Goal: Task Accomplishment & Management: Manage account settings

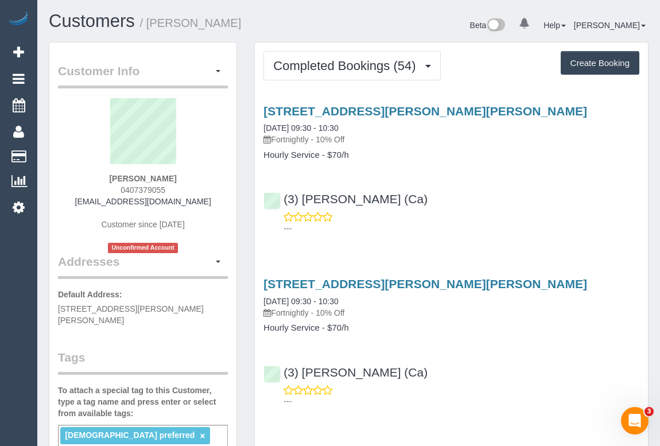
drag, startPoint x: 96, startPoint y: 201, endPoint x: 200, endPoint y: 205, distance: 103.9
click at [200, 205] on div "Giulia Cua 0407379055 giuliacua@icloud.com Customer since 2023 Unconfirmed Acco…" at bounding box center [143, 175] width 170 height 155
copy link "giuliacua@icloud.com"
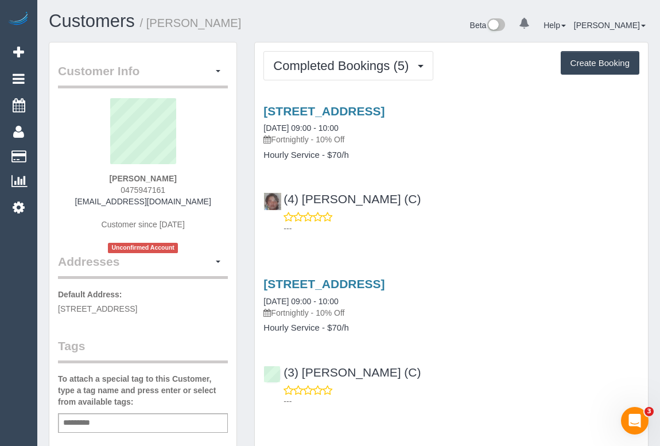
click at [477, 215] on div "---" at bounding box center [451, 222] width 376 height 23
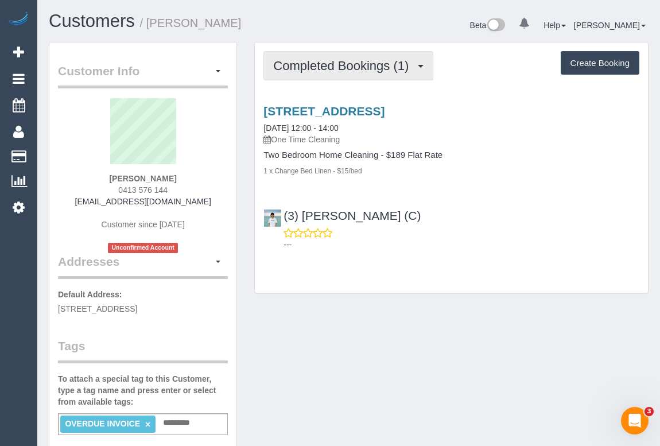
click at [375, 65] on span "Completed Bookings (1)" at bounding box center [343, 66] width 141 height 14
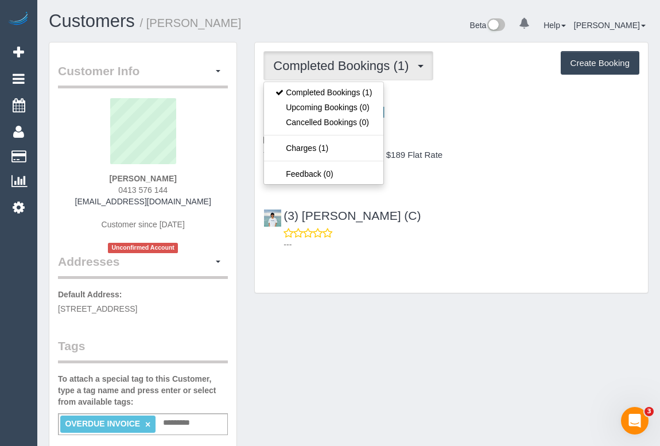
click at [527, 178] on div "3 Magnolia Walk, Burwood, VIC 3125 22/07/2025 12:00 - 14:00 One Time Cleaning T…" at bounding box center [451, 175] width 393 height 161
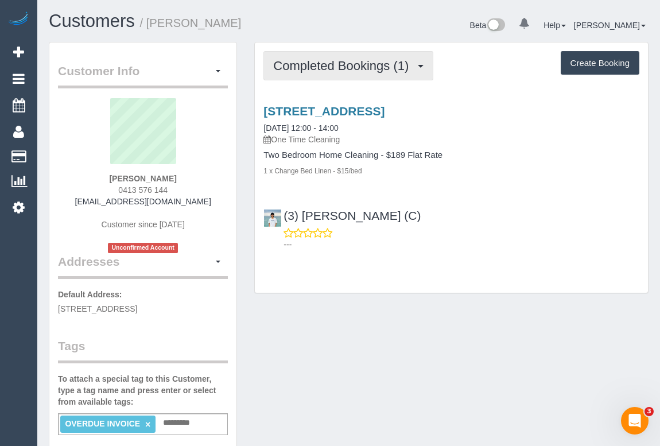
click at [356, 66] on span "Completed Bookings (1)" at bounding box center [343, 66] width 141 height 14
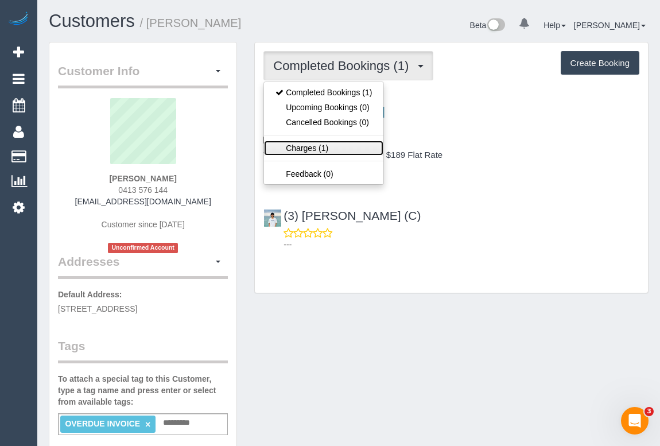
click at [312, 150] on link "Charges (1)" at bounding box center [323, 148] width 119 height 15
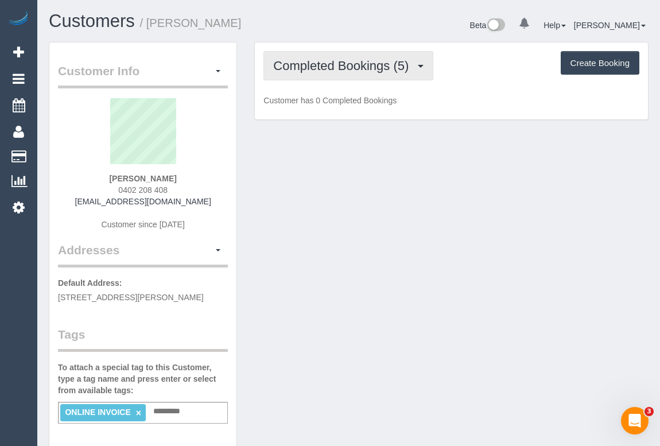
click at [330, 73] on button "Completed Bookings (5)" at bounding box center [348, 65] width 170 height 29
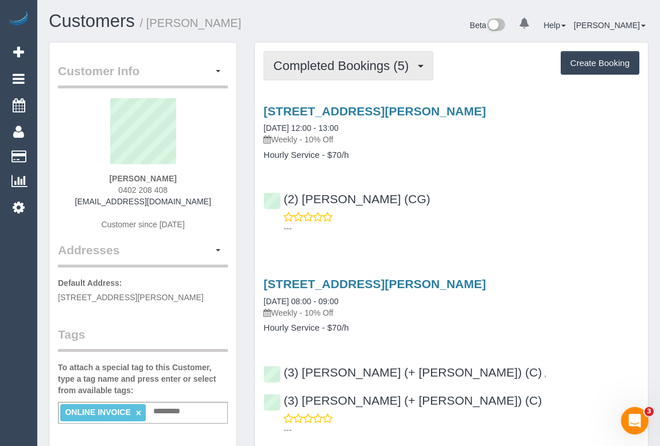
click at [336, 65] on span "Completed Bookings (5)" at bounding box center [343, 66] width 141 height 14
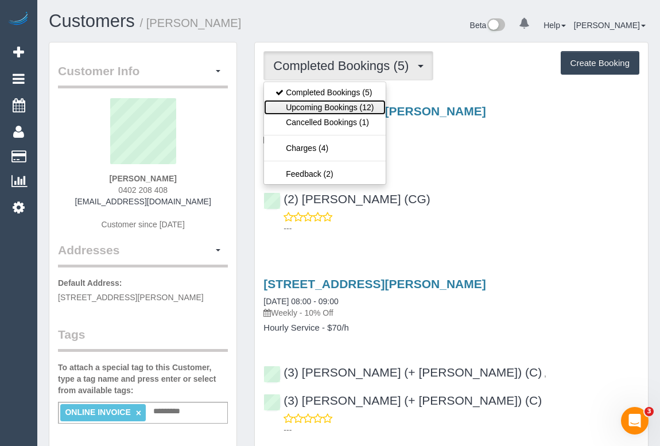
click at [334, 104] on link "Upcoming Bookings (12)" at bounding box center [324, 107] width 121 height 15
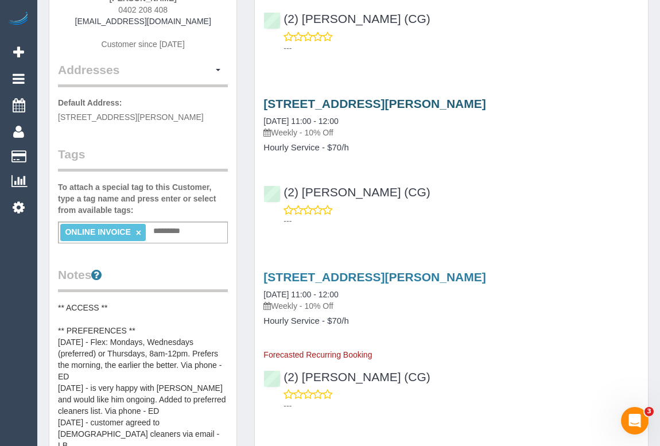
scroll to position [208, 0]
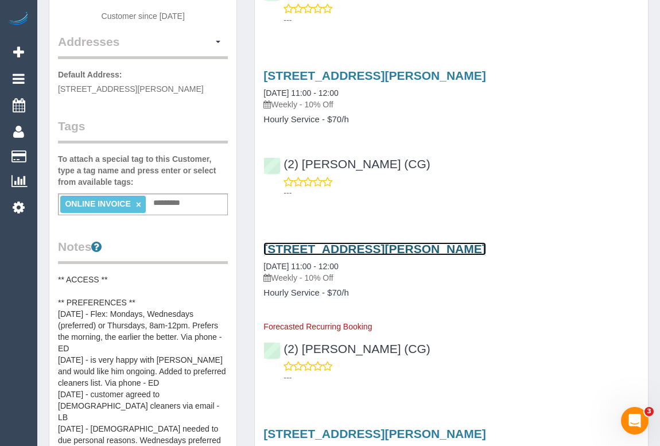
click at [365, 246] on link "[STREET_ADDRESS][PERSON_NAME]" at bounding box center [374, 248] width 222 height 13
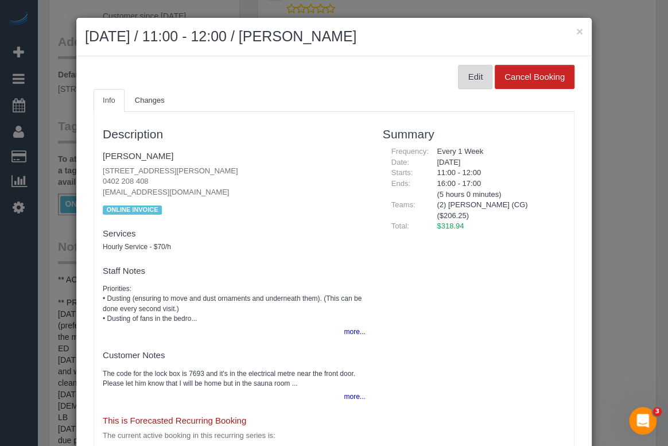
click at [466, 79] on button "Edit" at bounding box center [475, 77] width 34 height 24
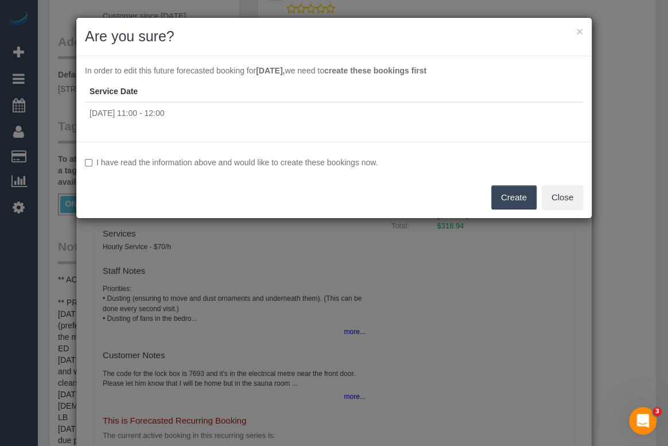
click at [503, 193] on button "Create" at bounding box center [513, 197] width 45 height 24
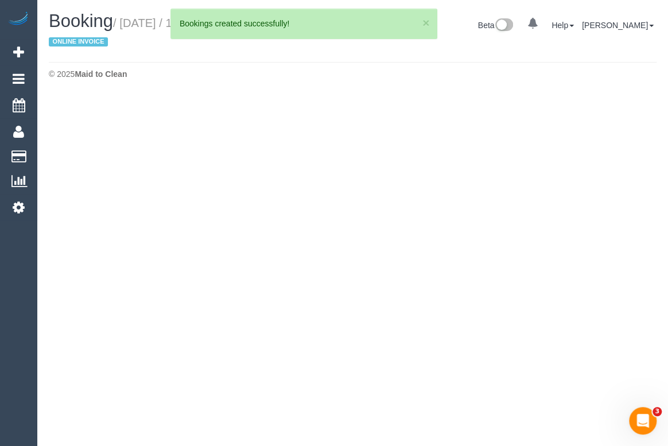
select select "VIC"
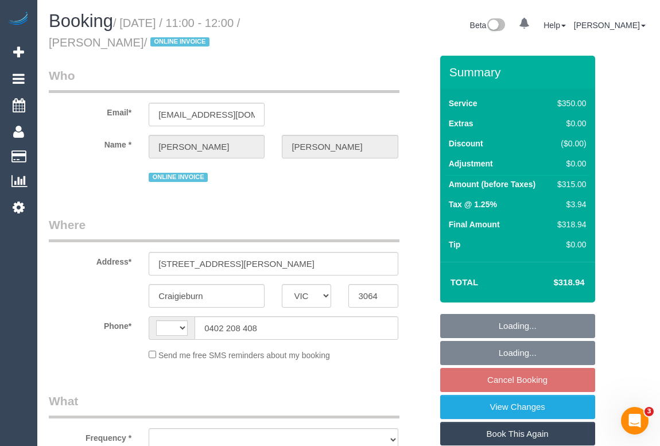
select select "string:AU"
select select "object:1682"
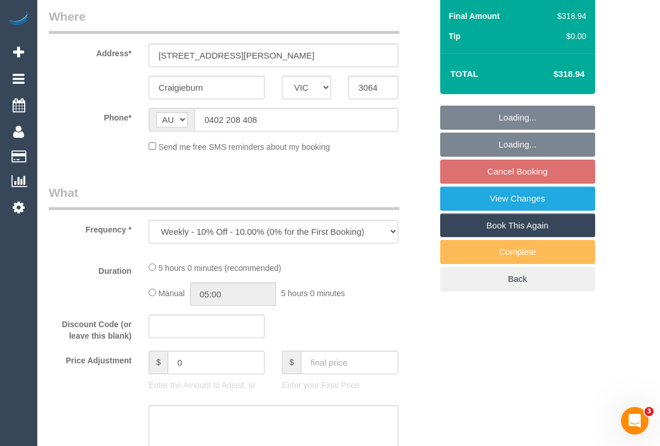
select select "string:stripe-pm_1RsBuS2GScqysDRVbt1l3syi"
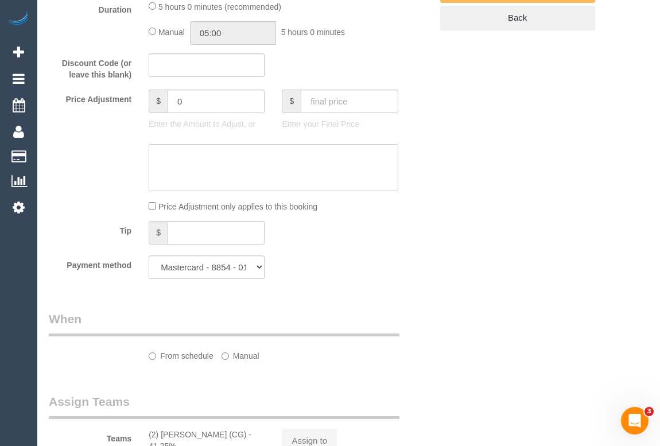
select select "number:28"
select select "number:14"
select select "number:18"
select select "number:36"
select select "number:35"
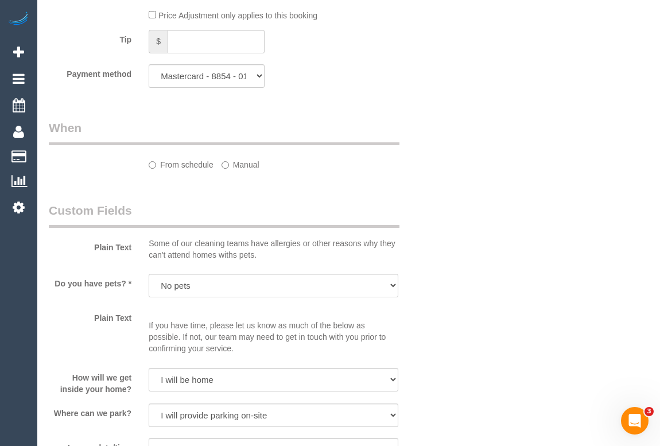
select select "300"
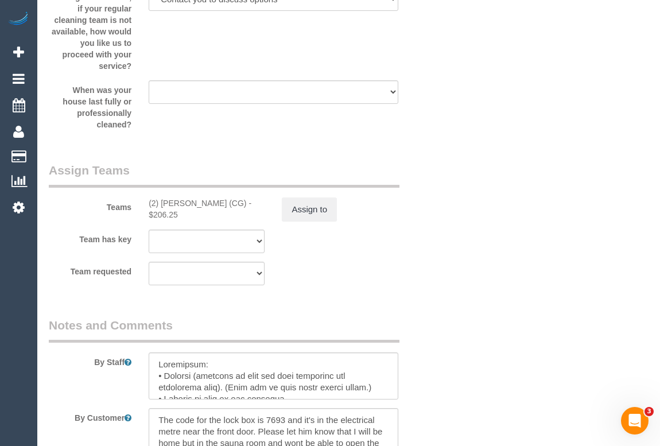
select select "object:2401"
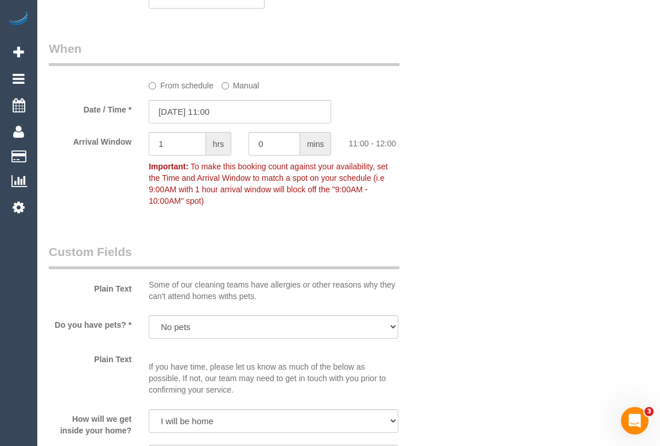
scroll to position [1183, 0]
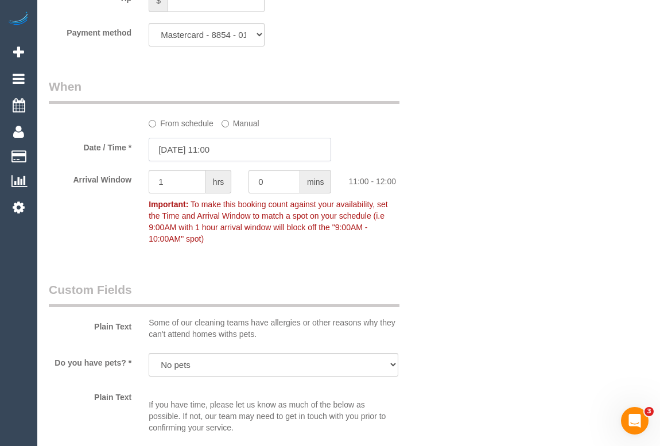
click at [219, 149] on input "01/10/2025 11:00" at bounding box center [240, 150] width 182 height 24
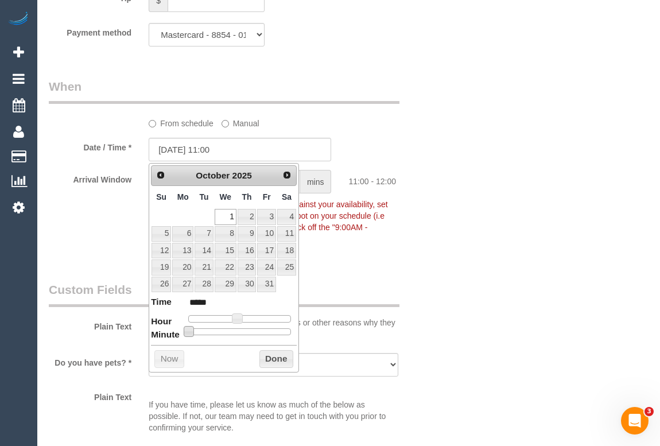
type input "01/10/2025 11:05"
type input "*****"
type input "01/10/2025 11:10"
type input "*****"
type input "01/10/2025 11:15"
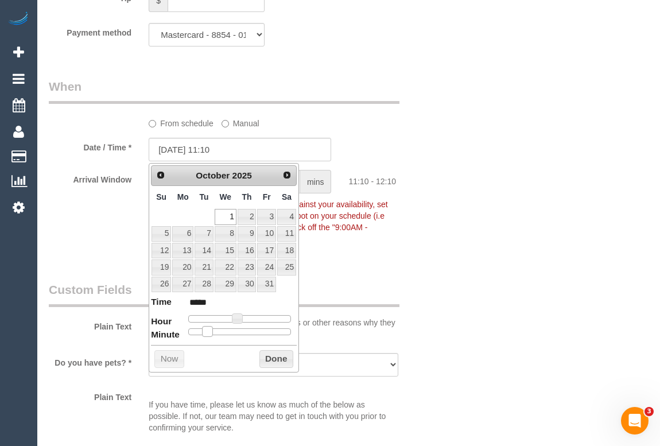
type input "*****"
type input "01/10/2025 11:20"
type input "*****"
type input "01/10/2025 11:25"
type input "*****"
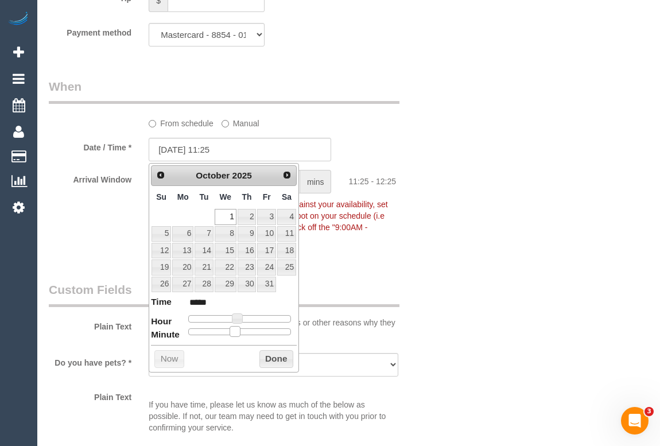
type input "01/10/2025 11:30"
type input "*****"
drag, startPoint x: 189, startPoint y: 333, endPoint x: 248, endPoint y: 333, distance: 59.1
click at [248, 333] on span at bounding box center [244, 331] width 10 height 10
click at [287, 357] on button "Done" at bounding box center [276, 359] width 34 height 18
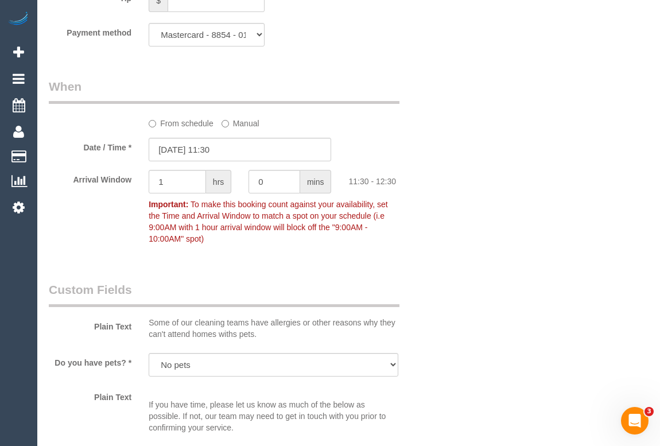
click at [519, 286] on div "Who Email* suztassone@gmail.com Name * Suzanne Tassone ONLINE INVOICE Where Add…" at bounding box center [349, 146] width 600 height 2547
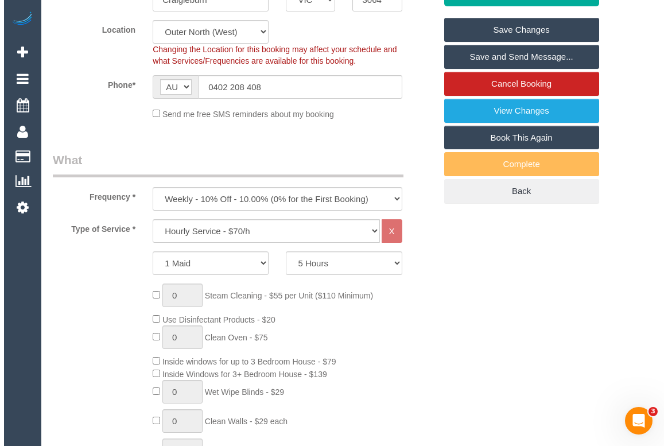
scroll to position [87, 0]
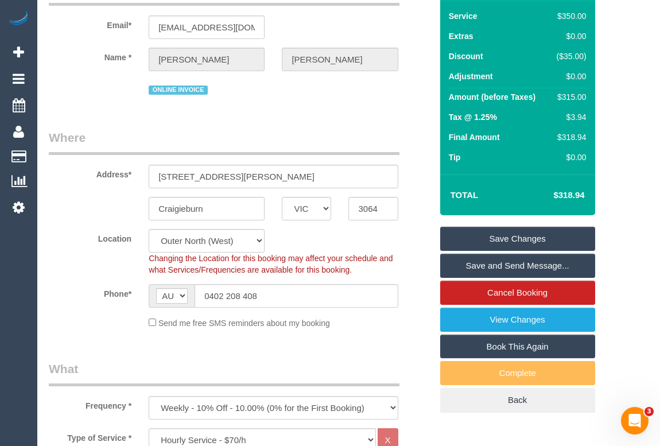
click at [510, 238] on link "Save Changes" at bounding box center [517, 239] width 155 height 24
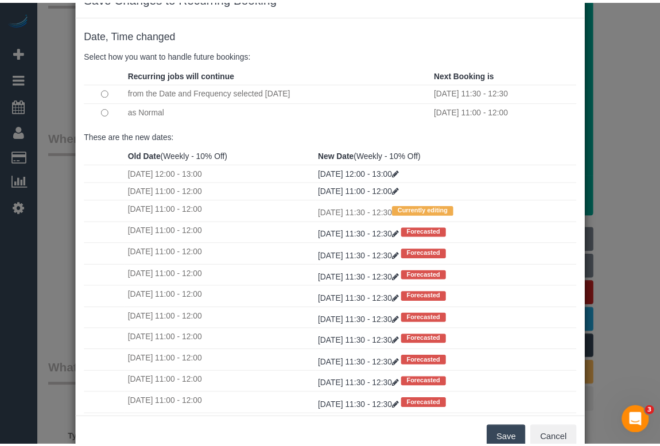
scroll to position [68, 0]
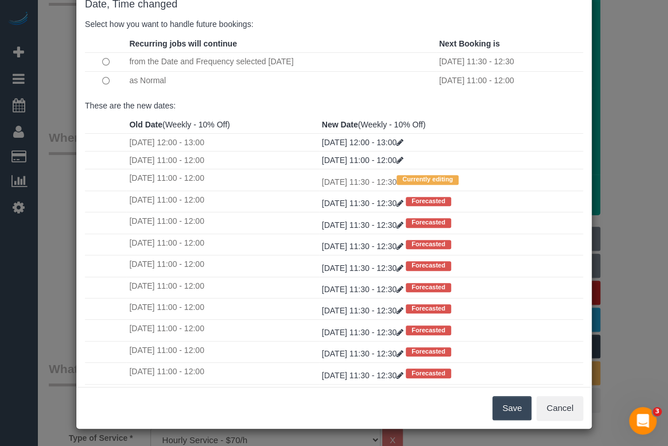
click at [512, 406] on button "Save" at bounding box center [511, 408] width 39 height 24
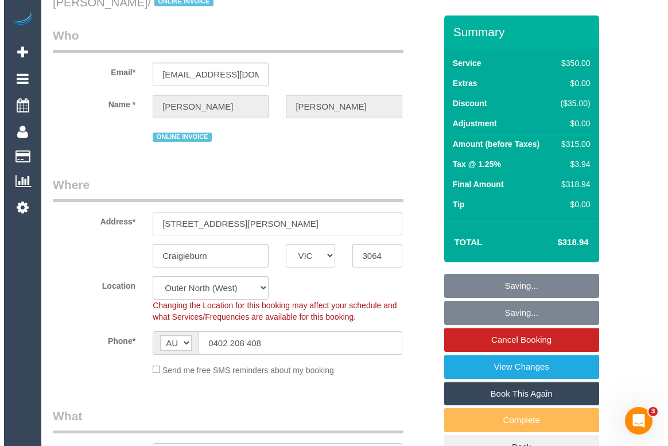
scroll to position [0, 0]
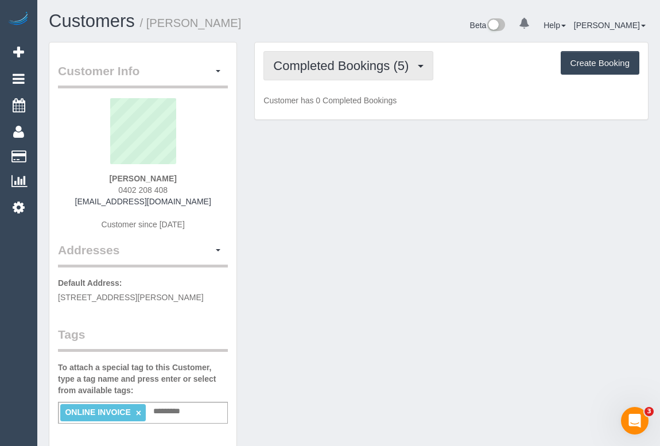
click at [334, 68] on span "Completed Bookings (5)" at bounding box center [343, 66] width 141 height 14
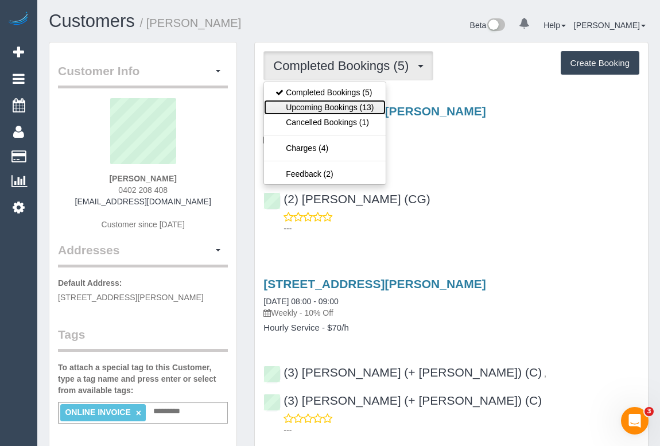
click at [330, 107] on link "Upcoming Bookings (13)" at bounding box center [324, 107] width 121 height 15
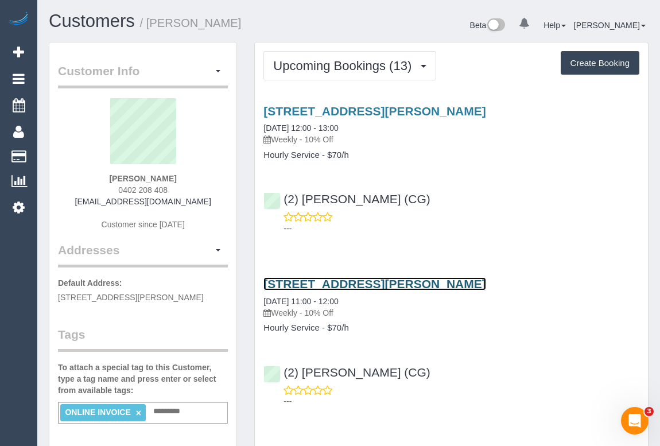
click at [398, 282] on link "[STREET_ADDRESS][PERSON_NAME]" at bounding box center [374, 283] width 222 height 13
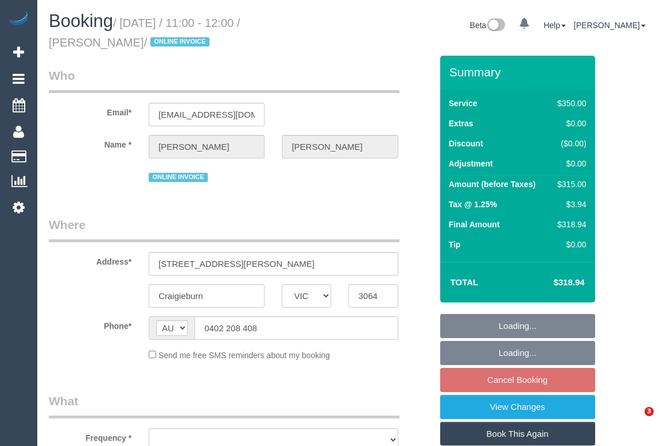
select select "VIC"
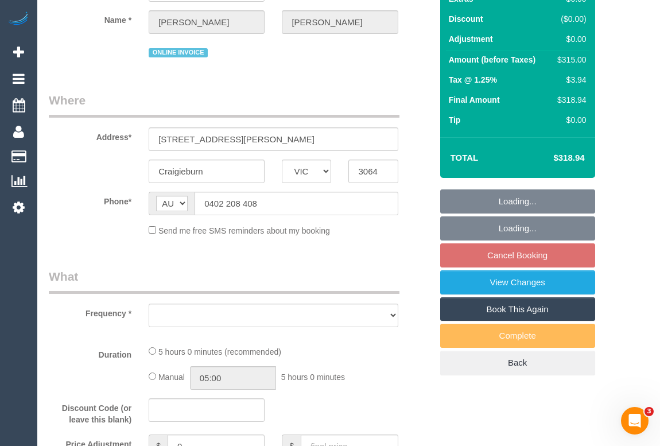
select select "object:539"
select select "number:28"
select select "number:14"
select select "number:18"
select select "number:36"
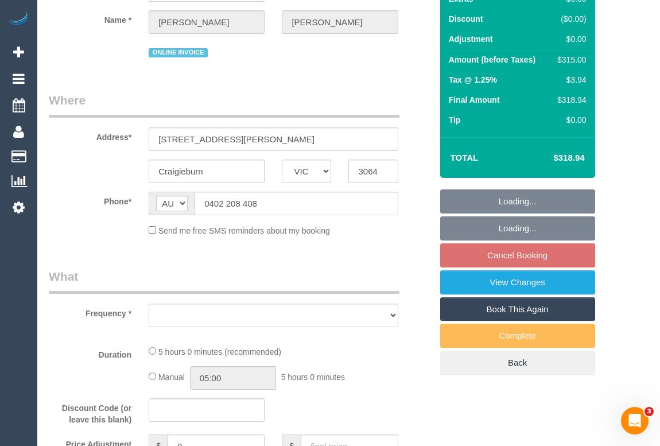
select select "number:35"
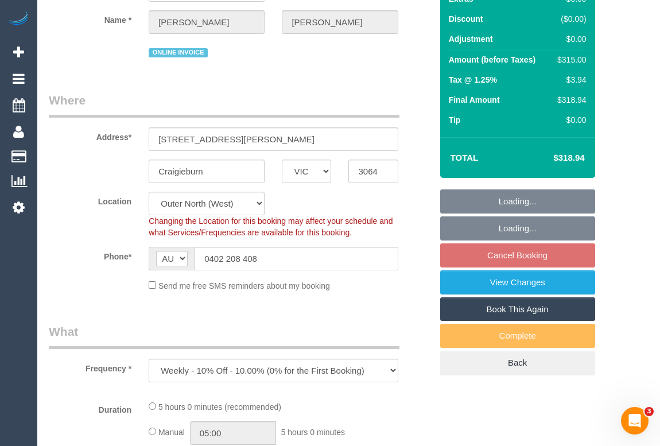
select select "string:stripe-pm_1RsBuS2GScqysDRVbt1l3syi"
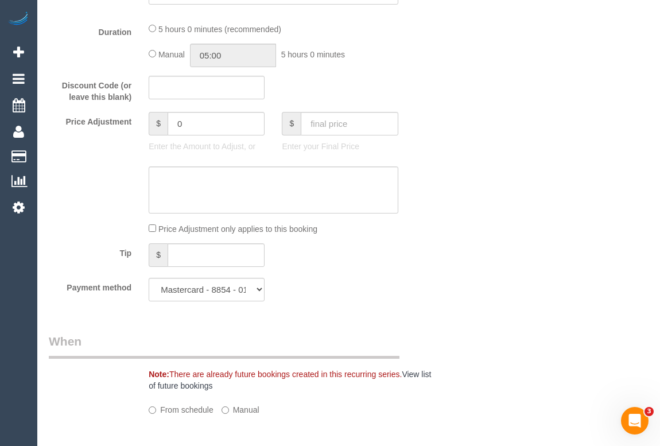
select select "object:694"
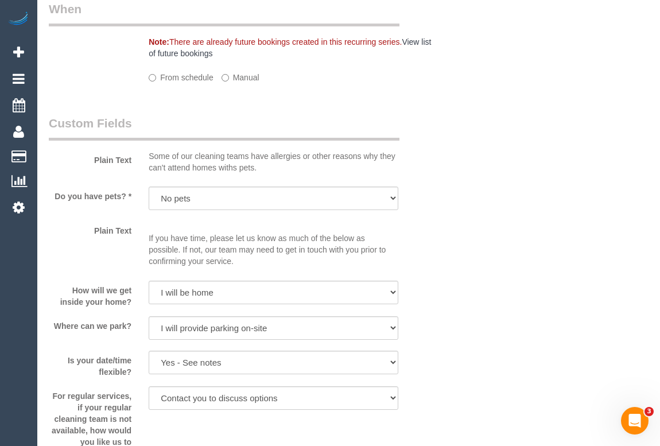
select select "300"
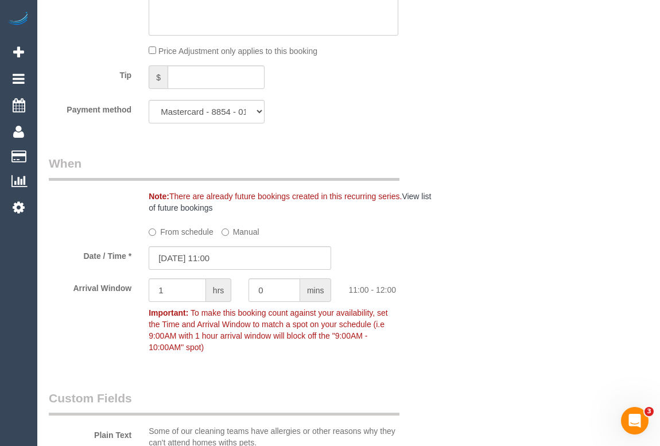
scroll to position [1262, 0]
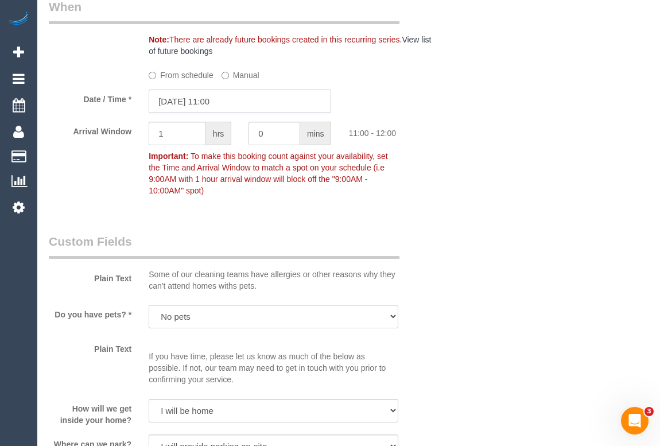
click at [228, 100] on input "24/09/2025 11:00" at bounding box center [240, 102] width 182 height 24
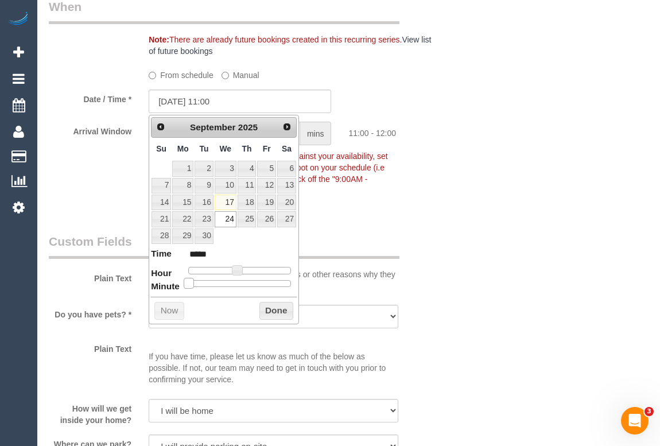
type input "24/09/2025 11:05"
type input "*****"
type input "24/09/2025 11:10"
type input "*****"
type input "24/09/2025 11:15"
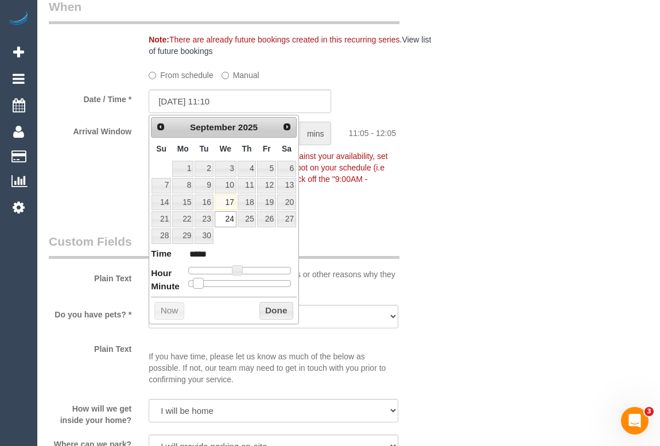
type input "*****"
type input "24/09/2025 11:20"
type input "*****"
type input "24/09/2025 11:25"
type input "*****"
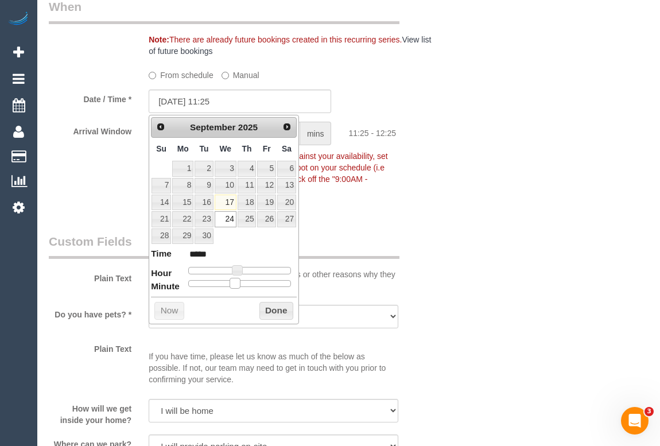
type input "24/09/2025 11:30"
type input "*****"
drag, startPoint x: 189, startPoint y: 282, endPoint x: 246, endPoint y: 285, distance: 56.3
click at [246, 285] on span at bounding box center [244, 283] width 10 height 10
click at [269, 305] on button "Done" at bounding box center [276, 311] width 34 height 18
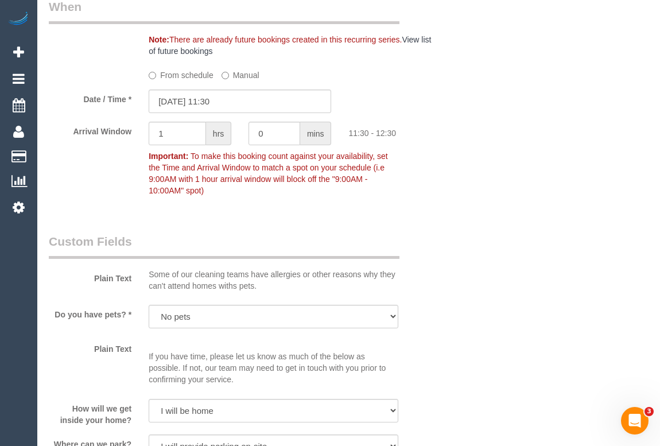
click at [449, 275] on div "Who Email* suztassone@gmail.com Name * Suzanne Tassone ONLINE INVOICE Where Add…" at bounding box center [349, 82] width 600 height 2579
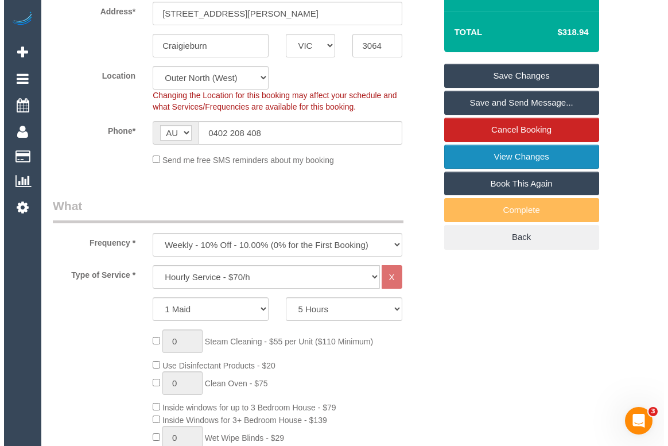
scroll to position [219, 0]
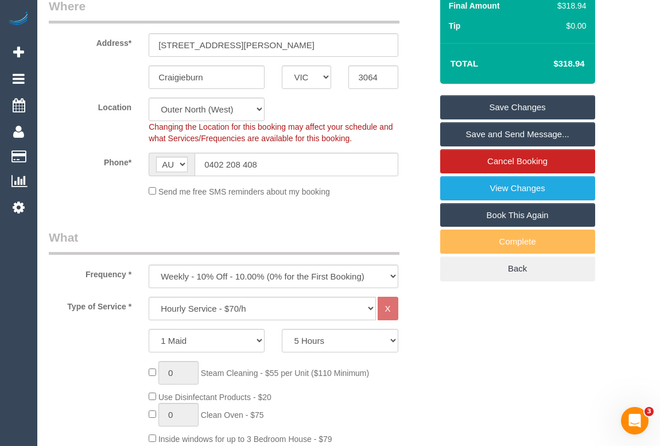
click at [508, 104] on link "Save Changes" at bounding box center [517, 107] width 155 height 24
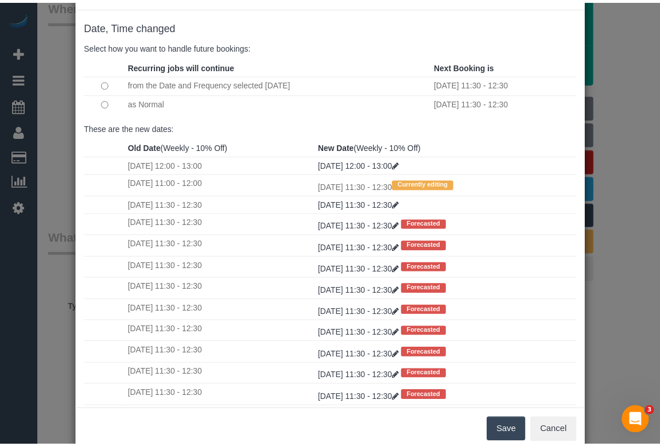
scroll to position [68, 0]
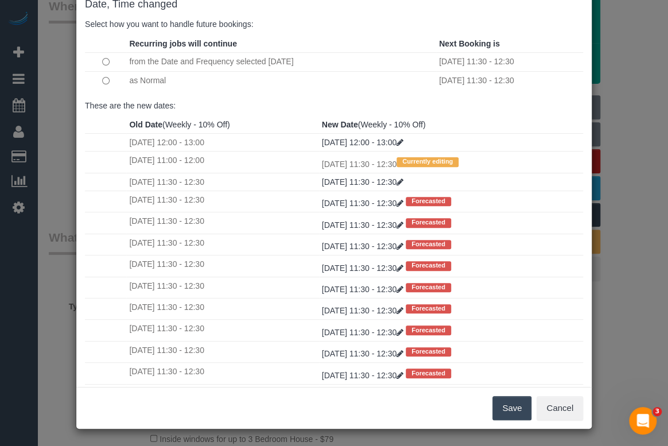
click at [515, 403] on button "Save" at bounding box center [511, 408] width 39 height 24
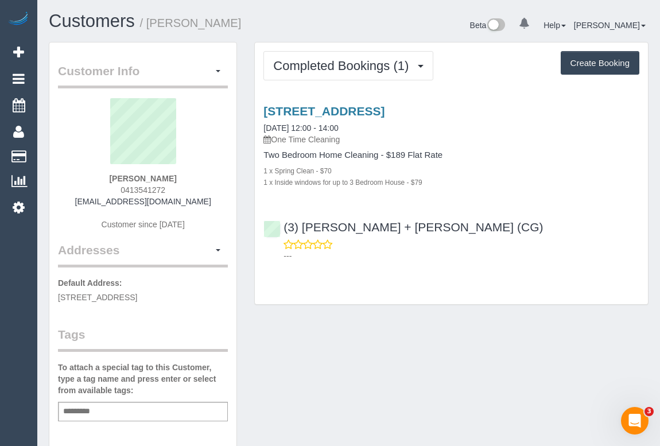
click at [409, 289] on div "Completed Bookings (1) Completed Bookings (1) Upcoming Bookings (0) Cancelled B…" at bounding box center [451, 173] width 393 height 262
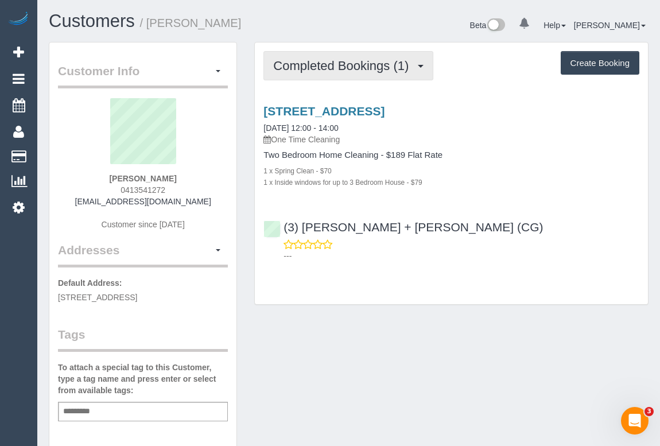
click at [355, 69] on span "Completed Bookings (1)" at bounding box center [343, 66] width 141 height 14
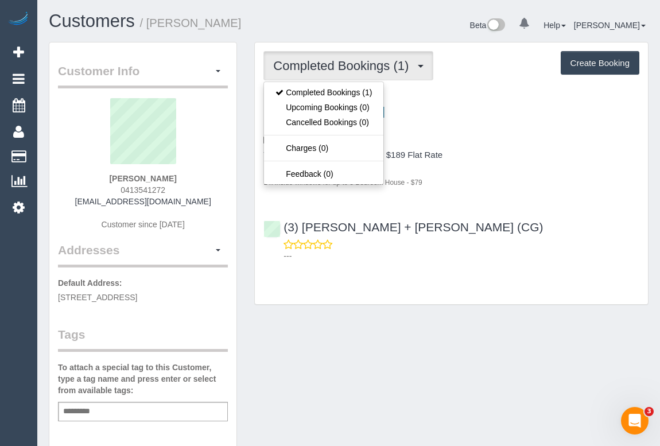
click at [496, 227] on div "(3) Bansari + Bhavesh (CG) ---" at bounding box center [451, 237] width 393 height 52
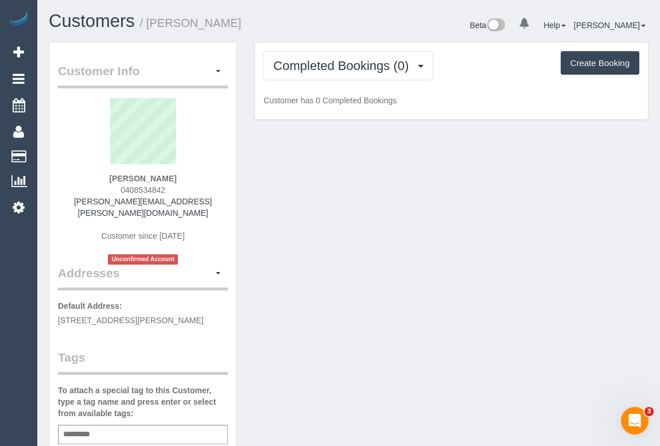
drag, startPoint x: 115, startPoint y: 190, endPoint x: 196, endPoint y: 188, distance: 80.9
click at [196, 188] on div "[PERSON_NAME] 0408534842 [PERSON_NAME][EMAIL_ADDRESS][PERSON_NAME][DOMAIN_NAME]…" at bounding box center [143, 181] width 170 height 166
copy span "0408534842"
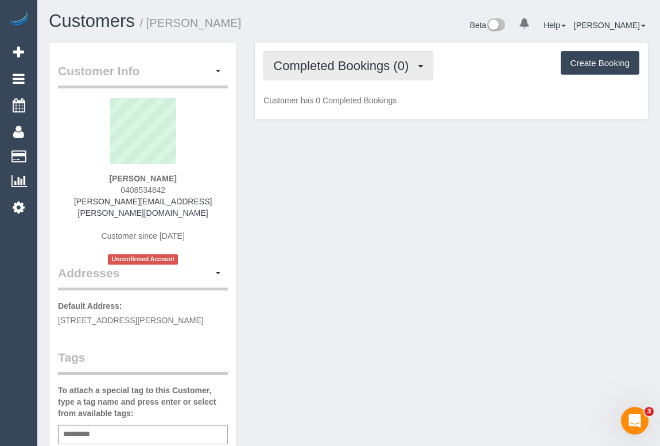
click at [321, 67] on span "Completed Bookings (0)" at bounding box center [343, 66] width 141 height 14
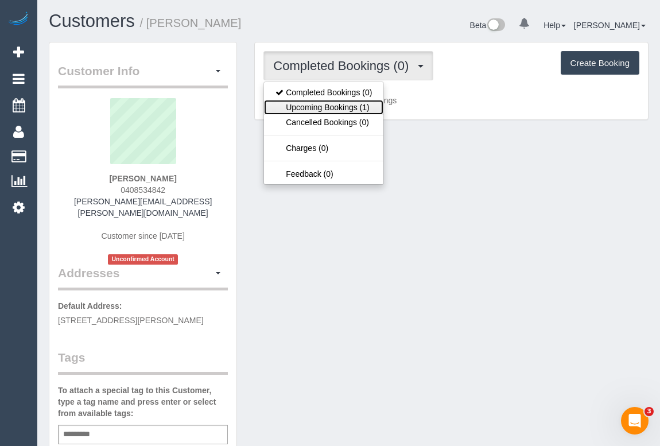
click at [318, 103] on link "Upcoming Bookings (1)" at bounding box center [323, 107] width 119 height 15
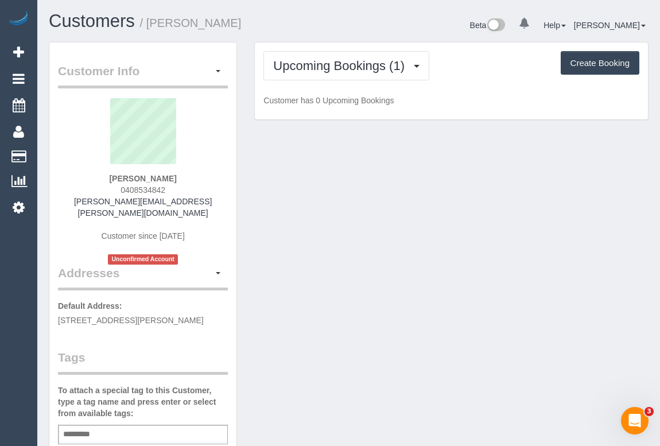
click at [531, 230] on div "Customer Info Edit Contact Info Send Message Email Preferences Special Sales Ta…" at bounding box center [348, 438] width 617 height 792
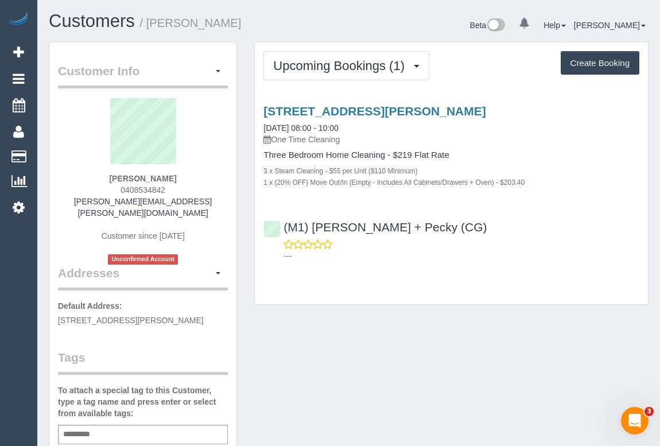
click at [280, 344] on div "Customer Info Edit Contact Info Send Message Email Preferences Special Sales Ta…" at bounding box center [348, 438] width 617 height 792
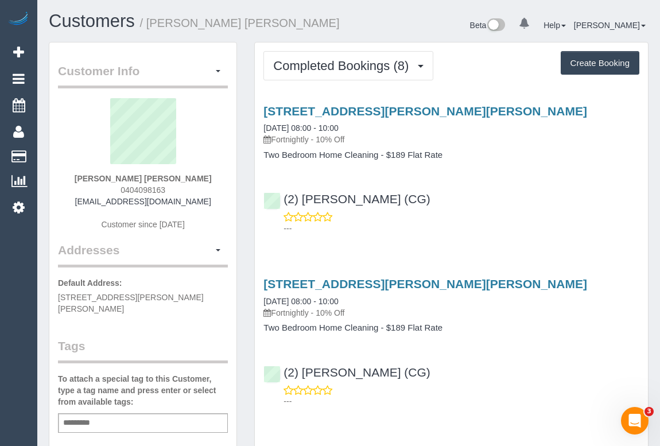
drag, startPoint x: 115, startPoint y: 185, endPoint x: 200, endPoint y: 190, distance: 85.0
click at [200, 190] on div "Marina Lou 0404098163 marinaylou@gmail.com Customer since 2025" at bounding box center [143, 169] width 170 height 143
copy span "0404098163"
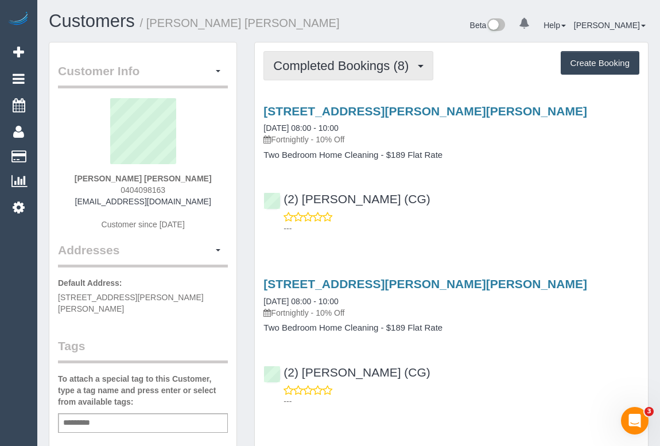
drag, startPoint x: 305, startPoint y: 68, endPoint x: 305, endPoint y: 84, distance: 16.1
click at [305, 68] on span "Completed Bookings (8)" at bounding box center [343, 66] width 141 height 14
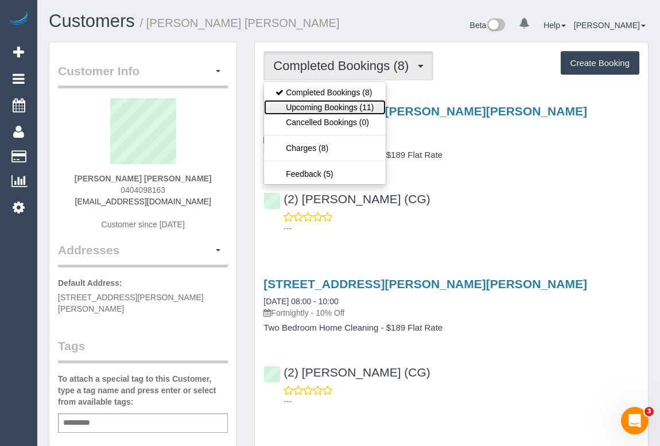
click at [305, 103] on link "Upcoming Bookings (11)" at bounding box center [324, 107] width 121 height 15
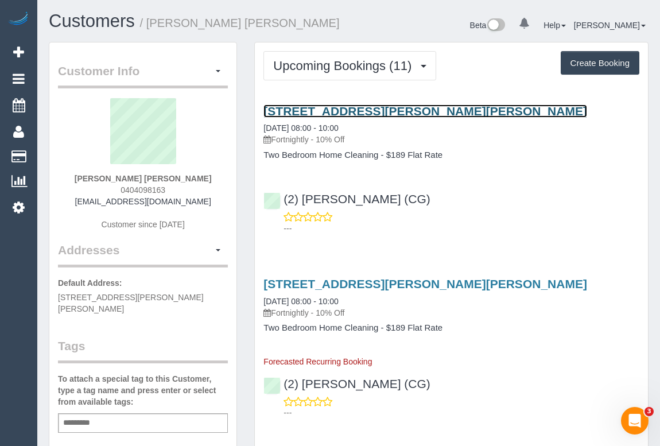
click at [326, 112] on link "101 Kay St, Carlton, VIC 3053" at bounding box center [425, 110] width 324 height 13
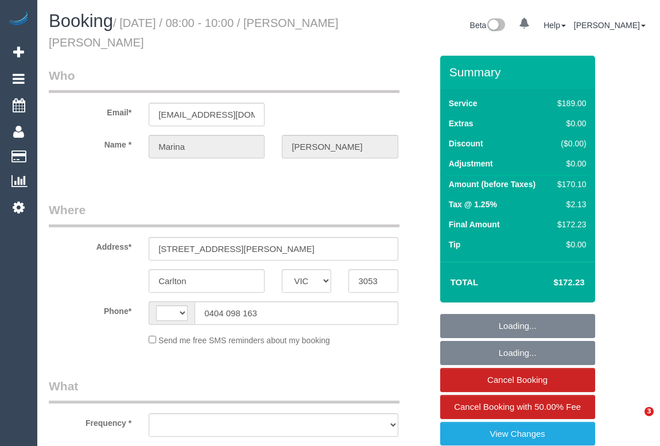
select select "VIC"
select select "object:285"
select select "string:AU"
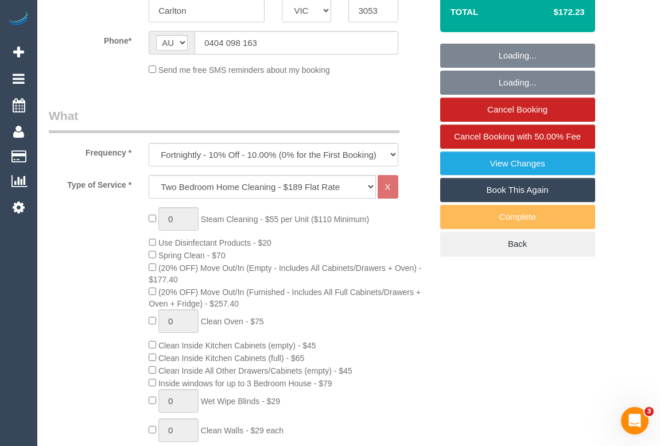
select select "string:stripe-pm_1RSsNc2GScqysDRVbQaGTFqg"
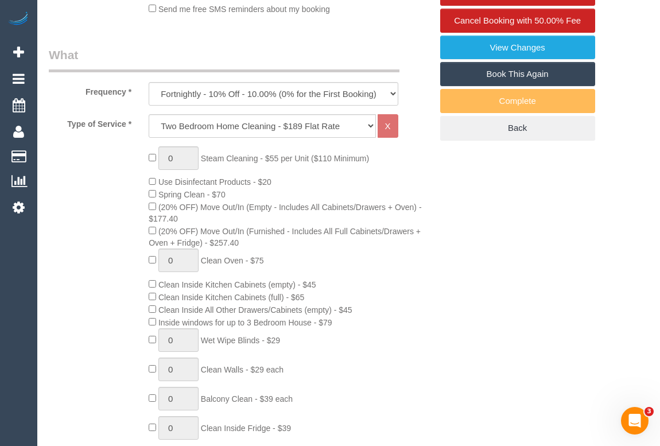
select select "number:28"
select select "number:15"
select select "number:19"
select select "number:25"
select select "number:34"
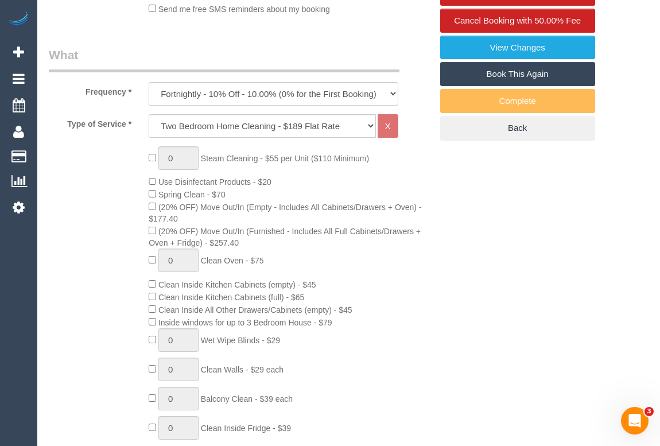
select select "number:11"
select select "object:1634"
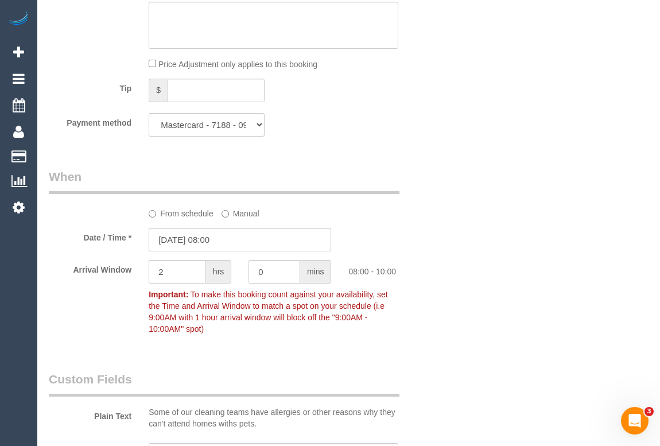
scroll to position [1199, 0]
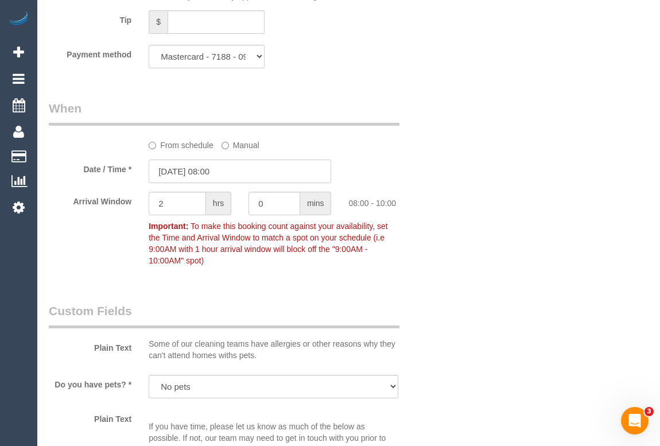
click at [226, 176] on input "17/09/2025 08:00" at bounding box center [240, 172] width 182 height 24
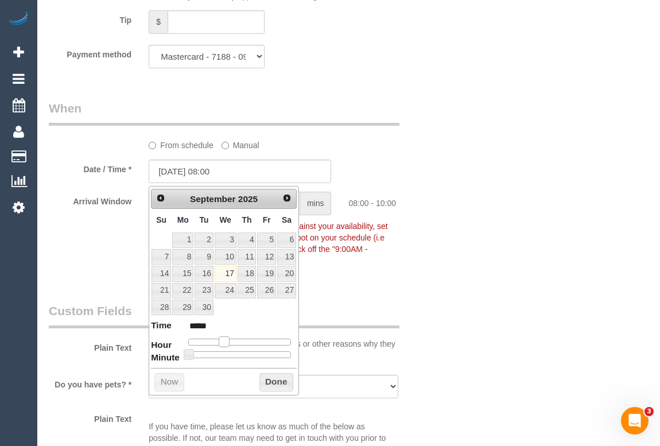
type input "17/09/2025 09:00"
type input "*****"
type input "17/09/2025 10:00"
type input "*****"
type input "17/09/2025 11:00"
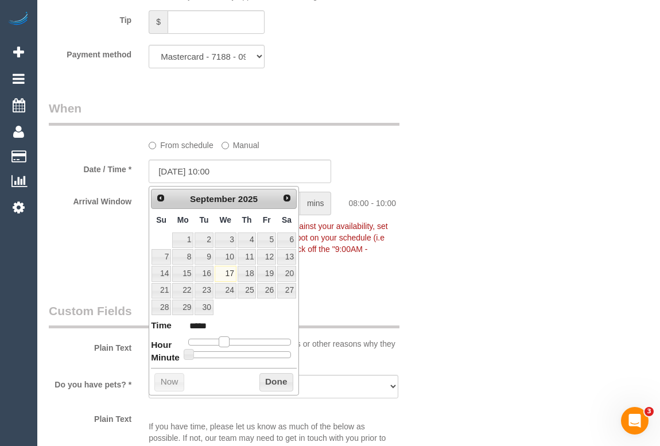
type input "*****"
type input "17/09/2025 12:00"
type input "*****"
type input "17/09/2025 11:00"
type input "*****"
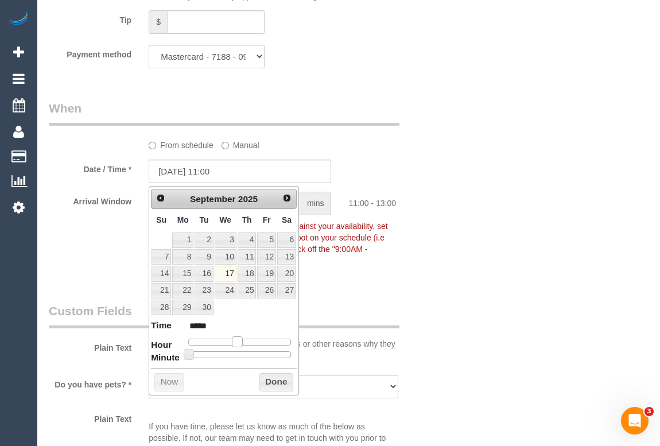
type input "17/09/2025 10:00"
type input "*****"
drag, startPoint x: 226, startPoint y: 341, endPoint x: 236, endPoint y: 343, distance: 9.8
click at [236, 343] on span at bounding box center [233, 341] width 10 height 10
type input "17/09/2025 10:05"
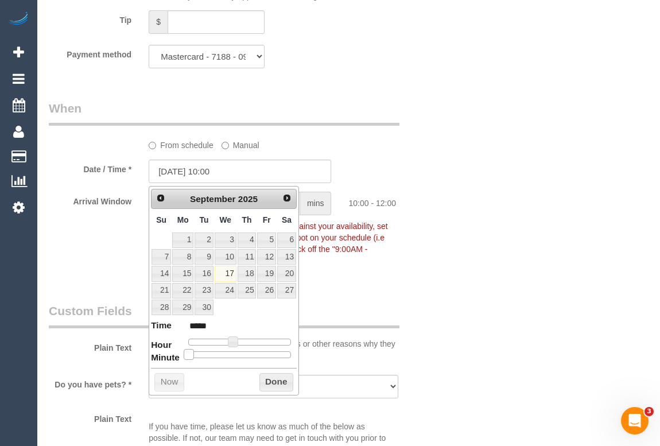
type input "*****"
type input "17/09/2025 10:10"
type input "*****"
type input "17/09/2025 10:15"
type input "*****"
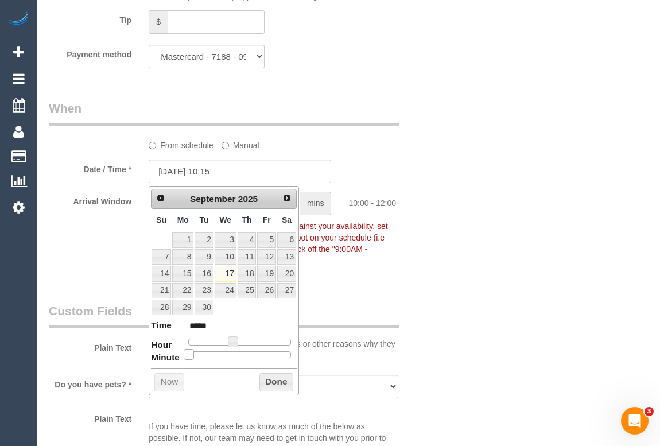
type input "17/09/2025 10:20"
type input "*****"
type input "17/09/2025 10:10"
type input "*****"
drag, startPoint x: 190, startPoint y: 353, endPoint x: 212, endPoint y: 356, distance: 22.6
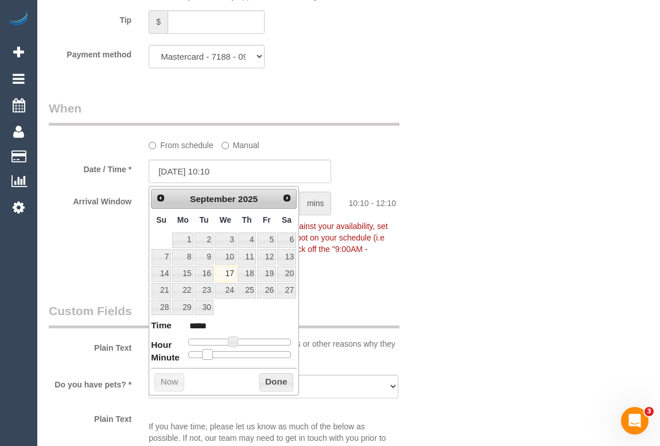
click at [212, 356] on div at bounding box center [239, 354] width 103 height 7
type input "17/09/2025 10:15"
type input "*****"
drag, startPoint x: 209, startPoint y: 353, endPoint x: 256, endPoint y: 367, distance: 49.2
click at [212, 353] on span at bounding box center [207, 354] width 10 height 10
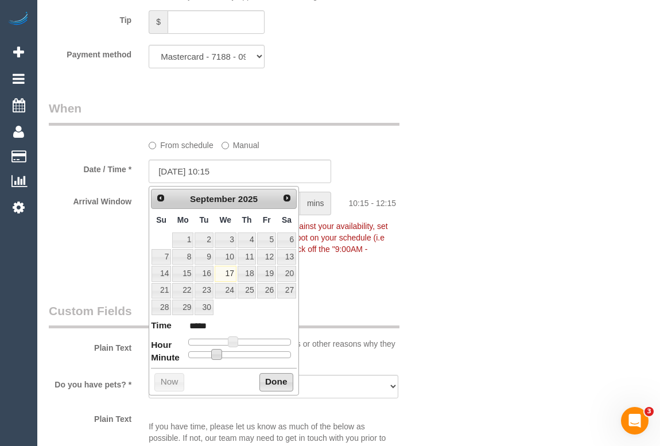
click at [271, 375] on button "Done" at bounding box center [276, 382] width 34 height 18
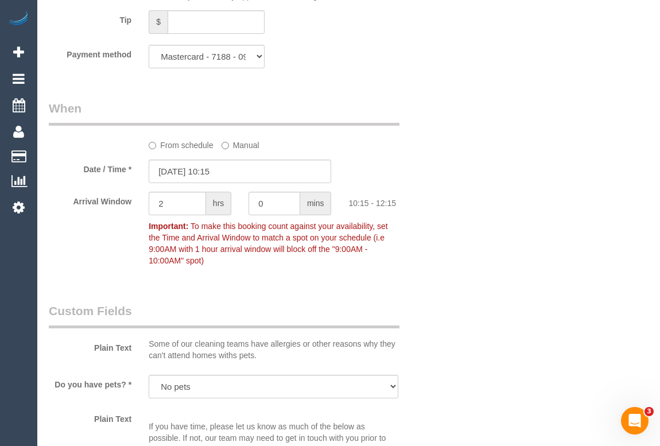
click at [508, 298] on div "Who Email* marinaylou@gmail.com Name * Marina Lou Where Address* 101 Kay St Car…" at bounding box center [349, 68] width 600 height 2425
drag, startPoint x: 276, startPoint y: 205, endPoint x: 201, endPoint y: 204, distance: 75.2
click at [201, 204] on div "Arrival Window 2 hrs 0 mins 10:15 - 12:15 Important: To make this booking count…" at bounding box center [240, 232] width 400 height 80
type input "15"
drag, startPoint x: 170, startPoint y: 202, endPoint x: 98, endPoint y: 198, distance: 73.0
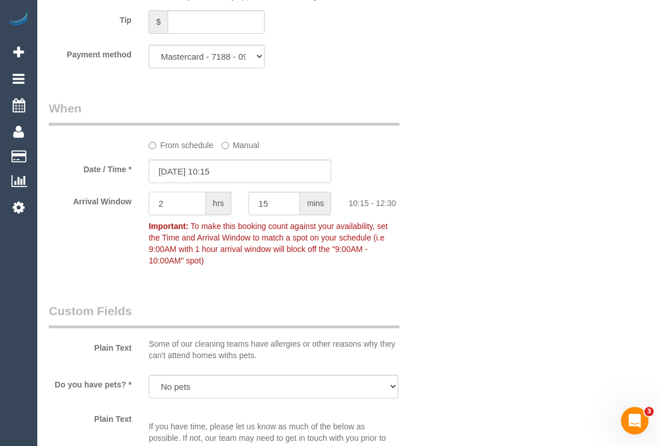
click at [98, 198] on div "Arrival Window 2 hrs 15 mins 10:15 - 12:30 Important: To make this booking coun…" at bounding box center [240, 232] width 400 height 80
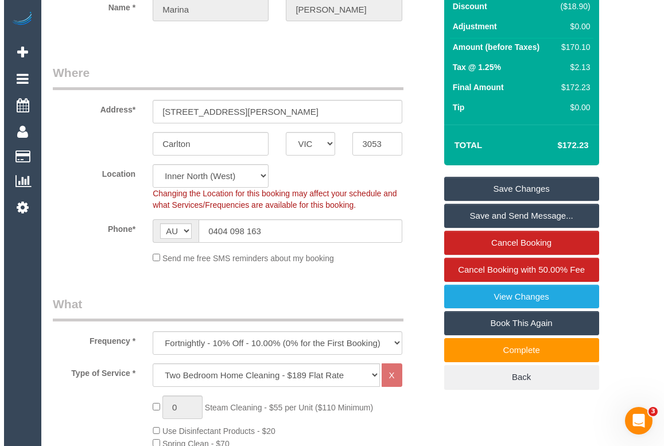
scroll to position [104, 0]
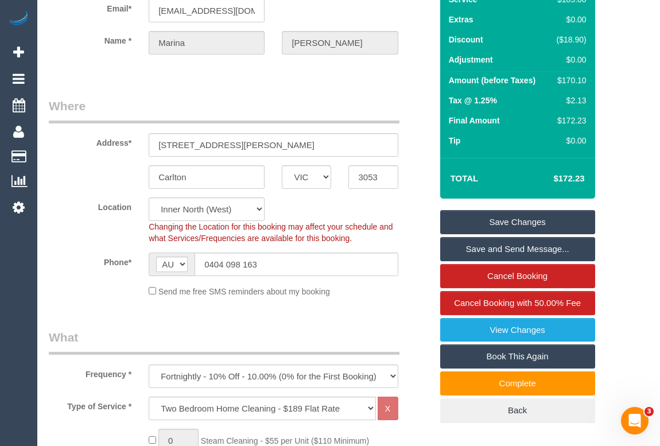
type input "0"
click at [514, 220] on link "Save Changes" at bounding box center [517, 222] width 155 height 24
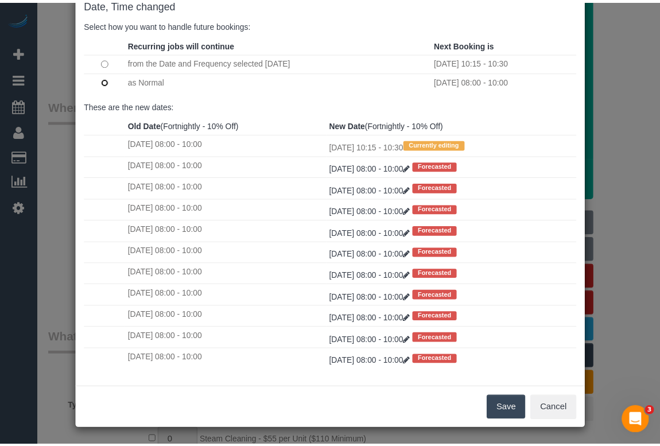
scroll to position [68, 0]
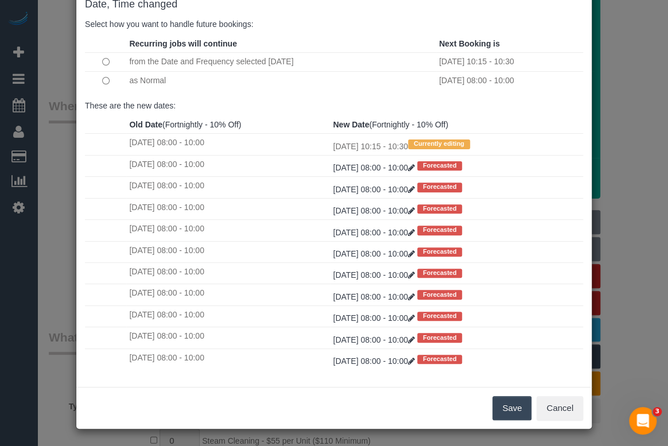
click at [512, 405] on button "Save" at bounding box center [511, 408] width 39 height 24
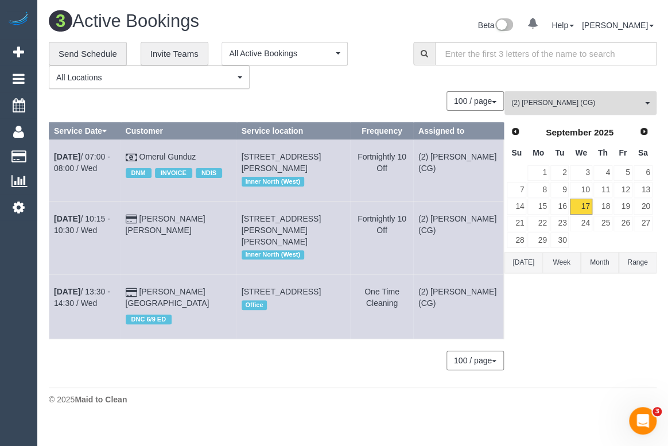
click at [581, 98] on span "(2) Paris Webb (CG)" at bounding box center [576, 103] width 131 height 10
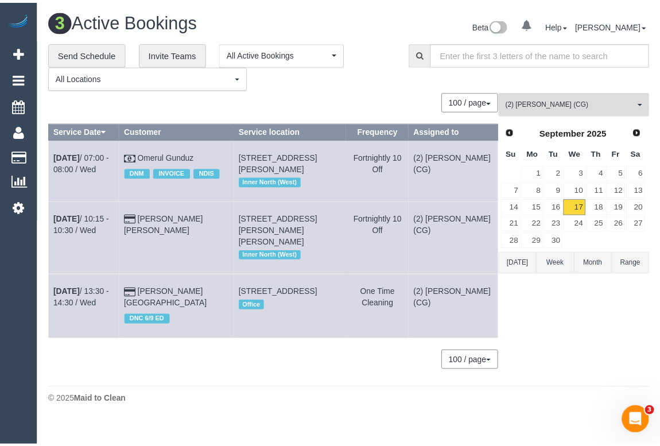
scroll to position [827, 0]
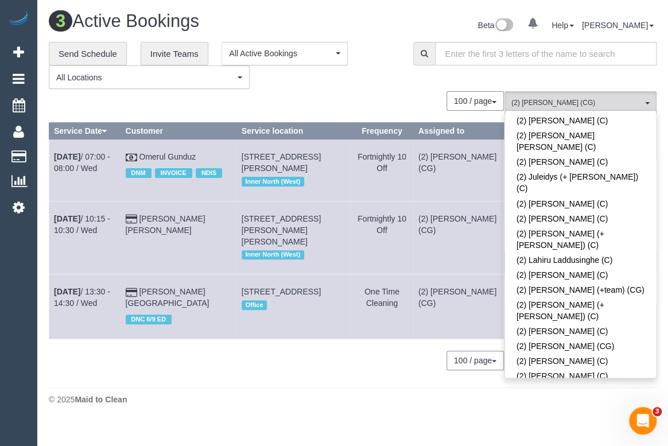
click at [639, 401] on span at bounding box center [643, 405] width 8 height 8
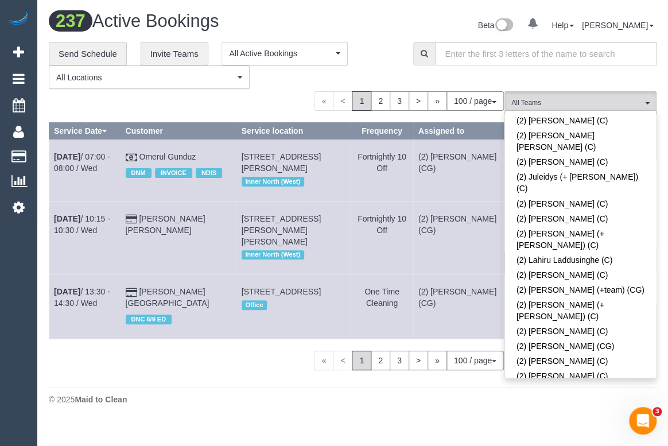
click at [398, 76] on div "**********" at bounding box center [222, 66] width 364 height 48
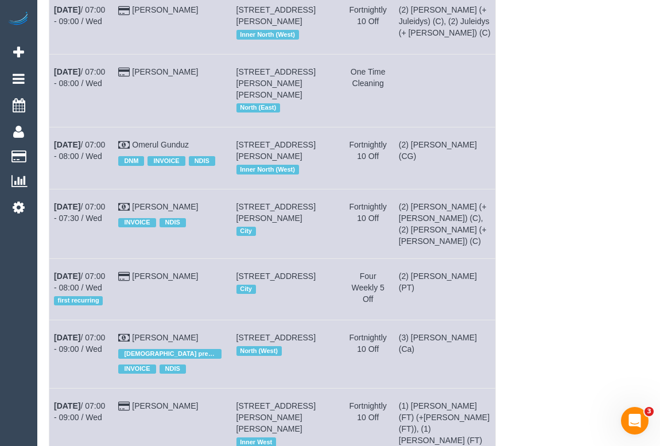
scroll to position [0, 0]
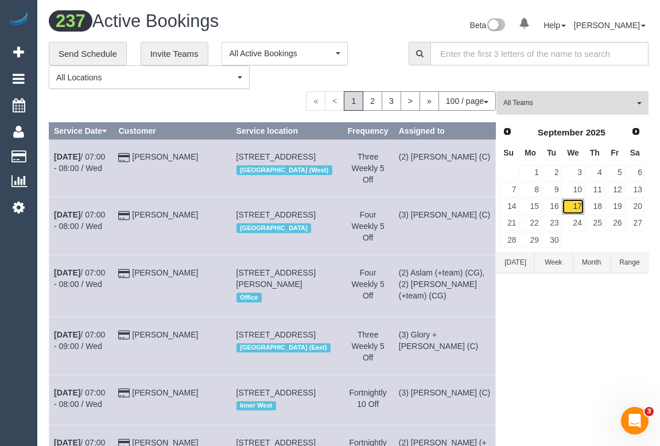
click at [574, 205] on link "17" at bounding box center [573, 206] width 22 height 15
click at [546, 106] on span "All Teams" at bounding box center [568, 103] width 131 height 10
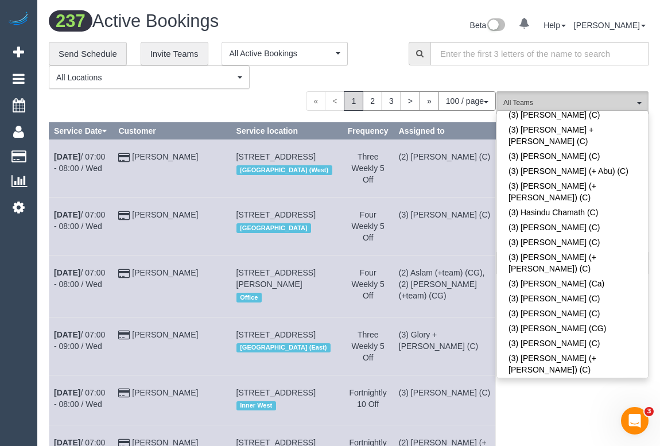
scroll to position [2243, 0]
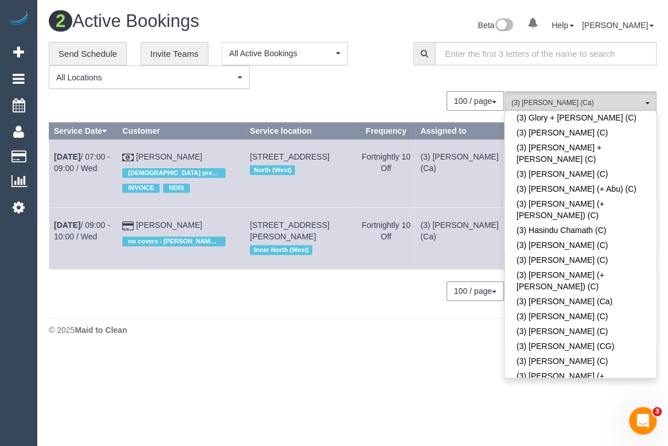
click at [263, 345] on div "2 Active Bookings Beta 0 Your Notifications You have 0 alerts Help Help Docs Ta…" at bounding box center [352, 176] width 631 height 352
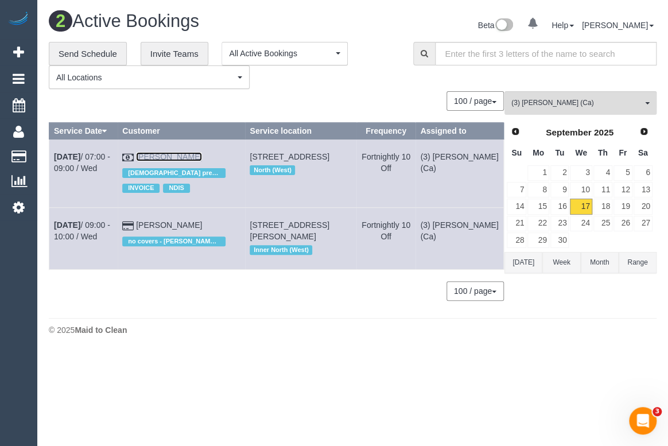
click at [195, 156] on link "Lauren Blasic" at bounding box center [169, 156] width 66 height 9
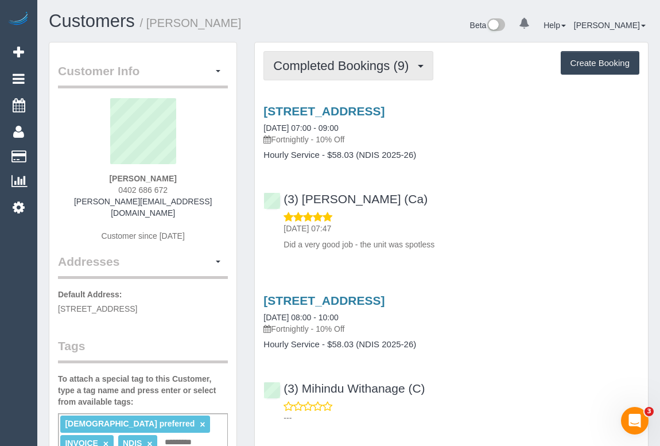
click at [315, 59] on span "Completed Bookings (9)" at bounding box center [343, 66] width 141 height 14
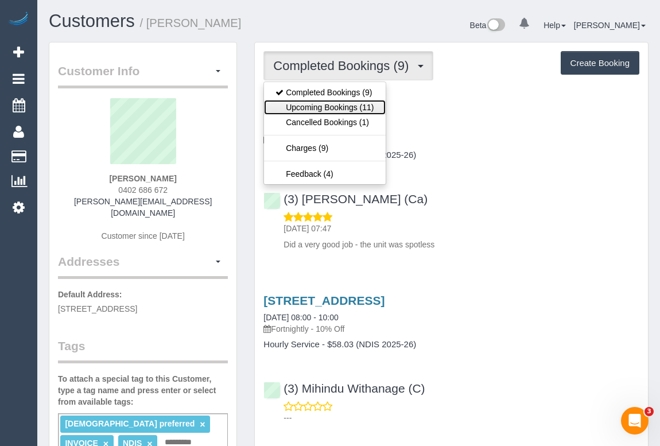
click at [343, 106] on link "Upcoming Bookings (11)" at bounding box center [324, 107] width 121 height 15
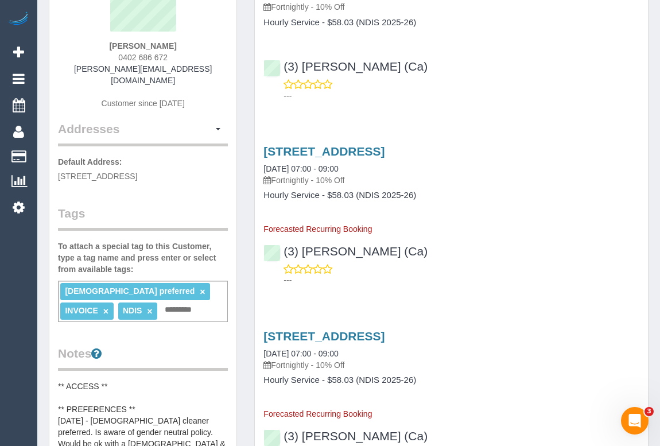
scroll to position [52, 0]
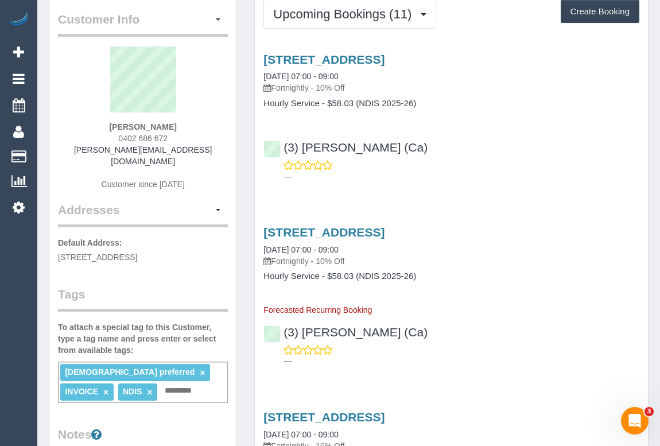
drag, startPoint x: 109, startPoint y: 135, endPoint x: 193, endPoint y: 135, distance: 83.8
click at [193, 135] on div "Lauren Blasic 0402 686 672 karen.williams3325@gmail.com Customer since 2025" at bounding box center [143, 123] width 170 height 155
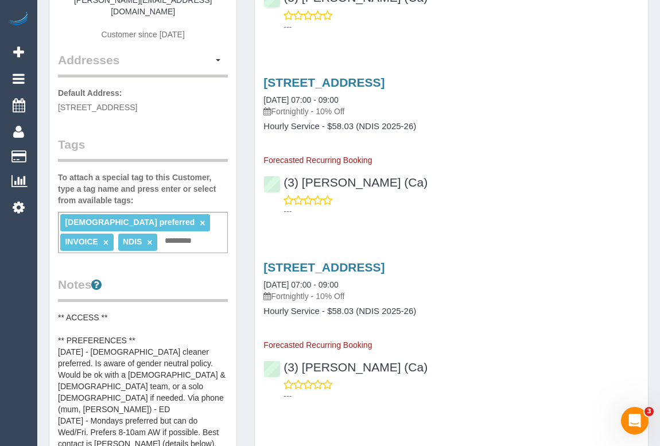
scroll to position [104, 0]
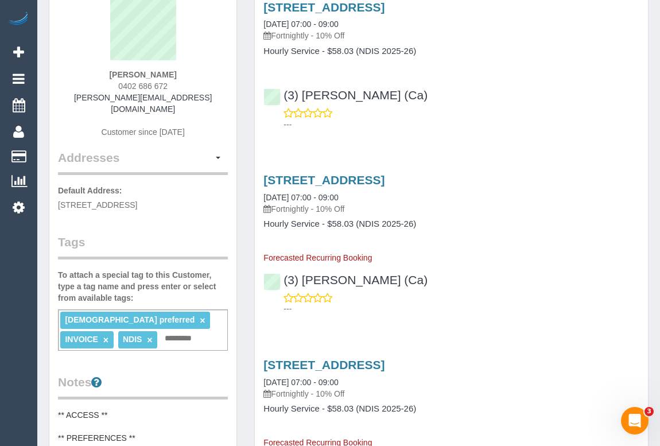
drag, startPoint x: 489, startPoint y: 149, endPoint x: 519, endPoint y: 180, distance: 43.4
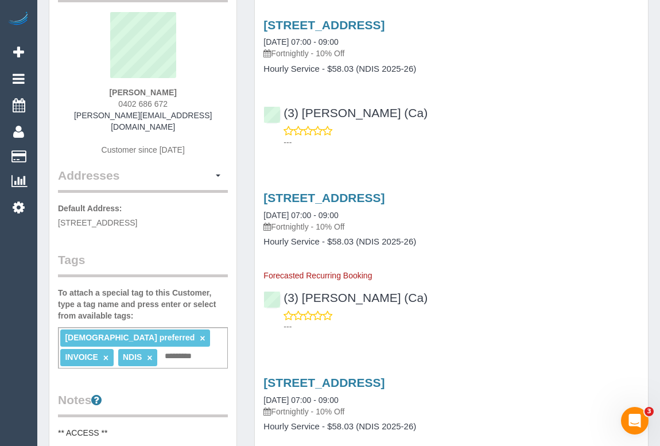
scroll to position [0, 0]
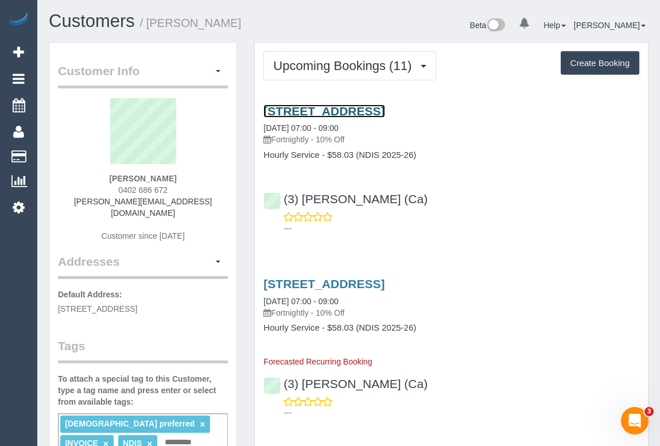
click at [384, 109] on link "15 Argyle Street, 2, Fawkner, VIC 3060" at bounding box center [323, 110] width 121 height 13
drag, startPoint x: 129, startPoint y: 297, endPoint x: 159, endPoint y: 294, distance: 30.5
click at [137, 304] on span "15 Argyle Street, 2, Fawkner, VIC 3060" at bounding box center [97, 308] width 79 height 9
copy span "Fawkner"
click at [368, 110] on link "15 Argyle Street, 2, Fawkner, VIC 3060" at bounding box center [323, 110] width 121 height 13
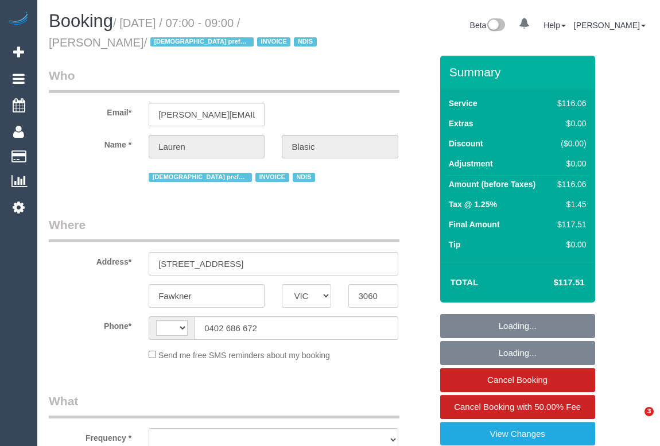
select select "VIC"
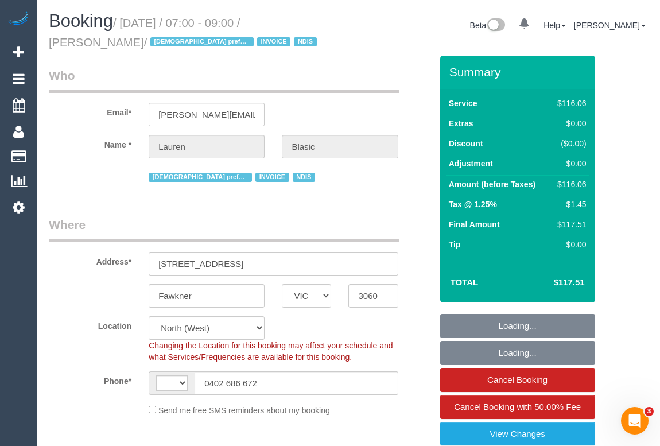
select select "number:29"
select select "number:14"
select select "number:18"
select select "number:36"
select select "number:34"
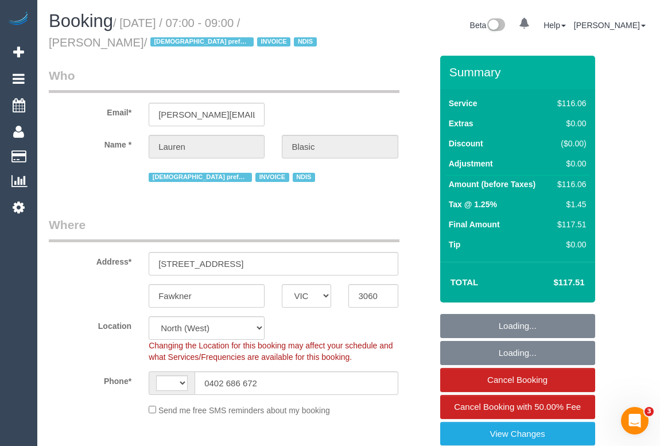
select select "number:11"
select select "string:AU"
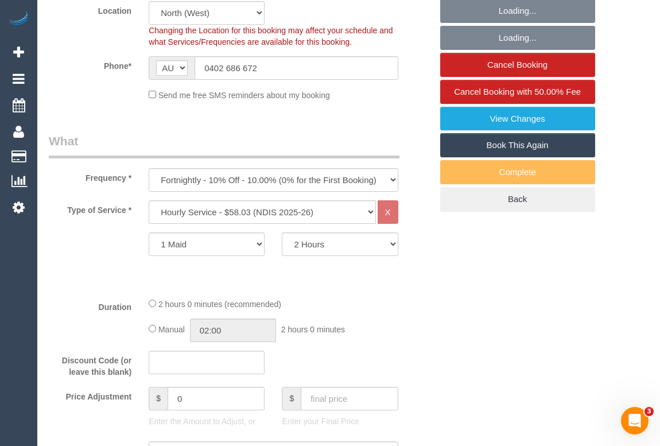
select select "object:1458"
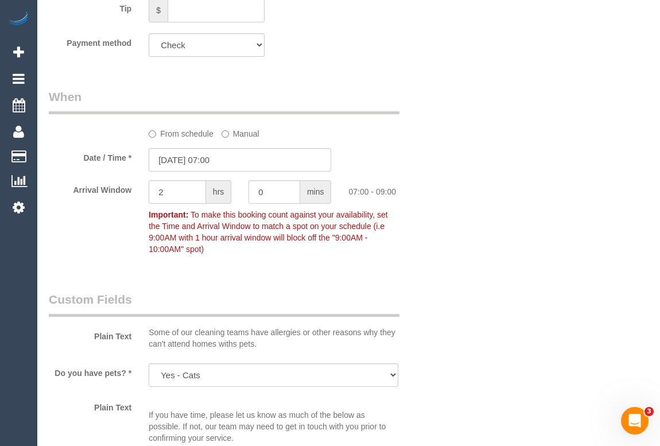
scroll to position [939, 0]
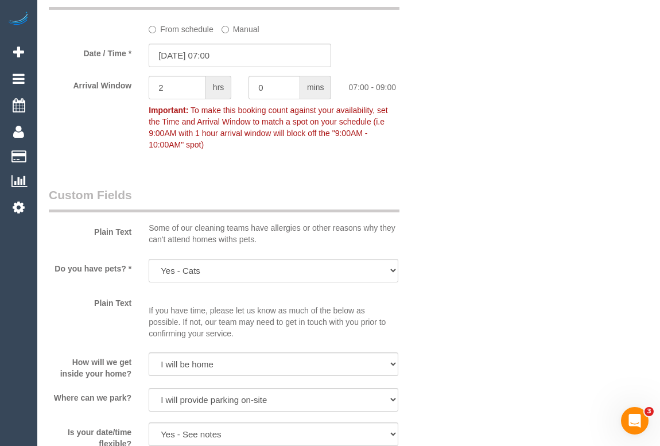
click at [456, 266] on div "Who Email* karen.williams3325@gmail.com Name * Lauren Blasic Female preferred I…" at bounding box center [349, 216] width 600 height 2198
click at [438, 261] on div "Do you have pets? * Yes - Cats Yes - Dogs No pets Yes - Dogs and Cats Yes - Oth…" at bounding box center [240, 272] width 400 height 26
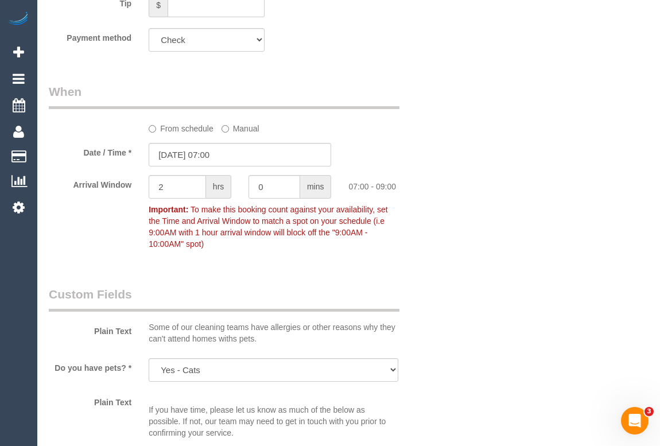
scroll to position [730, 0]
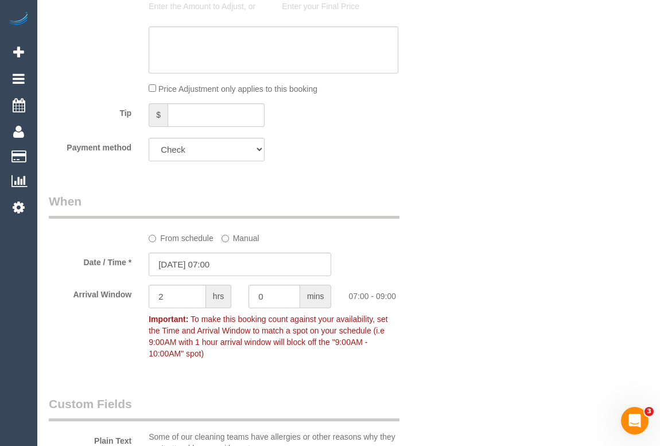
click at [427, 231] on div "From schedule Manual" at bounding box center [240, 218] width 400 height 51
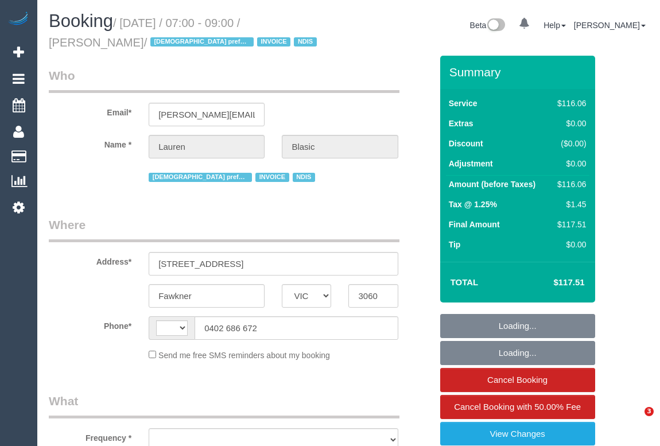
select select "VIC"
select select "string:AU"
select select "object:535"
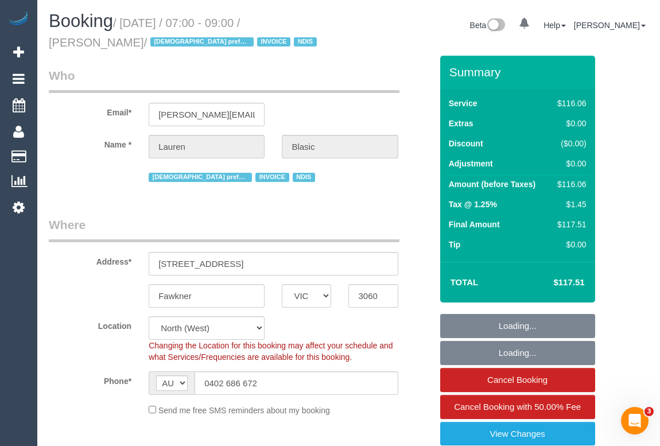
select select "number:29"
select select "number:14"
select select "number:18"
select select "number:36"
select select "number:34"
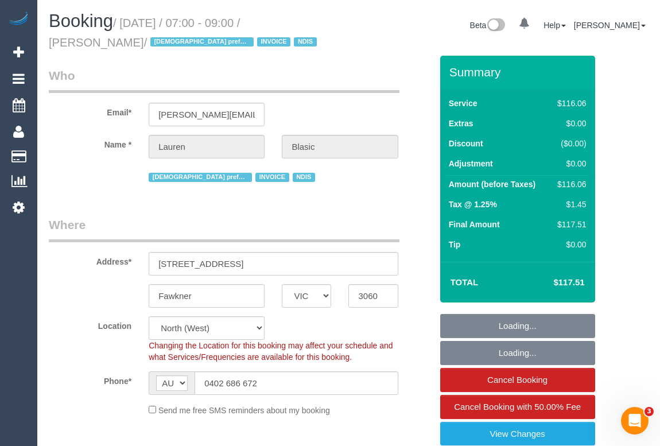
select select "number:11"
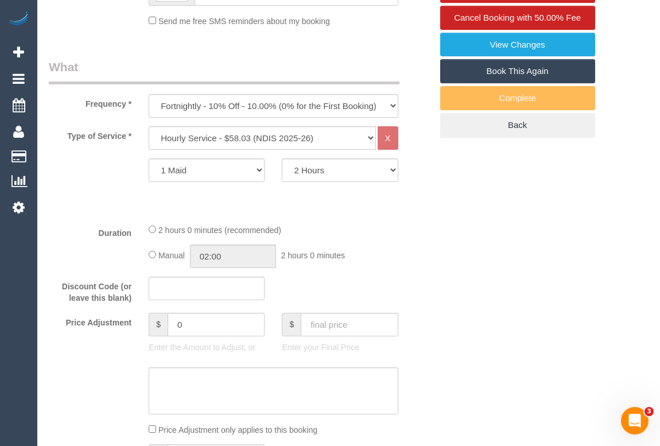
select select "object:1399"
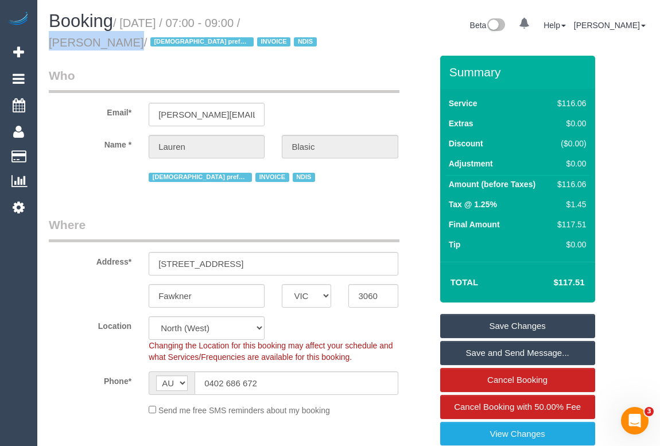
drag, startPoint x: 239, startPoint y: 20, endPoint x: 307, endPoint y: 22, distance: 67.7
click at [307, 22] on small "/ September 17, 2025 / 07:00 - 09:00 / Lauren Blasic / Female preferred INVOICE…" at bounding box center [184, 33] width 271 height 32
click at [516, 403] on span "Cancel Booking with 50.00% Fee" at bounding box center [517, 407] width 127 height 10
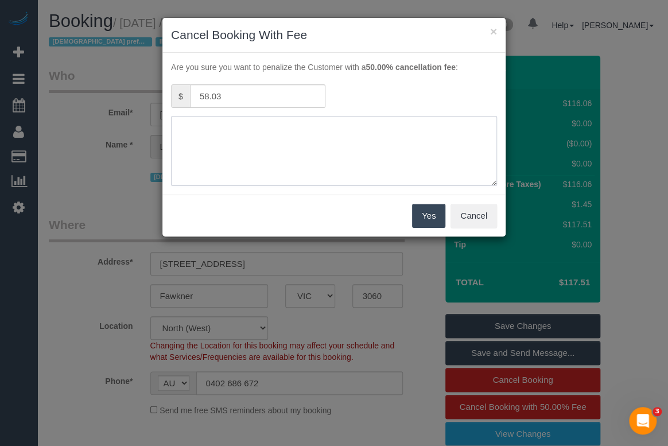
click at [208, 126] on textarea at bounding box center [334, 151] width 326 height 70
click at [196, 126] on textarea at bounding box center [334, 151] width 326 height 70
type textarea "C"
click at [373, 130] on textarea at bounding box center [334, 151] width 326 height 70
type textarea "Customer was informed cleaner will be late. Upon arrival. .Karen agreed to canc…"
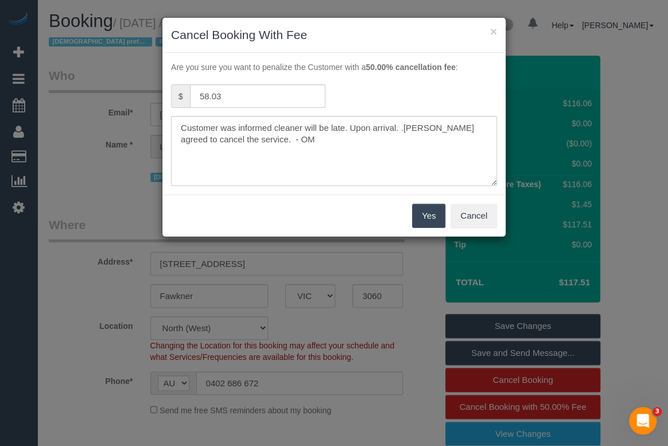
click at [421, 208] on button "Yes" at bounding box center [428, 216] width 33 height 24
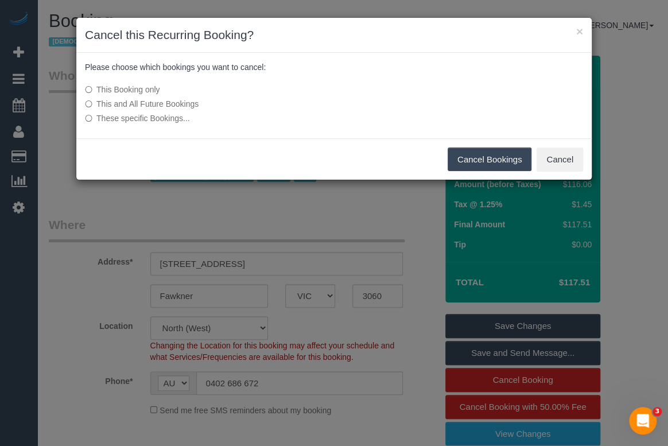
click at [457, 149] on button "Cancel Bookings" at bounding box center [490, 159] width 84 height 24
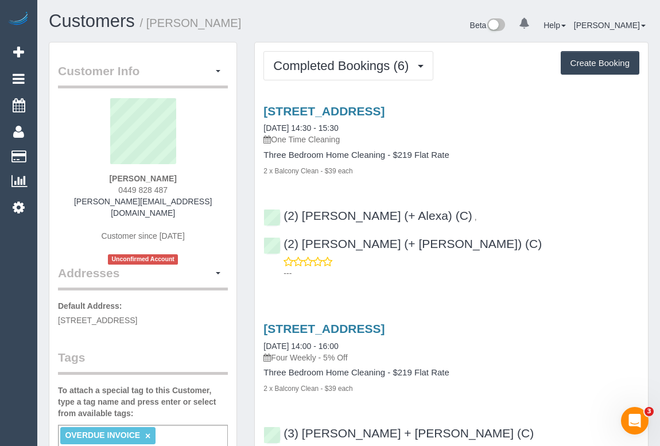
click at [517, 169] on div "2 x Balcony Clean - $39 each" at bounding box center [451, 170] width 376 height 11
drag, startPoint x: 116, startPoint y: 186, endPoint x: 176, endPoint y: 191, distance: 60.4
click at [176, 191] on div "[PERSON_NAME] 0449 828 487 [PERSON_NAME][EMAIL_ADDRESS][DOMAIN_NAME] Customer s…" at bounding box center [143, 181] width 170 height 166
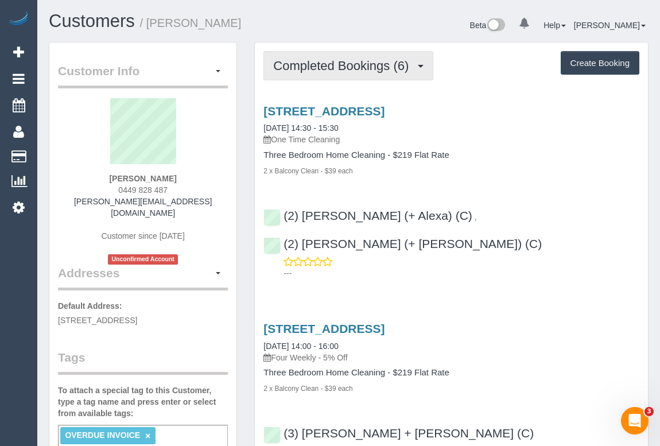
click at [331, 66] on span "Completed Bookings (6)" at bounding box center [343, 66] width 141 height 14
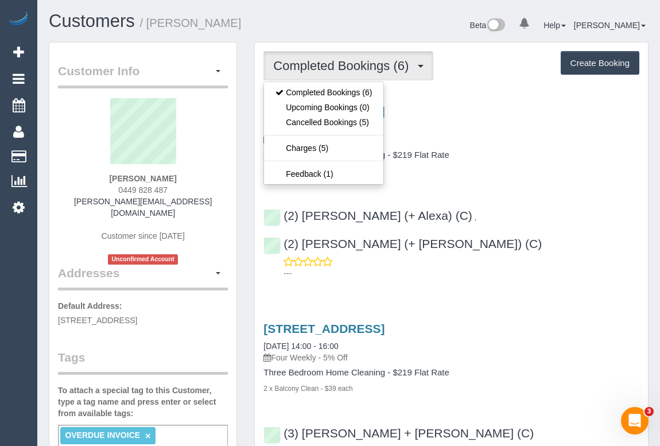
click at [528, 150] on h4 "Three Bedroom Home Cleaning - $219 Flat Rate" at bounding box center [451, 155] width 376 height 10
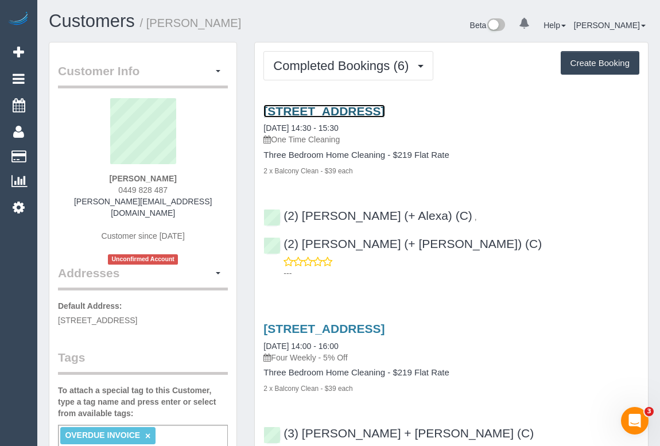
click at [384, 109] on link "[STREET_ADDRESS]" at bounding box center [323, 110] width 121 height 13
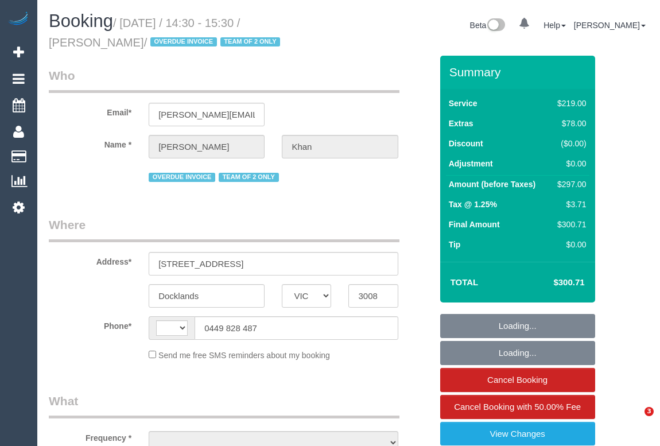
select select "VIC"
select select "string:AU"
select select "object:578"
select select "string:stripe-pm_1QfaSf2GScqysDRVKBQ432Rj"
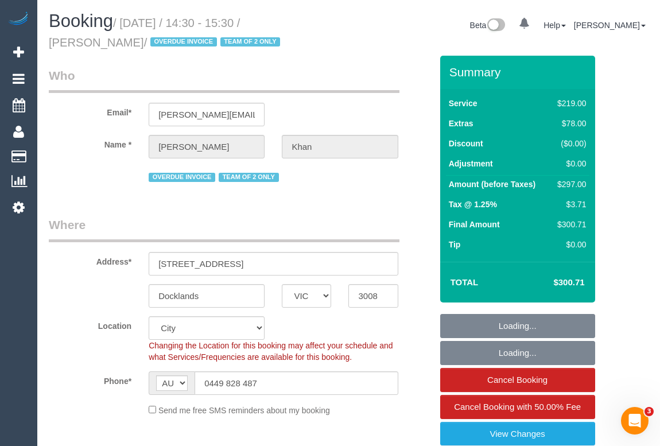
select select "number:28"
select select "number:14"
select select "number:19"
select select "number:23"
select select "object:1152"
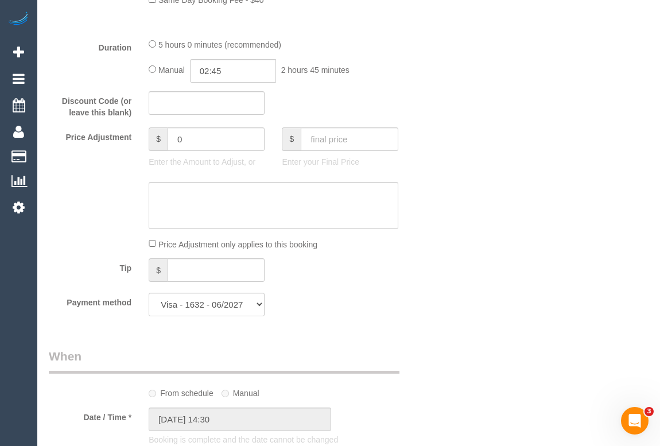
scroll to position [991, 0]
drag, startPoint x: 195, startPoint y: 146, endPoint x: 155, endPoint y: 146, distance: 39.6
click at [155, 146] on div "$ 0" at bounding box center [207, 141] width 116 height 24
type input "-14.85"
click at [178, 204] on textarea at bounding box center [273, 206] width 249 height 47
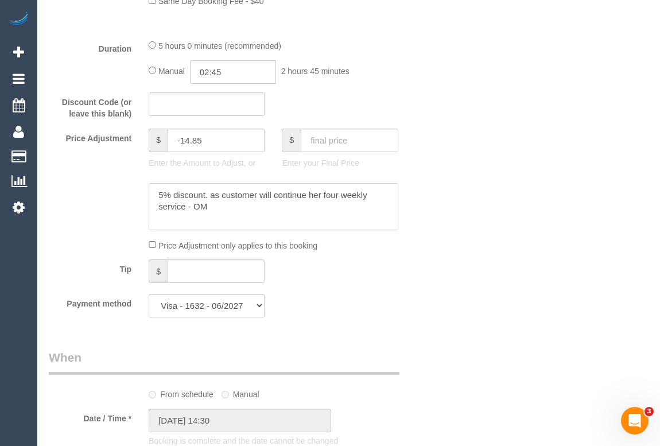
click at [185, 209] on textarea at bounding box center [273, 206] width 249 height 47
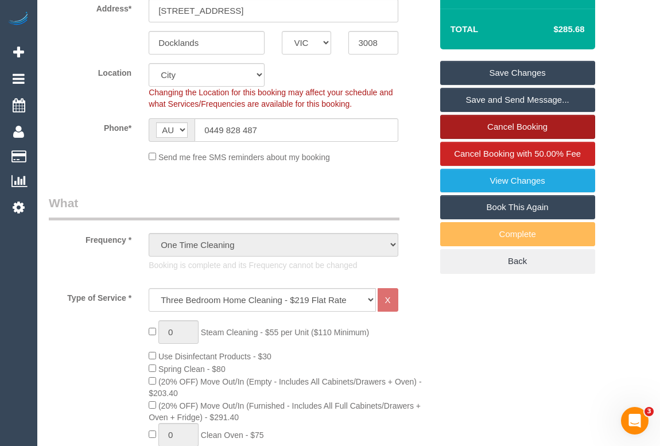
scroll to position [156, 0]
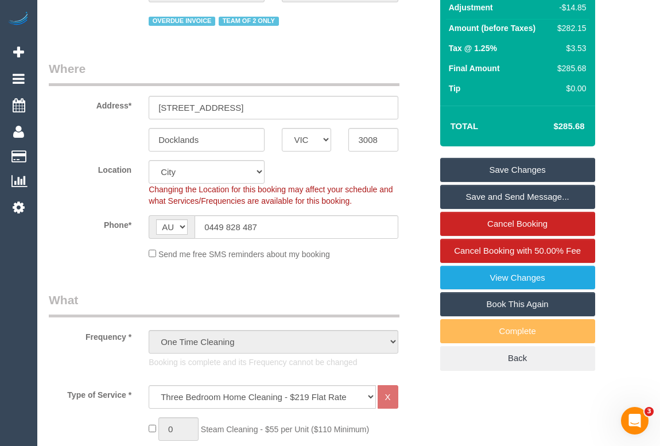
type textarea "5% discount. as customer will continue her four weekly service (with Vanessa's …"
click at [512, 166] on link "Save Changes" at bounding box center [517, 170] width 155 height 24
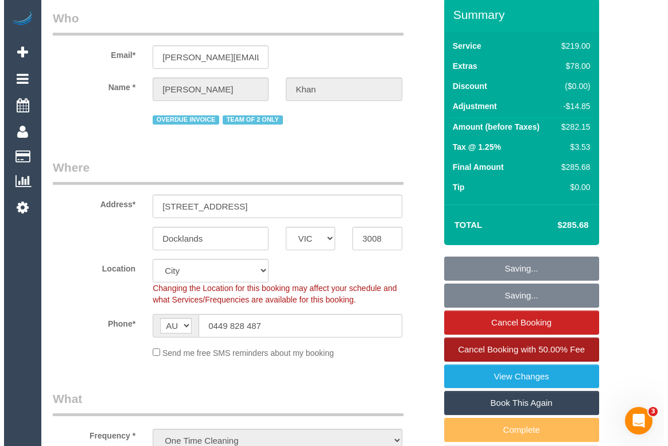
scroll to position [0, 0]
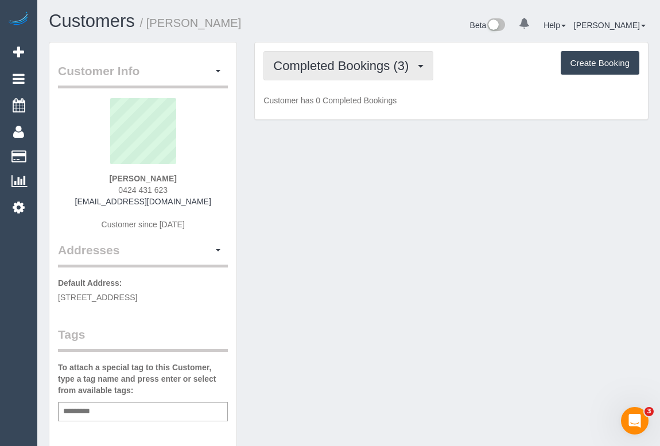
click at [310, 64] on span "Completed Bookings (3)" at bounding box center [343, 66] width 141 height 14
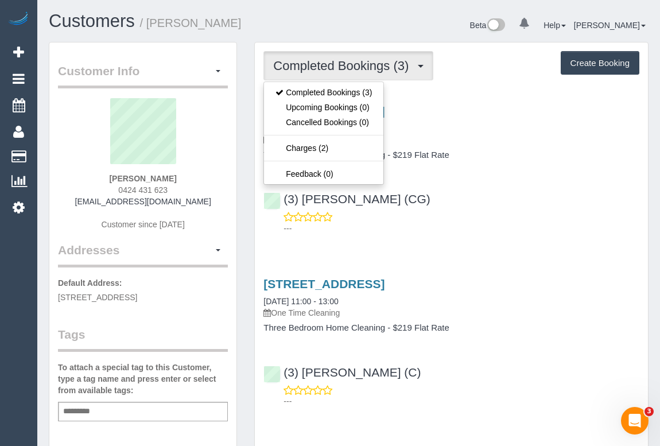
click at [492, 230] on p "---" at bounding box center [461, 228] width 356 height 11
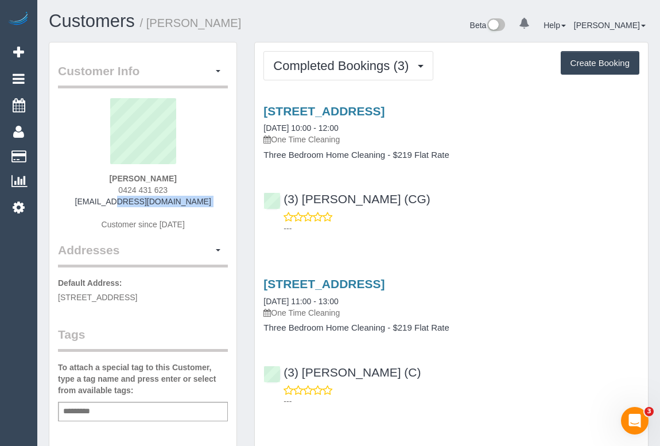
drag, startPoint x: 90, startPoint y: 201, endPoint x: 203, endPoint y: 207, distance: 112.6
click at [203, 207] on div "[PERSON_NAME] 0424 431 623 [EMAIL_ADDRESS][DOMAIN_NAME] Customer since [DATE]" at bounding box center [143, 169] width 170 height 143
copy div "[EMAIL_ADDRESS][DOMAIN_NAME]"
click at [191, 201] on div "[PERSON_NAME] 0424 431 623 [EMAIL_ADDRESS][DOMAIN_NAME] Customer since [DATE]" at bounding box center [143, 169] width 170 height 143
drag, startPoint x: 140, startPoint y: 200, endPoint x: 94, endPoint y: 200, distance: 45.9
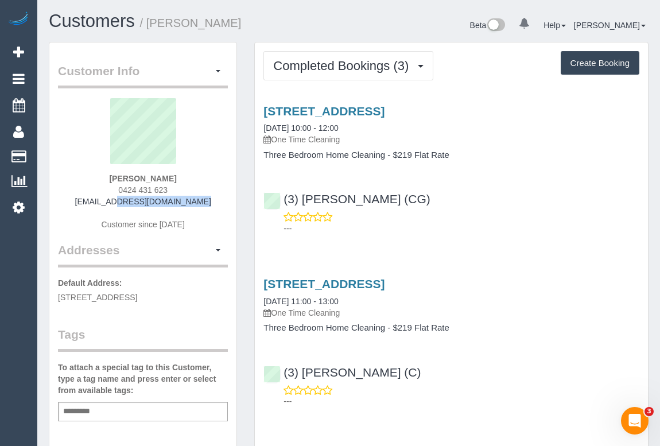
click at [94, 200] on div "Lena Padis 0424 431 623 lenapadis@gmail.com Customer since 2024" at bounding box center [143, 169] width 170 height 143
copy link "[EMAIL_ADDRESS][DOMAIN_NAME]"
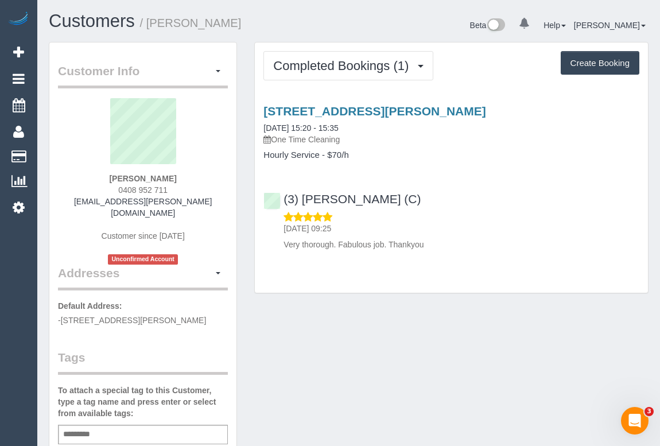
drag, startPoint x: 417, startPoint y: 339, endPoint x: 372, endPoint y: 148, distance: 195.5
click at [417, 337] on div "Customer Info Edit Contact Info Send Message Email Preferences Special Sales Ta…" at bounding box center [348, 438] width 617 height 792
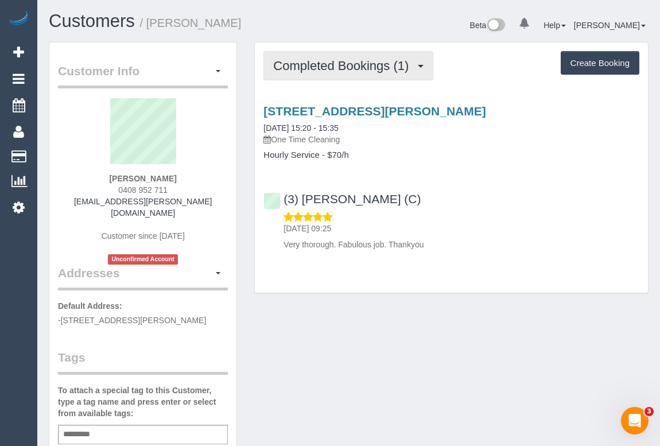
click at [356, 75] on button "Completed Bookings (1)" at bounding box center [348, 65] width 170 height 29
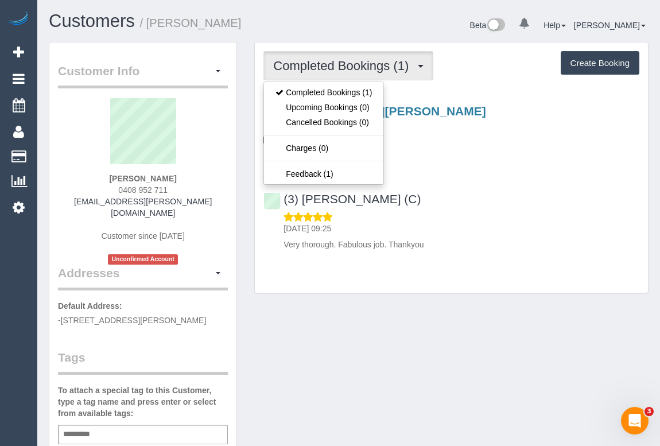
click at [387, 324] on div "Customer Info Edit Contact Info Send Message Email Preferences Special Sales Ta…" at bounding box center [348, 438] width 617 height 792
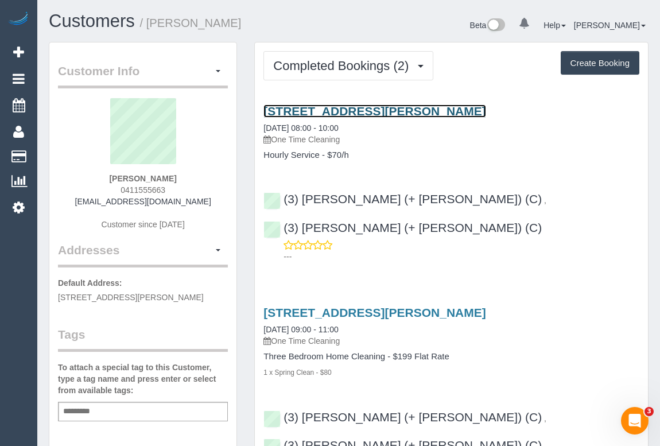
click at [339, 113] on link "6/8 Barry St, Brunswick, VIC 3065" at bounding box center [374, 110] width 222 height 13
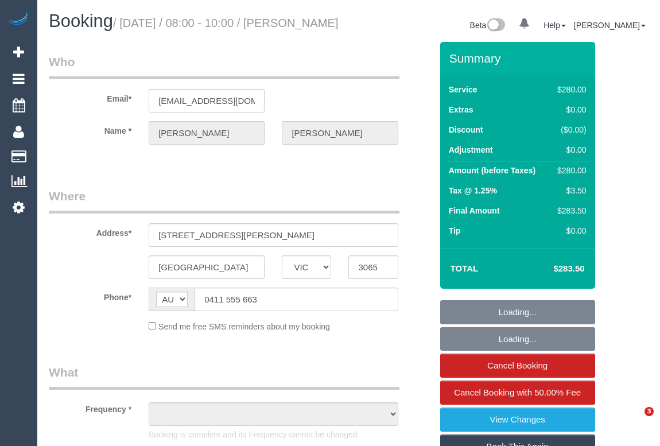
select select "VIC"
select select "string:stripe-pm_1PJ2XC2GScqysDRVwDH1K4qt"
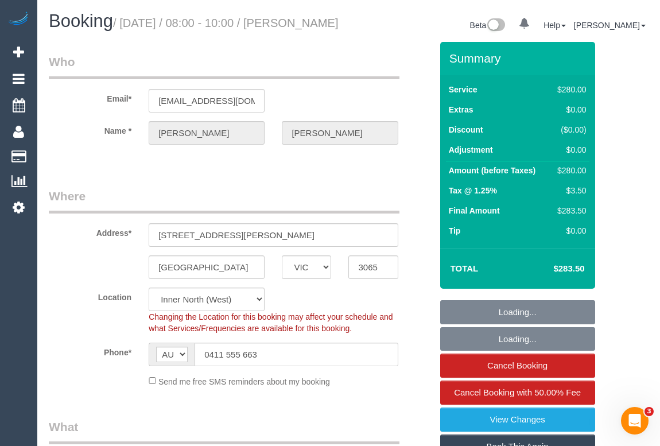
select select "object:618"
select select "240"
select select "number:28"
select select "number:14"
select select "number:19"
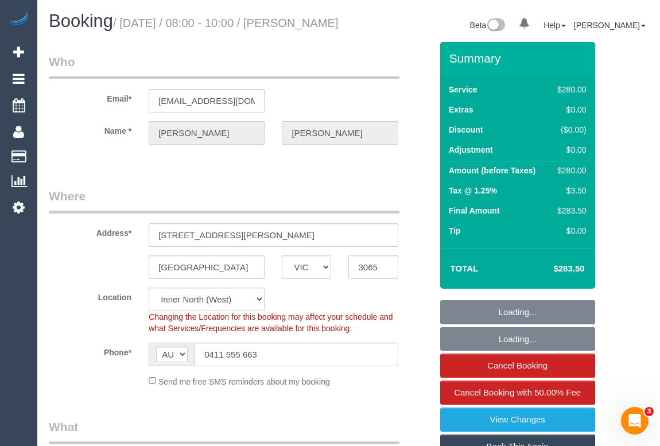
select select "number:24"
select select "object:1804"
click at [510, 431] on link "View Changes" at bounding box center [517, 419] width 155 height 24
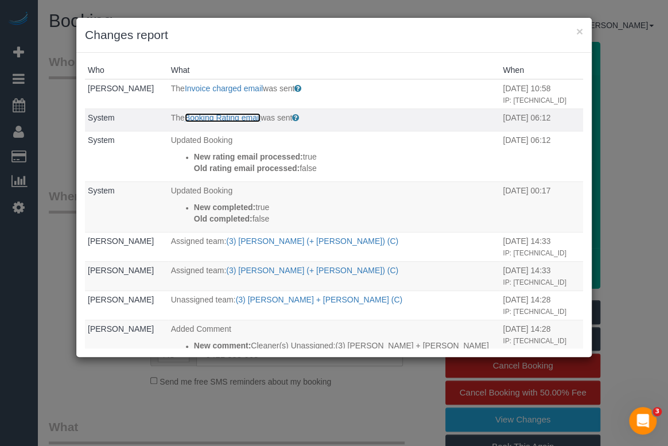
click at [192, 118] on link "Booking Rating email" at bounding box center [223, 117] width 76 height 9
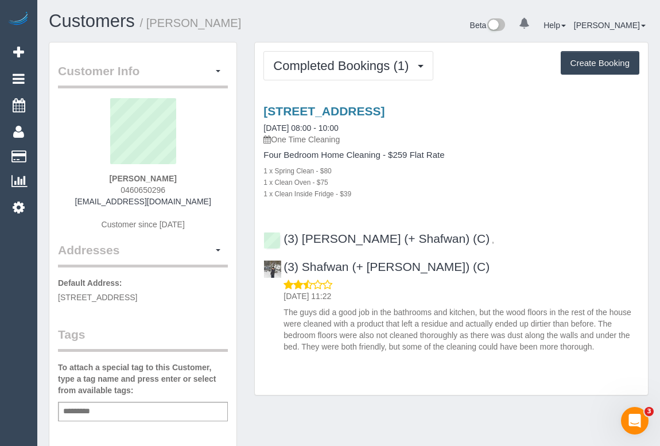
click at [495, 182] on div "1 x Clean Oven - $75" at bounding box center [451, 181] width 376 height 11
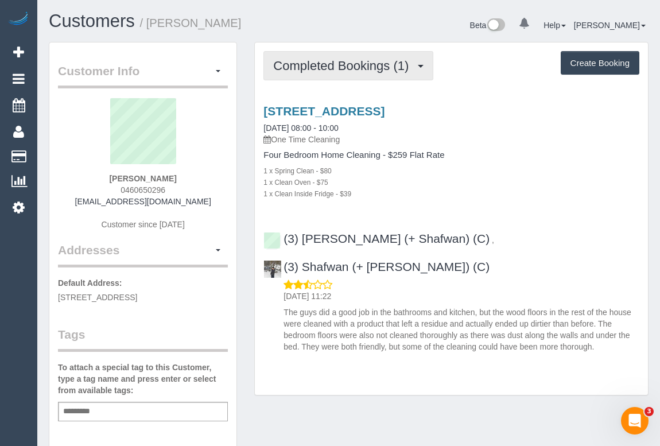
click at [348, 70] on span "Completed Bookings (1)" at bounding box center [343, 66] width 141 height 14
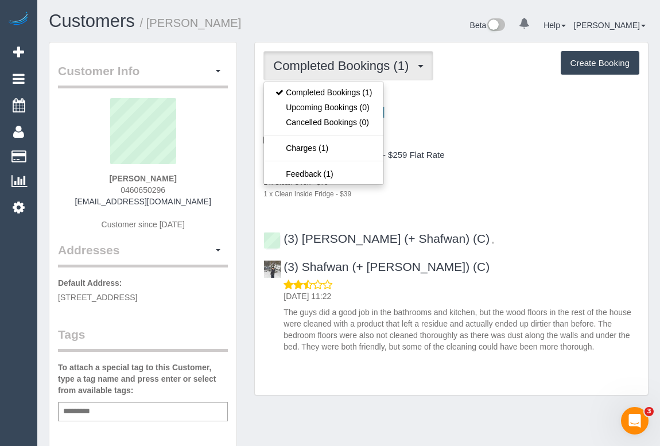
click at [512, 143] on p "One Time Cleaning" at bounding box center [451, 139] width 376 height 11
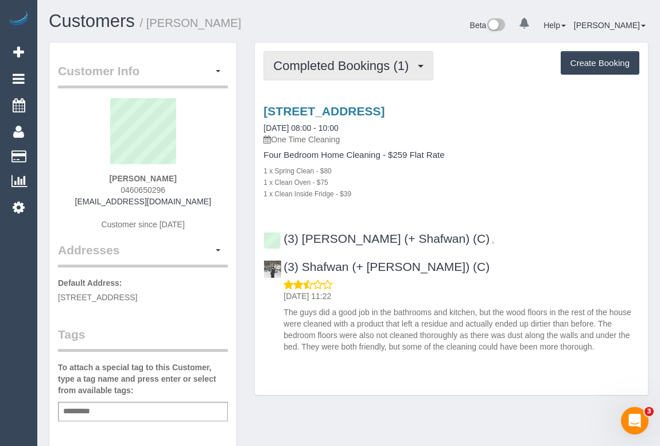
click at [294, 68] on span "Completed Bookings (1)" at bounding box center [343, 66] width 141 height 14
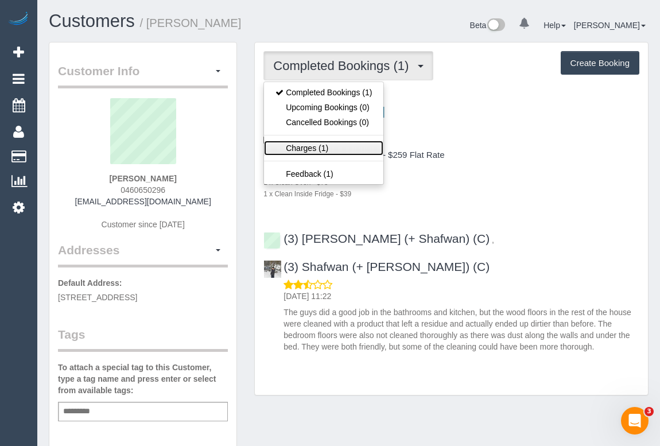
drag, startPoint x: 305, startPoint y: 146, endPoint x: 309, endPoint y: 153, distance: 7.5
click at [305, 147] on link "Charges (1)" at bounding box center [323, 148] width 119 height 15
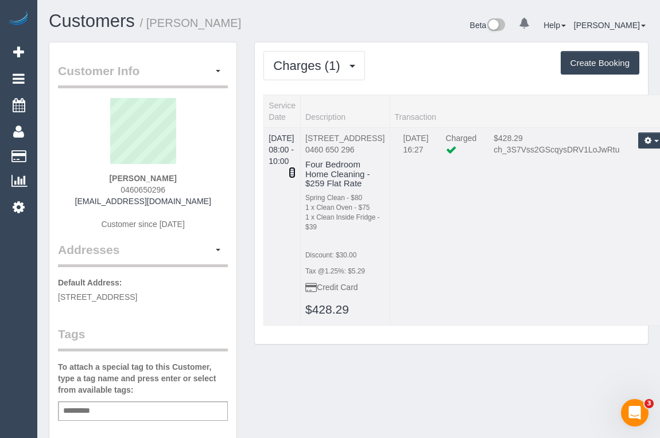
click at [295, 169] on icon at bounding box center [292, 173] width 7 height 8
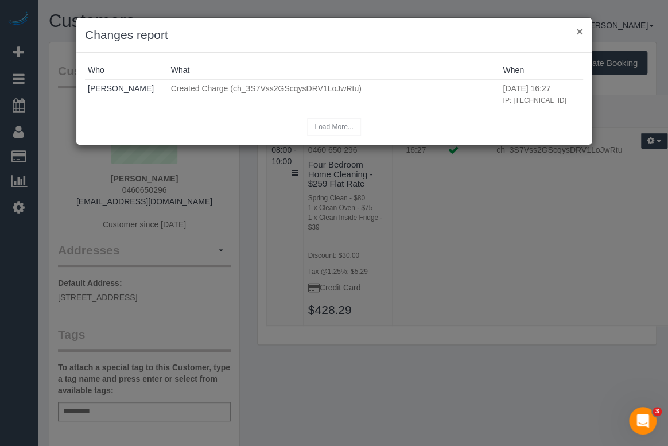
click at [579, 30] on button "×" at bounding box center [579, 31] width 7 height 12
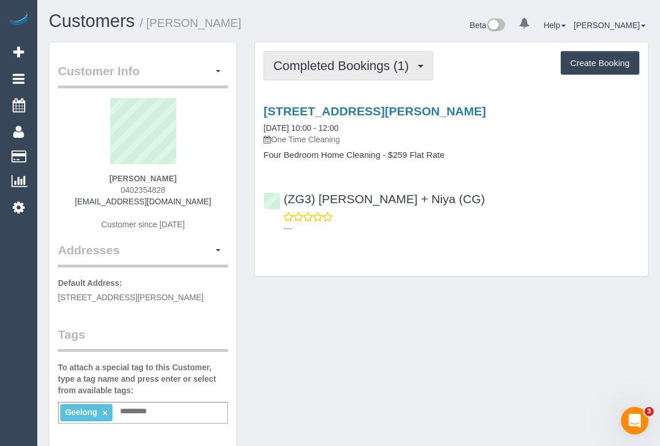
click at [338, 69] on span "Completed Bookings (1)" at bounding box center [343, 66] width 141 height 14
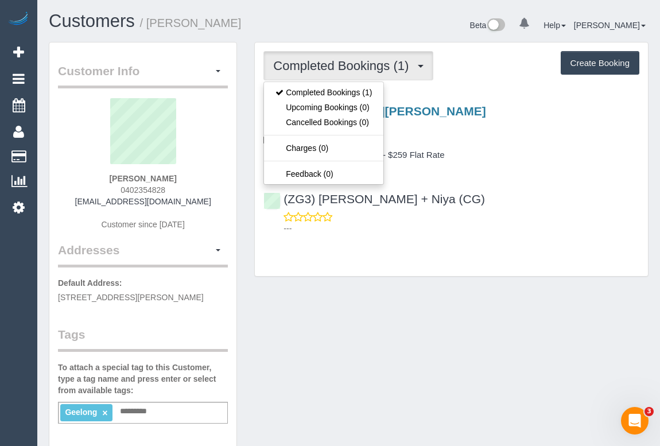
click at [550, 209] on div "(ZG3) [PERSON_NAME] + Niya (CG) ---" at bounding box center [451, 208] width 393 height 52
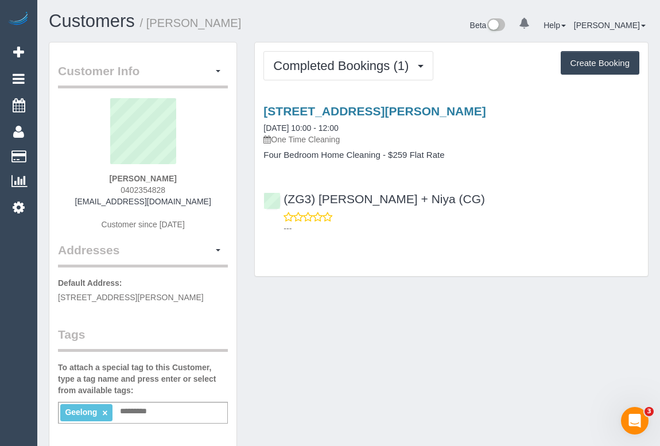
drag, startPoint x: 80, startPoint y: 202, endPoint x: 216, endPoint y: 206, distance: 135.5
click at [216, 206] on div "[PERSON_NAME] 0402354828 [EMAIL_ADDRESS][DOMAIN_NAME] Customer since [DATE]" at bounding box center [143, 169] width 170 height 143
copy link "[EMAIL_ADDRESS][DOMAIN_NAME]"
click at [383, 350] on div "Customer Info Edit Contact Info Send Message Email Preferences Special Sales Ta…" at bounding box center [348, 427] width 617 height 771
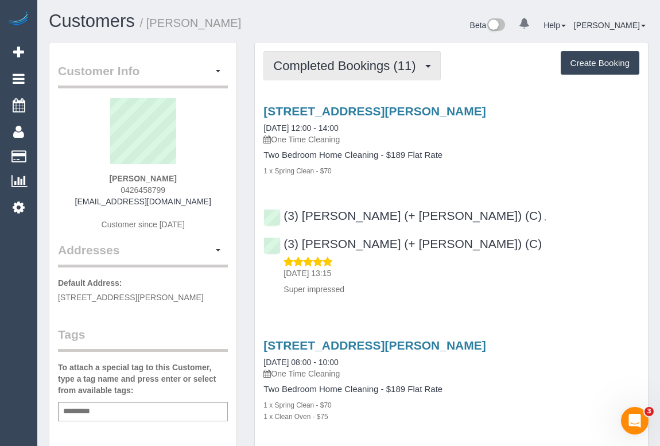
click at [371, 66] on span "Completed Bookings (11)" at bounding box center [347, 66] width 148 height 14
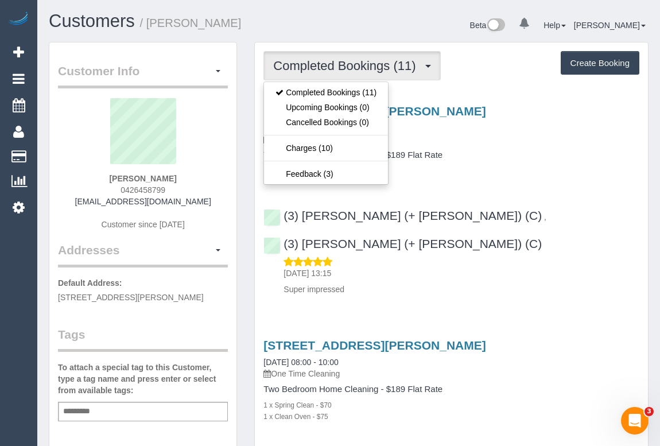
click at [512, 152] on h4 "Two Bedroom Home Cleaning - $189 Flat Rate" at bounding box center [451, 155] width 376 height 10
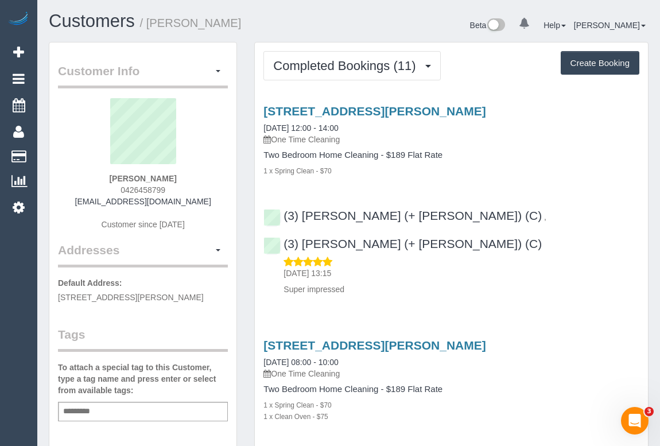
drag, startPoint x: 114, startPoint y: 188, endPoint x: 189, endPoint y: 186, distance: 75.7
click at [189, 186] on div "[PERSON_NAME] 0426458799 [EMAIL_ADDRESS][DOMAIN_NAME] Customer since [DATE]" at bounding box center [143, 169] width 170 height 143
copy span "0426458799"
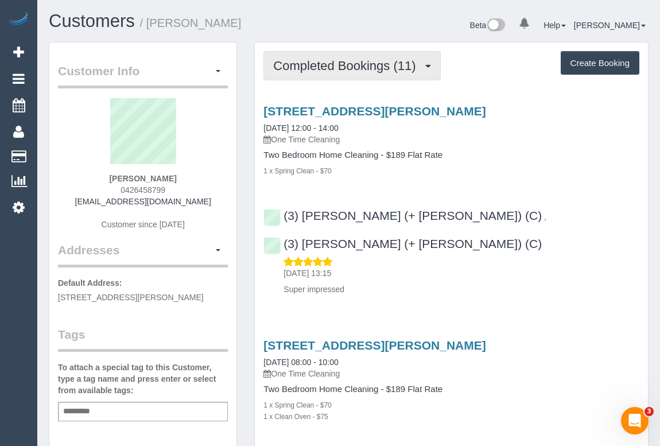
click at [310, 64] on span "Completed Bookings (11)" at bounding box center [347, 66] width 148 height 14
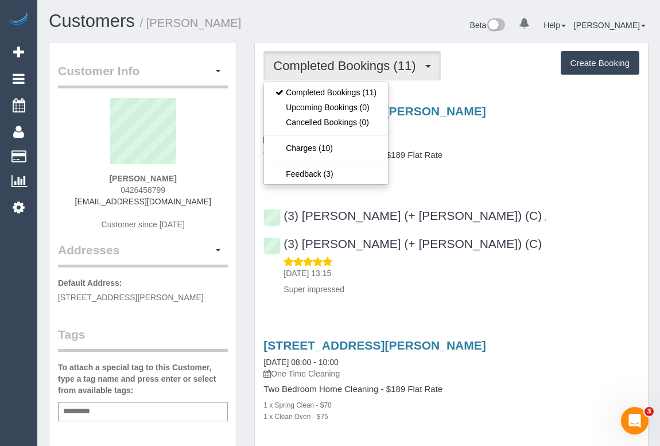
click at [574, 283] on p "Super impressed" at bounding box center [461, 288] width 356 height 11
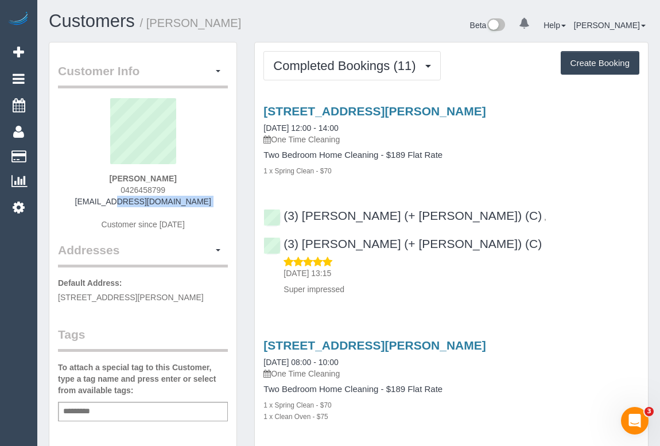
drag, startPoint x: 78, startPoint y: 204, endPoint x: 219, endPoint y: 207, distance: 140.6
click at [219, 207] on div "[PERSON_NAME] 0426458799 [EMAIL_ADDRESS][DOMAIN_NAME] Customer since [DATE]" at bounding box center [143, 169] width 170 height 143
copy div "[EMAIL_ADDRESS][DOMAIN_NAME]"
drag, startPoint x: 97, startPoint y: 177, endPoint x: 205, endPoint y: 178, distance: 107.9
click at [205, 178] on div "[PERSON_NAME] 0426458799 [EMAIL_ADDRESS][DOMAIN_NAME] Customer since [DATE]" at bounding box center [143, 169] width 170 height 143
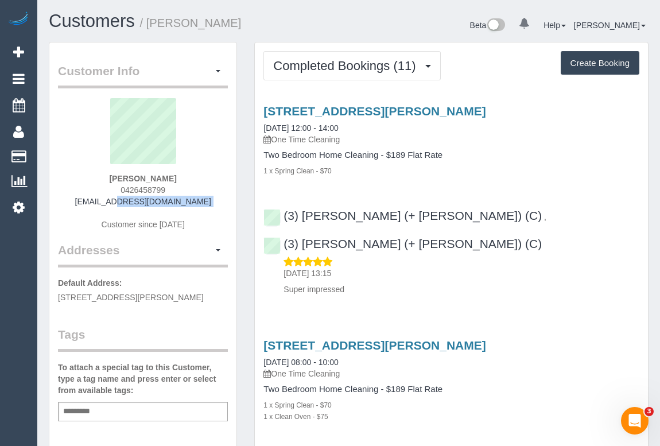
copy strong "[PERSON_NAME]"
drag, startPoint x: 116, startPoint y: 188, endPoint x: 192, endPoint y: 186, distance: 75.7
click at [192, 186] on div "[PERSON_NAME] 0426458799 [EMAIL_ADDRESS][DOMAIN_NAME] Customer since [DATE]" at bounding box center [143, 169] width 170 height 143
copy span "0426458799"
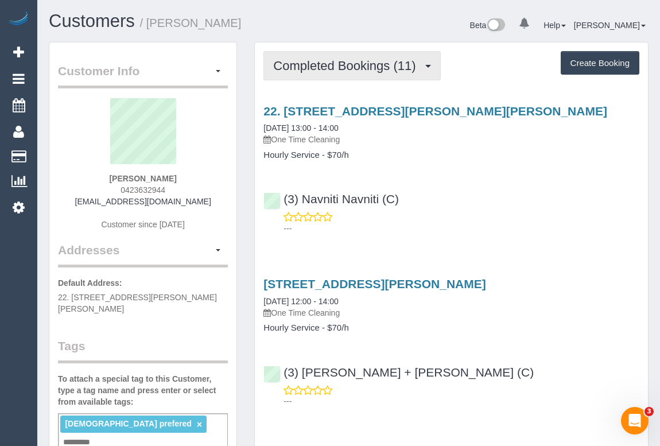
click at [356, 75] on button "Completed Bookings (11)" at bounding box center [351, 65] width 177 height 29
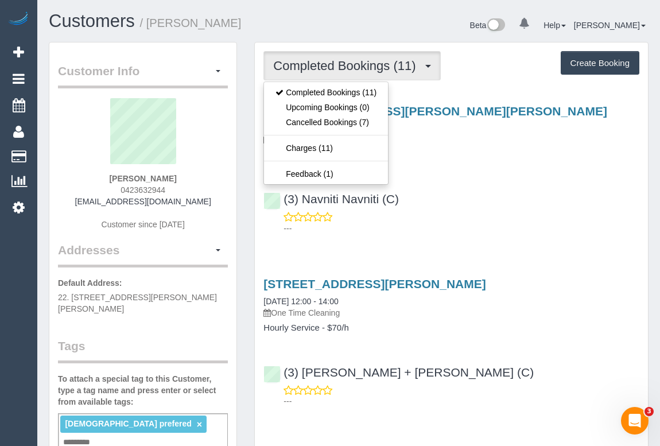
click at [506, 190] on div "(3) Navniti Navniti (C) ---" at bounding box center [451, 208] width 393 height 52
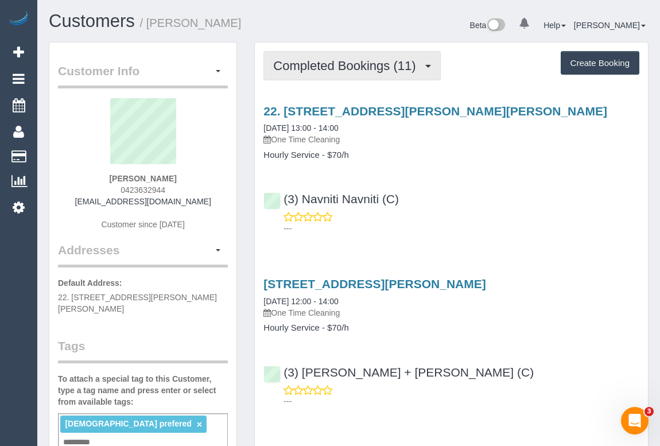
click at [367, 65] on span "Completed Bookings (11)" at bounding box center [347, 66] width 148 height 14
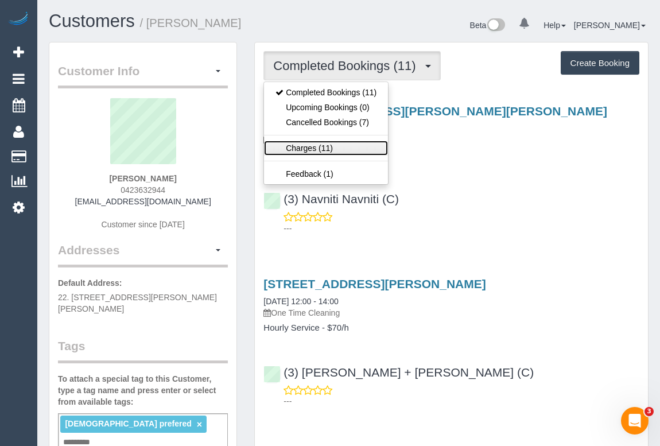
click at [309, 145] on link "Charges (11)" at bounding box center [326, 148] width 124 height 15
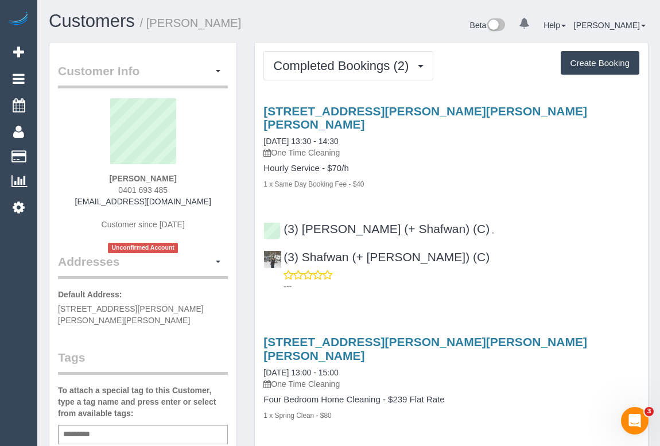
click at [369, 178] on div "1 x Same Day Booking Fee - $40" at bounding box center [451, 183] width 376 height 11
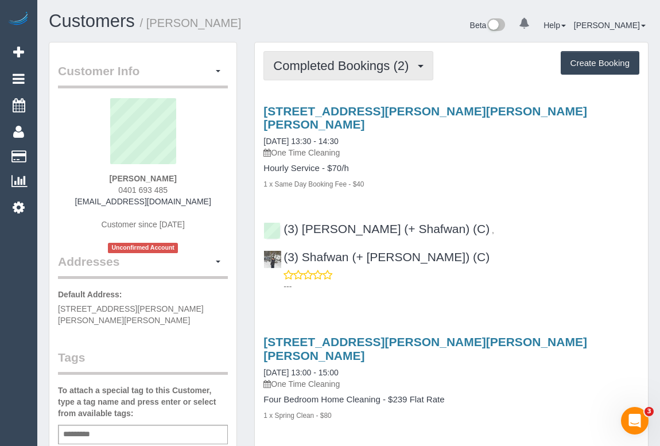
click at [358, 72] on button "Completed Bookings (2)" at bounding box center [348, 65] width 170 height 29
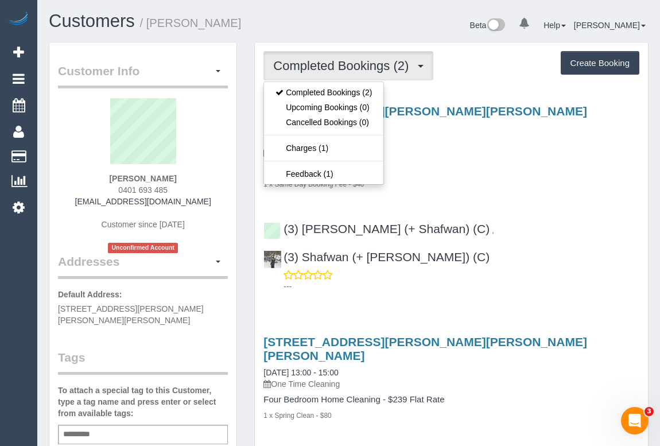
click at [486, 164] on div "Hourly Service - $70/h 1 x Same Day Booking Fee - $40" at bounding box center [451, 177] width 376 height 26
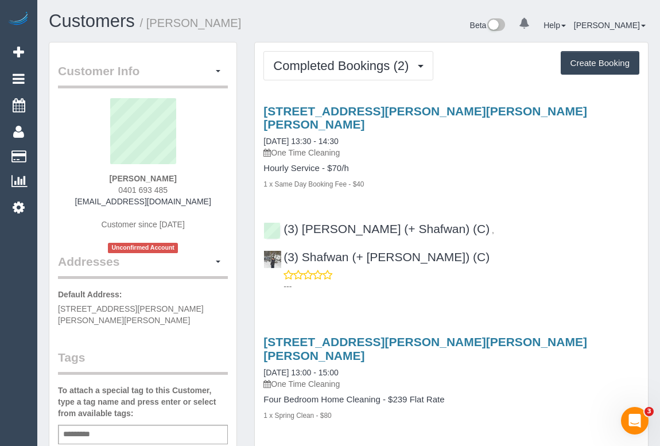
click at [467, 178] on div "1 x Same Day Booking Fee - $40" at bounding box center [451, 183] width 376 height 11
click at [465, 73] on div "Completed Bookings (2) Completed Bookings (2) Upcoming Bookings (0) Cancelled B…" at bounding box center [451, 65] width 376 height 29
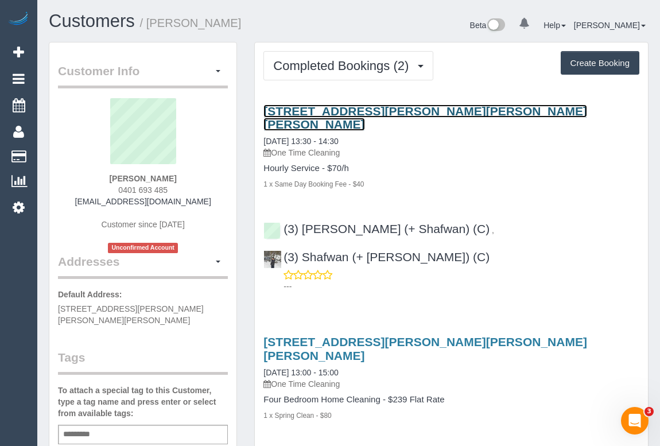
click at [359, 109] on link "[STREET_ADDRESS][PERSON_NAME][PERSON_NAME][PERSON_NAME]" at bounding box center [425, 117] width 324 height 26
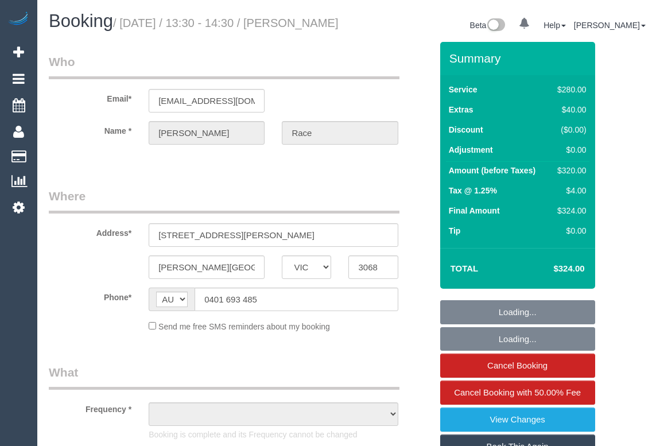
select select "VIC"
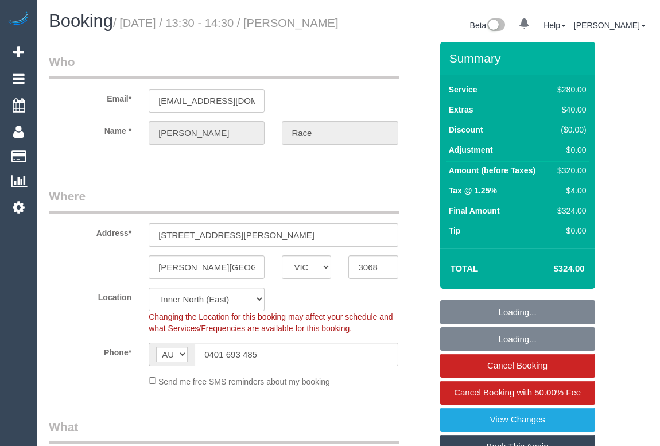
select select "string:stripe-pm_1S6Kv12GScqysDRV22O2TRhs"
select select "number:28"
select select "number:14"
select select "number:18"
select select "object:689"
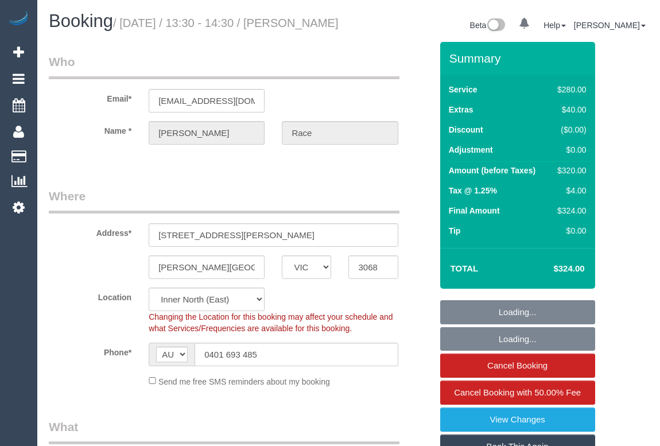
select select "240"
select select "object:1689"
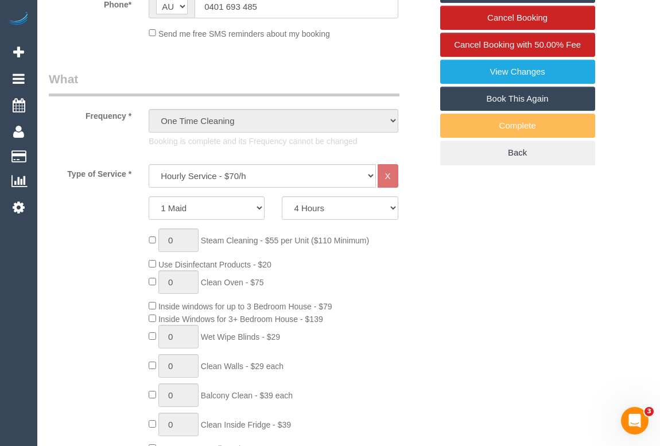
scroll to position [260, 0]
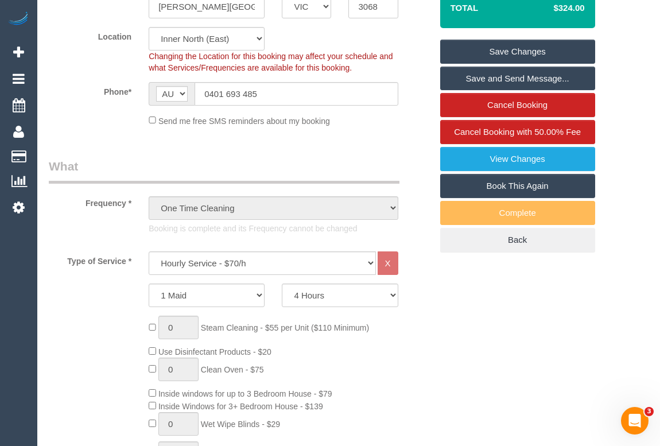
click at [519, 195] on link "Book This Again" at bounding box center [517, 186] width 155 height 24
select select "VIC"
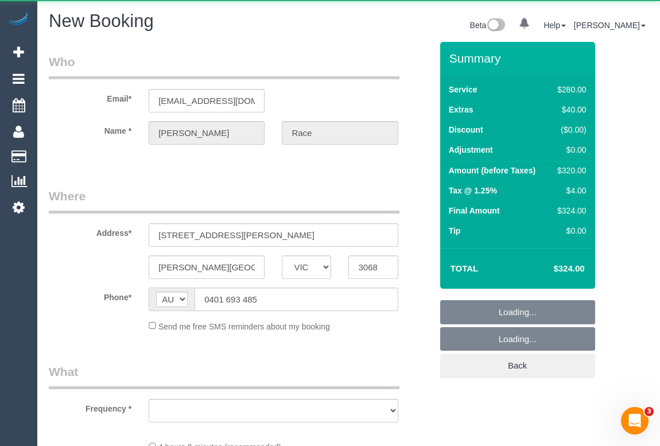
select select "object:2826"
select select "string:stripe-pm_1S6Kv12GScqysDRV22O2TRhs"
select select "number:28"
select select "number:14"
select select "number:18"
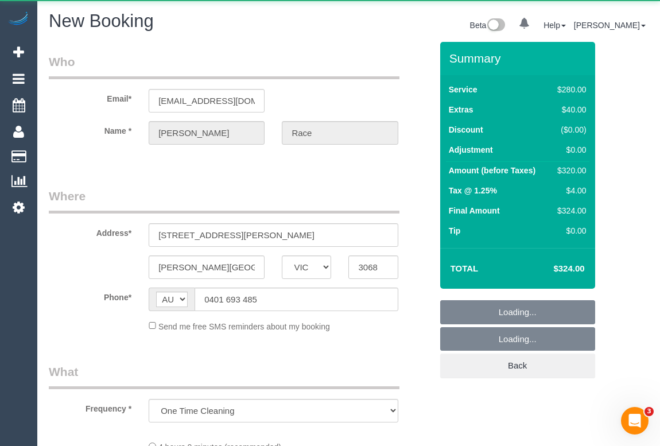
select select "object:3808"
select select "240"
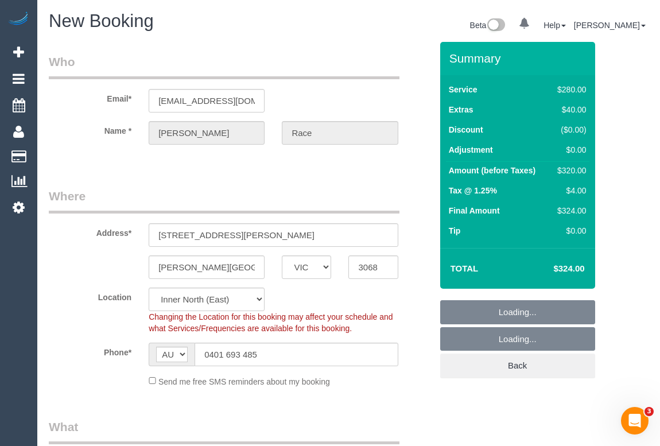
select select "object:3813"
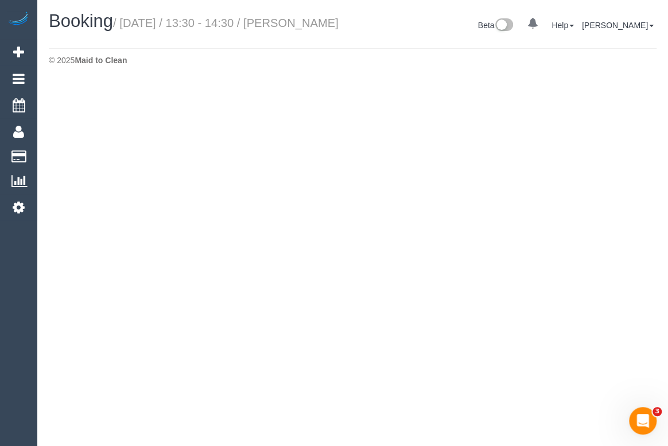
select select "VIC"
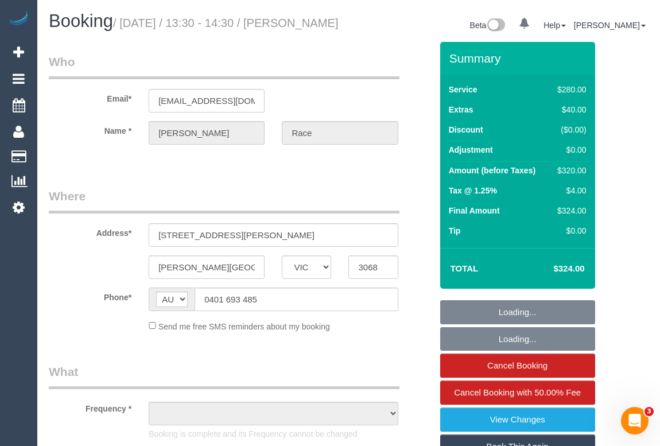
select select "object:4027"
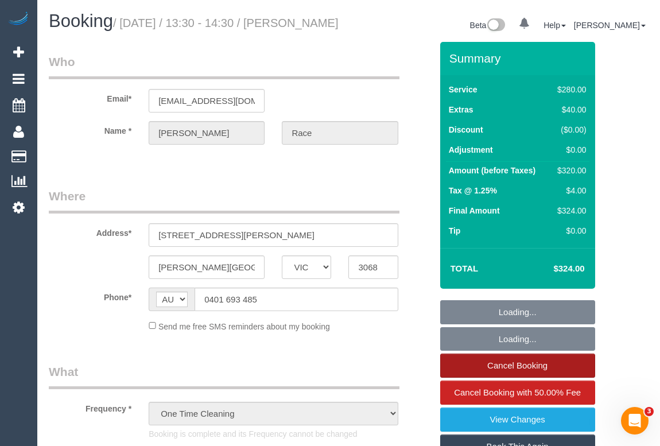
select select "string:stripe-pm_1S6Kv12GScqysDRV22O2TRhs"
select select "number:28"
select select "number:14"
select select "number:18"
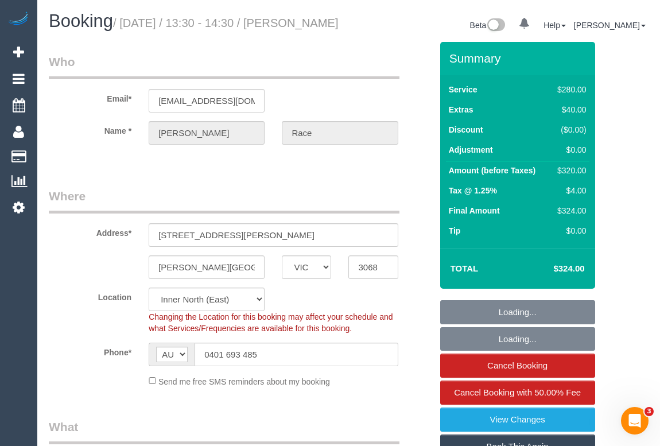
select select "240"
select select "object:5175"
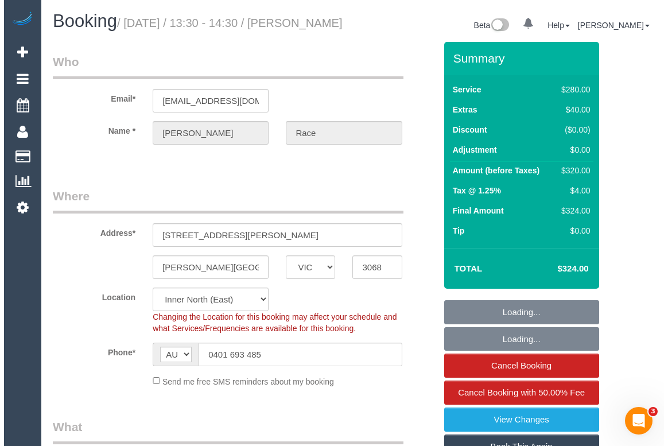
scroll to position [208, 0]
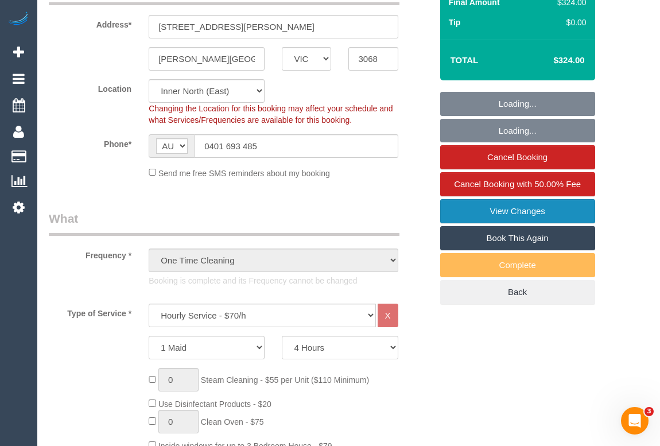
click at [514, 220] on link "View Changes" at bounding box center [517, 211] width 155 height 24
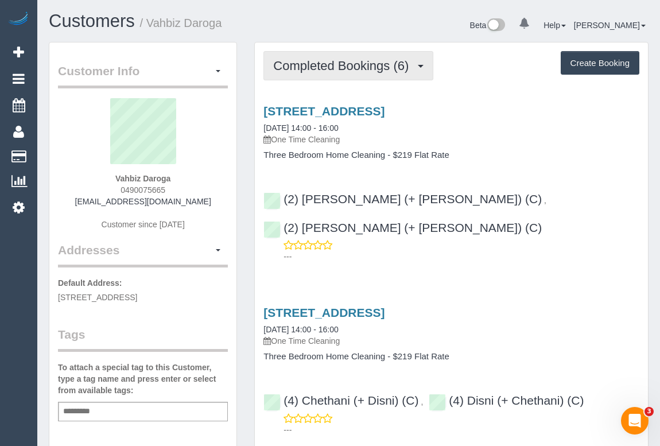
click at [339, 56] on button "Completed Bookings (6)" at bounding box center [348, 65] width 170 height 29
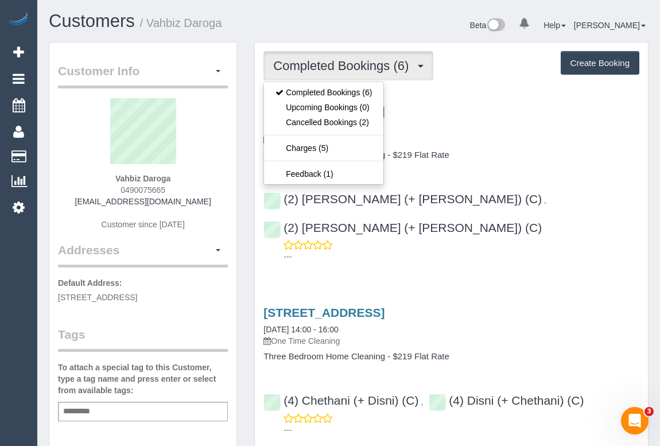
click at [484, 157] on h4 "Three Bedroom Home Cleaning - $219 Flat Rate" at bounding box center [451, 155] width 376 height 10
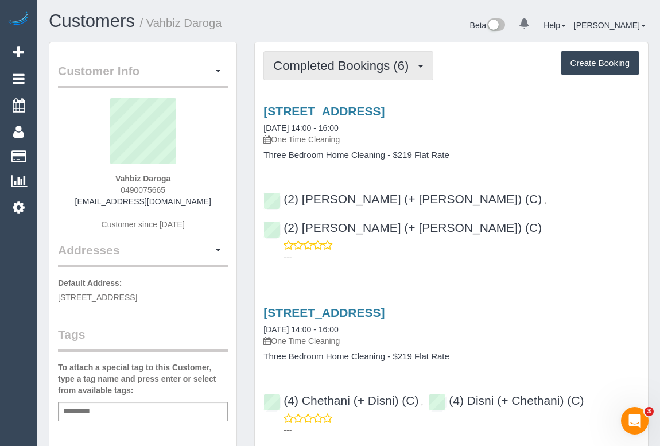
drag, startPoint x: 336, startPoint y: 69, endPoint x: 333, endPoint y: 86, distance: 17.6
click at [336, 69] on span "Completed Bookings (6)" at bounding box center [343, 66] width 141 height 14
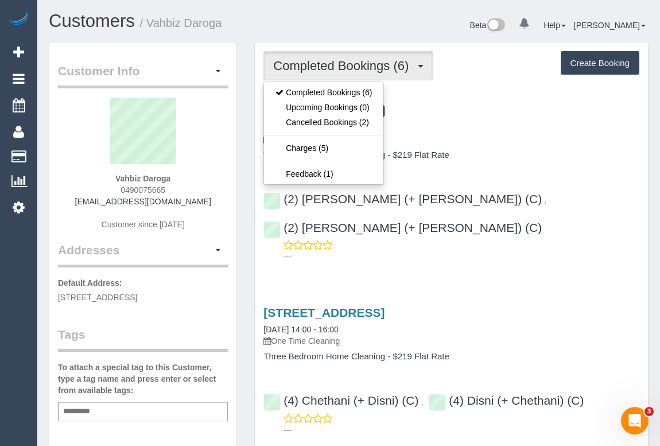
click at [384, 107] on link "3/47 Moonya Road, Carnegie, VIC 3163" at bounding box center [323, 110] width 121 height 13
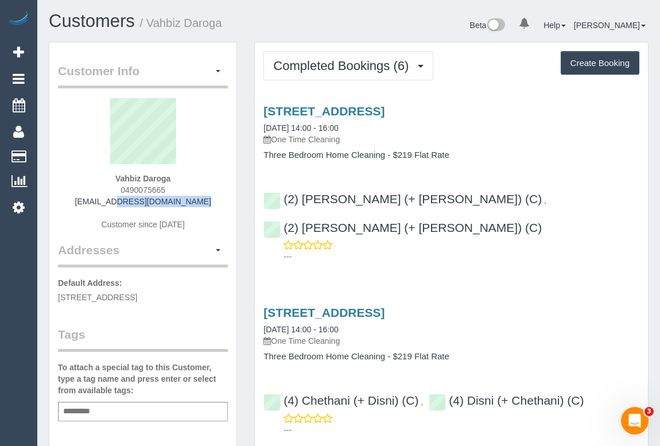
drag, startPoint x: 95, startPoint y: 205, endPoint x: 199, endPoint y: 202, distance: 103.9
click at [199, 202] on div "Vahbiz Daroga 0490075665 vahbizdoc@gmail.com Customer since 2020" at bounding box center [143, 169] width 170 height 143
copy link "vahbizdoc@gmail.com"
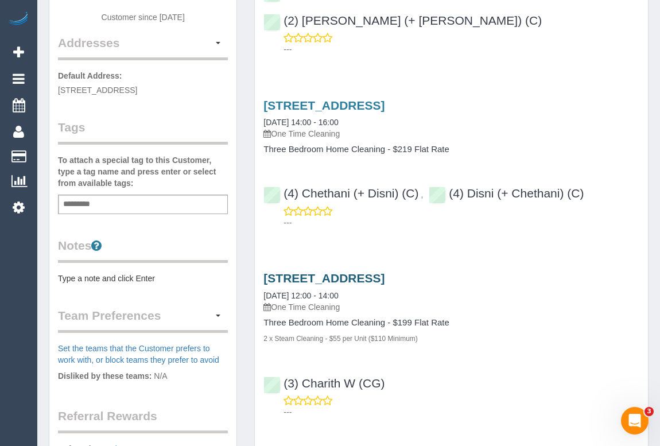
scroll to position [208, 0]
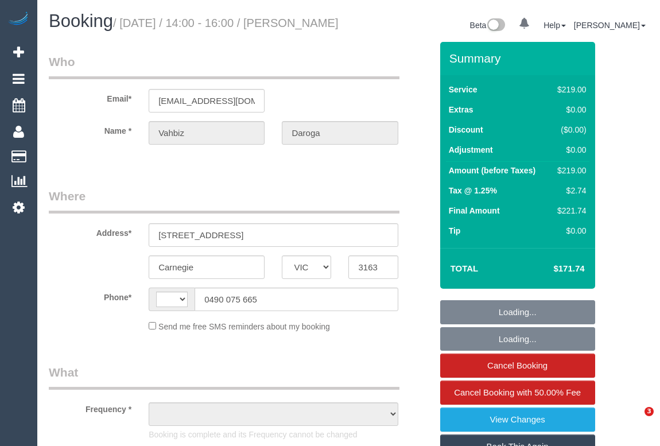
select select "VIC"
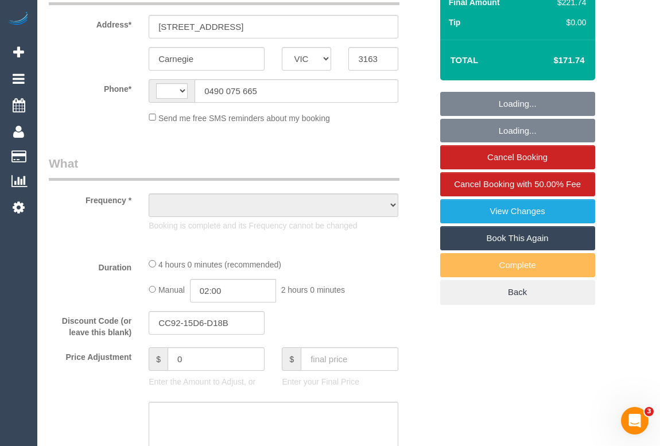
select select "string:AU"
select select "object:583"
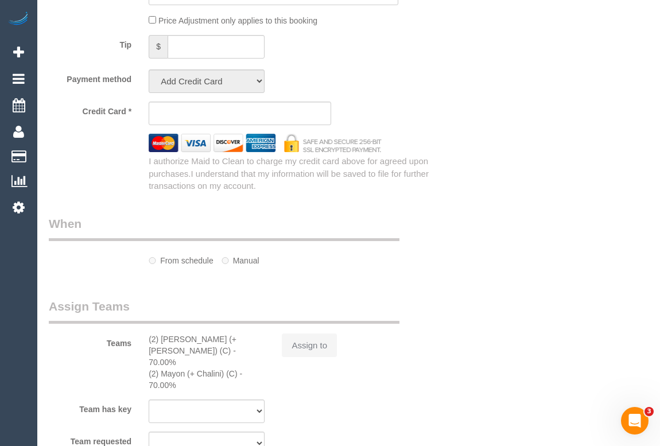
select select "string:stripe-pm_1OA8yi2GScqysDRVi3LuedBk"
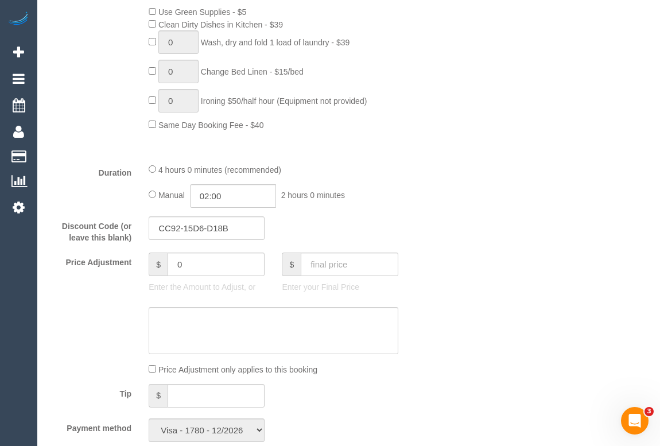
select select "number:28"
select select "number:14"
select select "number:18"
select select "number:36"
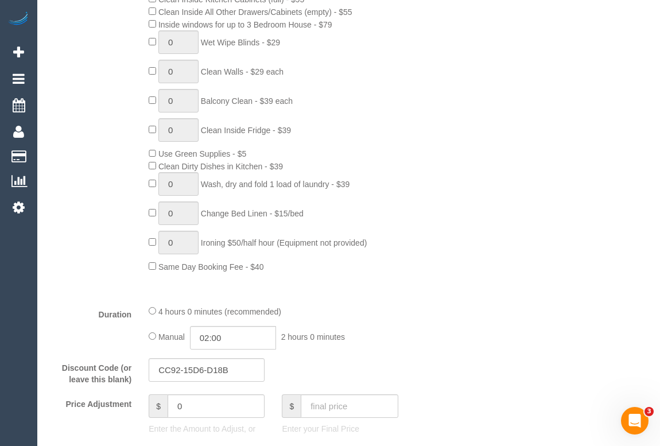
select select "object:1353"
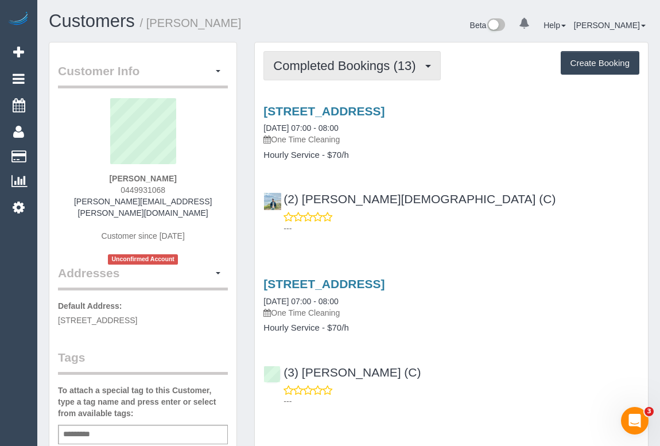
click at [336, 67] on span "Completed Bookings (13)" at bounding box center [347, 66] width 148 height 14
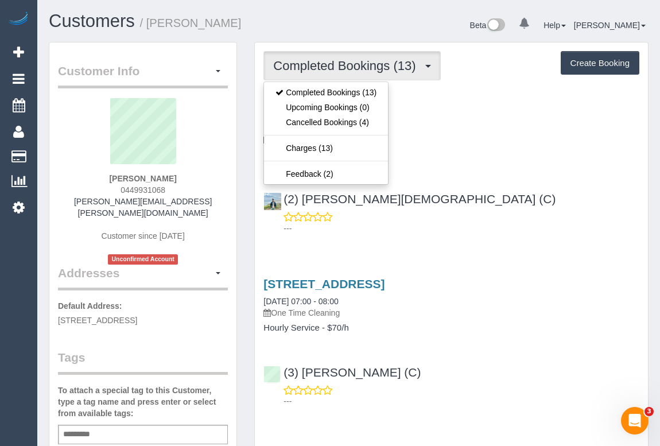
click at [436, 217] on div "---" at bounding box center [451, 222] width 376 height 23
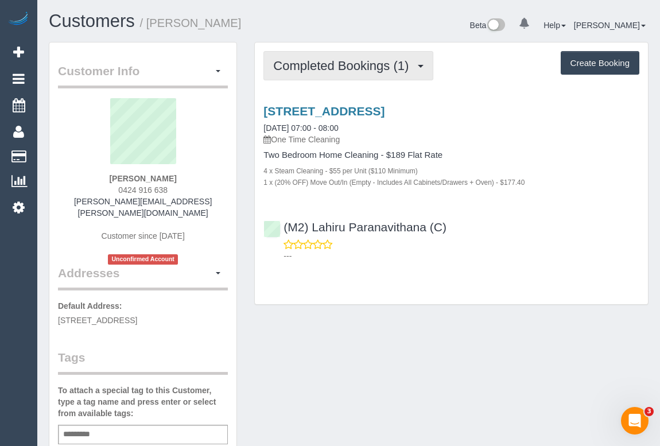
click at [312, 67] on span "Completed Bookings (1)" at bounding box center [343, 66] width 141 height 14
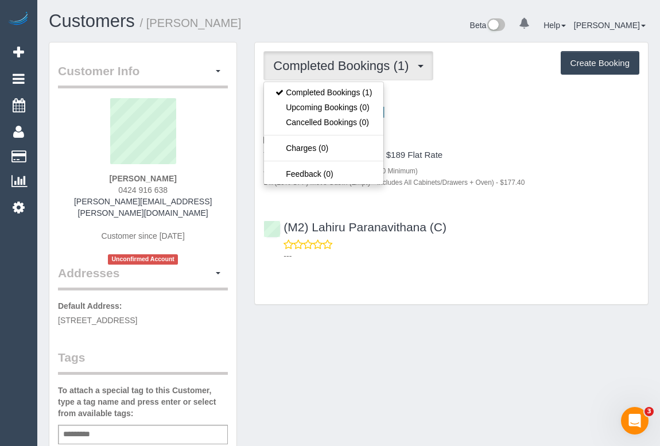
click at [442, 345] on div "Customer Info Edit Contact Info Send Message Email Preferences Special Sales Ta…" at bounding box center [348, 438] width 617 height 792
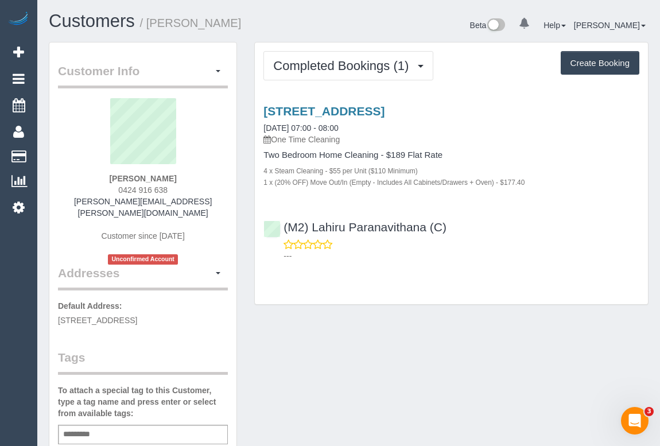
drag, startPoint x: 119, startPoint y: 184, endPoint x: 166, endPoint y: 185, distance: 47.1
click at [166, 185] on span "0424 916 638" at bounding box center [142, 189] width 49 height 9
copy span "0424 916 638"
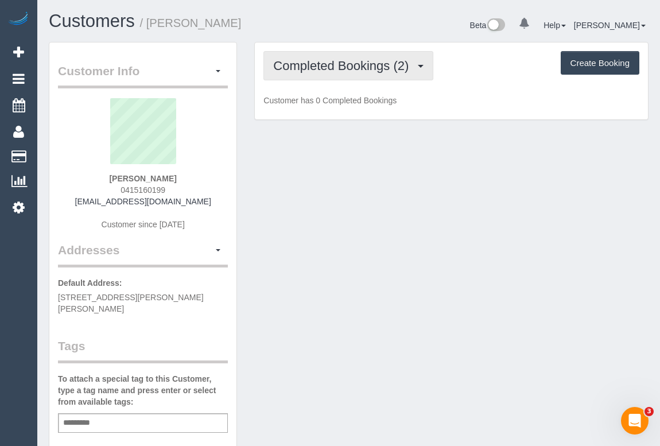
click at [303, 75] on button "Completed Bookings (2)" at bounding box center [348, 65] width 170 height 29
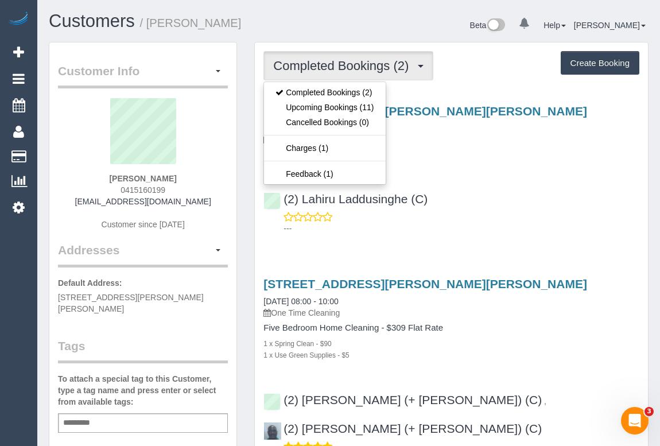
click at [527, 189] on div "(2) Lahiru Laddusinghe (C) ---" at bounding box center [451, 208] width 393 height 52
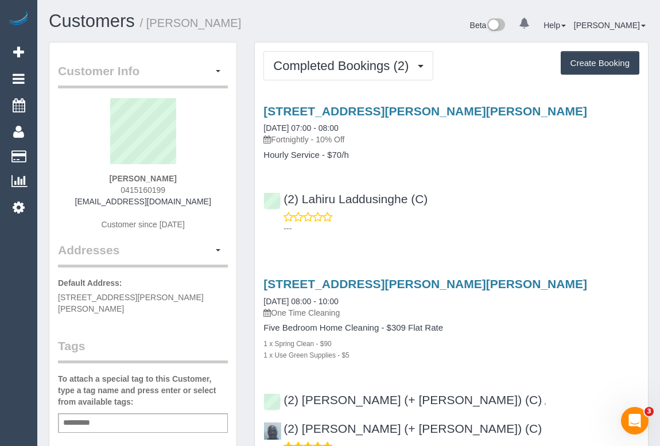
drag, startPoint x: 112, startPoint y: 189, endPoint x: 166, endPoint y: 188, distance: 53.9
click at [166, 188] on div "Florina Wang 0415160199 wxygwc@qq.com Customer since 2025" at bounding box center [143, 169] width 170 height 143
copy span "0415160199"
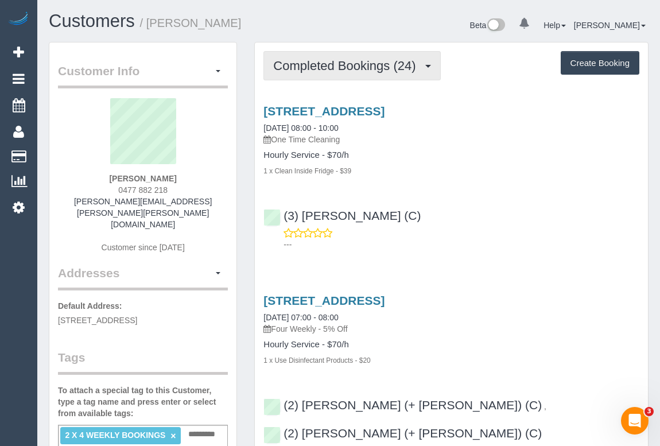
click at [325, 68] on span "Completed Bookings (24)" at bounding box center [347, 66] width 148 height 14
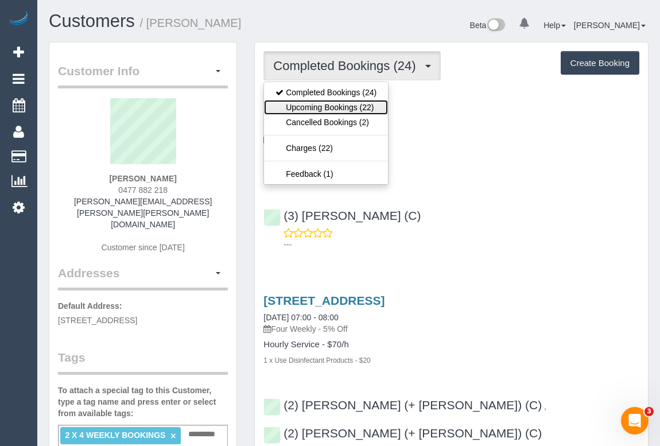
click at [336, 106] on link "Upcoming Bookings (22)" at bounding box center [326, 107] width 124 height 15
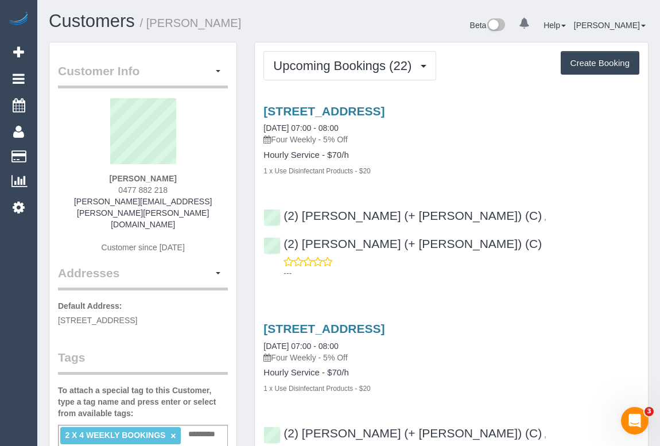
drag, startPoint x: 115, startPoint y: 189, endPoint x: 217, endPoint y: 186, distance: 101.6
click at [217, 186] on div "Katherine Lomas 0477 882 218 katherine.gloria.lomas@gmail.com Customer since 20…" at bounding box center [143, 181] width 170 height 166
copy span "0477 882 218"
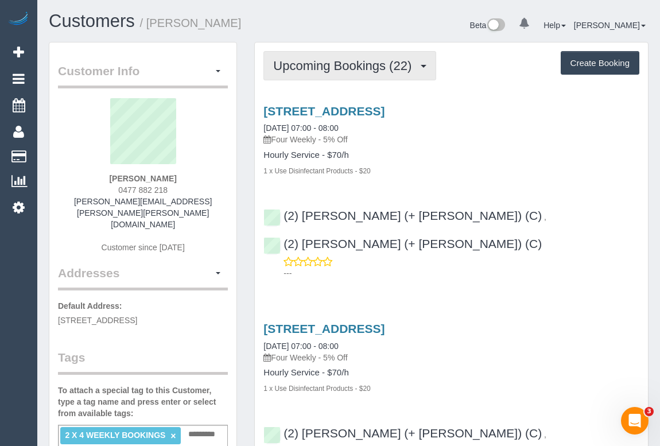
click at [361, 70] on span "Upcoming Bookings (22)" at bounding box center [345, 66] width 144 height 14
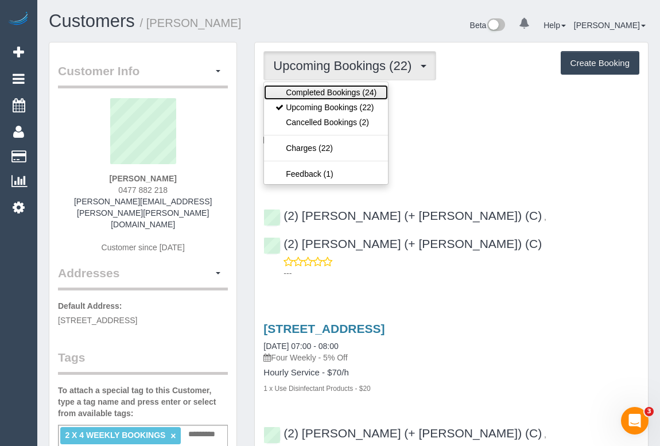
click at [349, 91] on link "Completed Bookings (24)" at bounding box center [326, 92] width 124 height 15
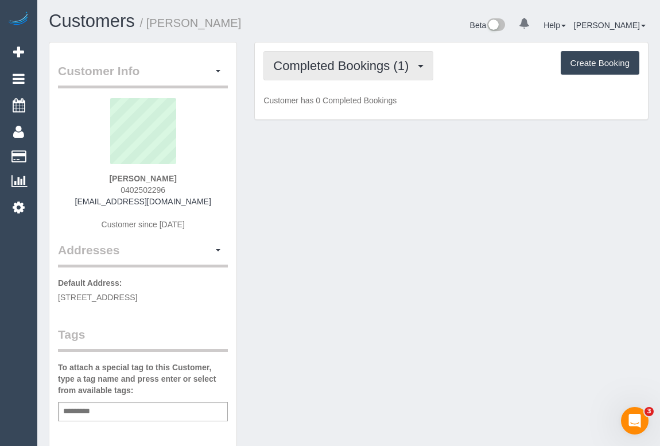
click at [348, 67] on span "Completed Bookings (1)" at bounding box center [343, 66] width 141 height 14
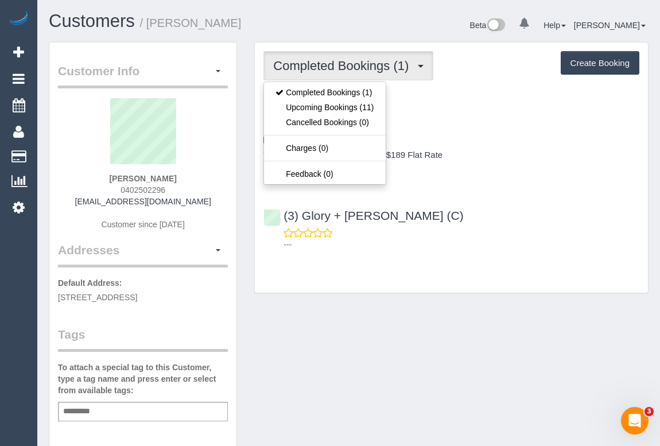
click at [450, 308] on div "Customer Info Edit Contact Info Send Message Email Preferences Special Sales Ta…" at bounding box center [348, 426] width 617 height 769
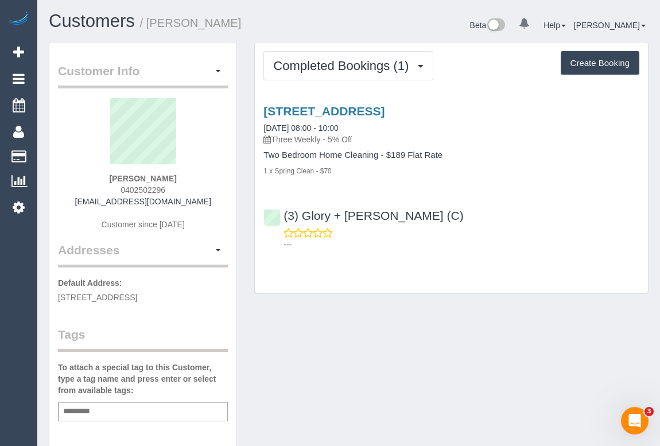
drag, startPoint x: 114, startPoint y: 178, endPoint x: 181, endPoint y: 177, distance: 67.1
click at [181, 177] on div "Ashley Liew 0402502296 ashteyzx@gmail.com Customer since 2025" at bounding box center [143, 169] width 170 height 143
copy strong "Ashley Liew"
drag, startPoint x: 118, startPoint y: 188, endPoint x: 176, endPoint y: 188, distance: 57.4
click at [176, 188] on div "Ashley Liew 0402502296 ashteyzx@gmail.com Customer since 2025" at bounding box center [143, 169] width 170 height 143
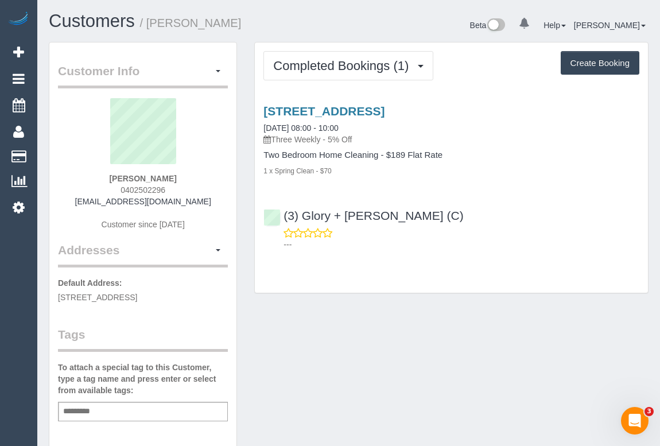
copy span "0402502296"
drag, startPoint x: 115, startPoint y: 177, endPoint x: 178, endPoint y: 178, distance: 62.6
click at [178, 178] on div "Ashley Liew 0402502296 ashteyzx@gmail.com Customer since 2025" at bounding box center [143, 169] width 170 height 143
copy strong "Ashley Liew"
click at [386, 321] on div "Customer Info Edit Contact Info Send Message Email Preferences Special Sales Ta…" at bounding box center [348, 426] width 617 height 769
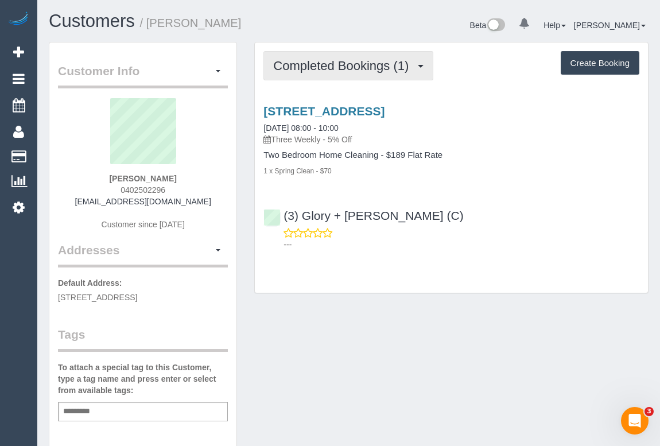
click at [316, 68] on span "Completed Bookings (1)" at bounding box center [343, 66] width 141 height 14
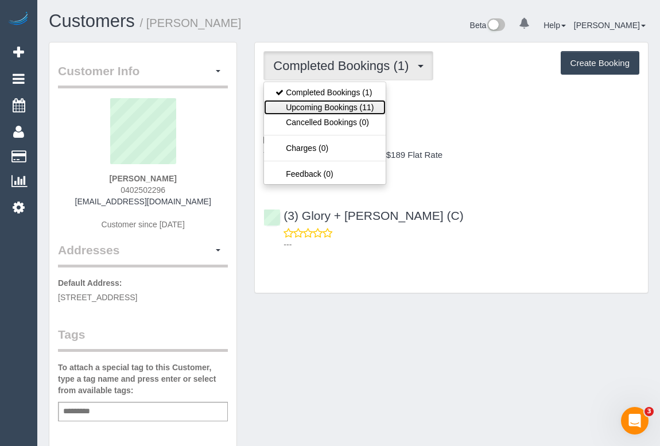
click at [320, 109] on link "Upcoming Bookings (11)" at bounding box center [324, 107] width 121 height 15
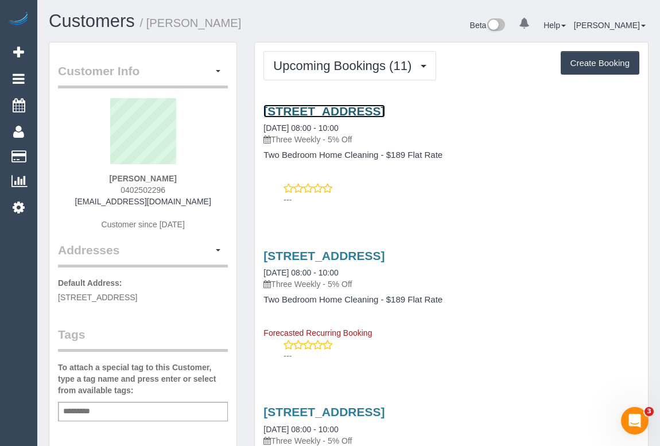
click at [384, 109] on link "286 Highett Rd, Unit 217, Highett, VIC 3190" at bounding box center [323, 110] width 121 height 13
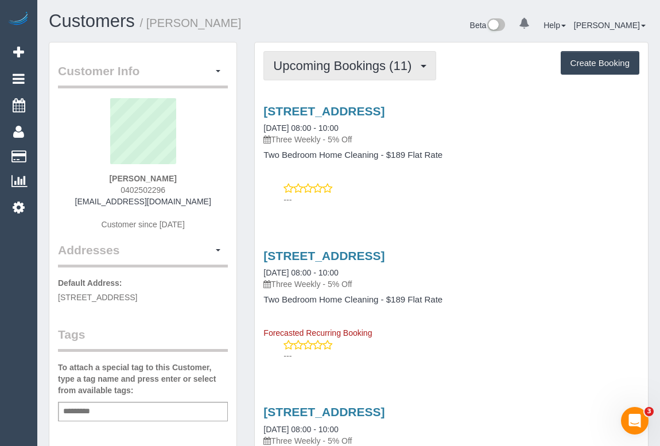
click at [317, 59] on span "Upcoming Bookings (11)" at bounding box center [345, 66] width 144 height 14
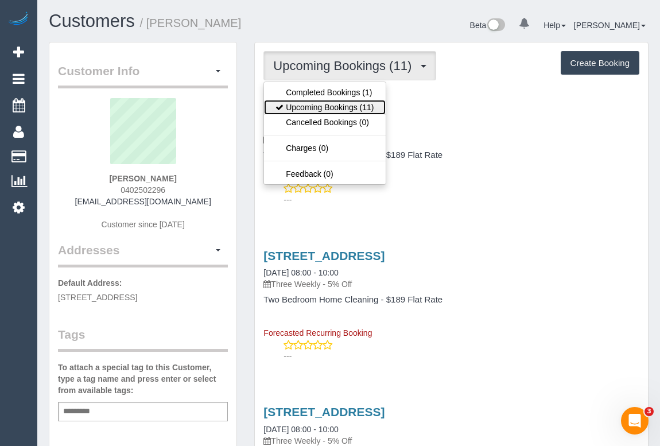
click at [314, 108] on link "Upcoming Bookings (11)" at bounding box center [324, 107] width 121 height 15
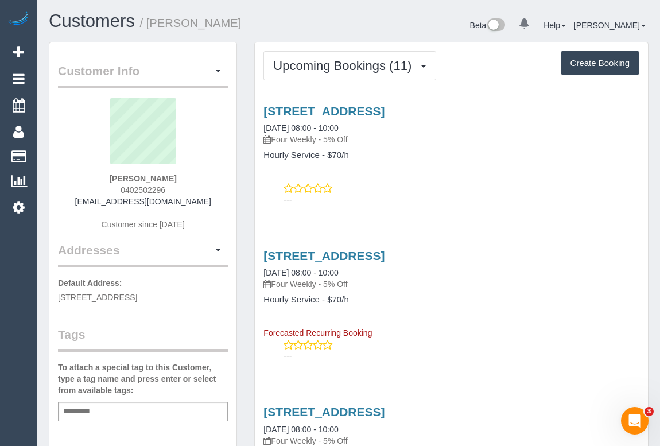
click at [452, 203] on p "---" at bounding box center [461, 199] width 356 height 11
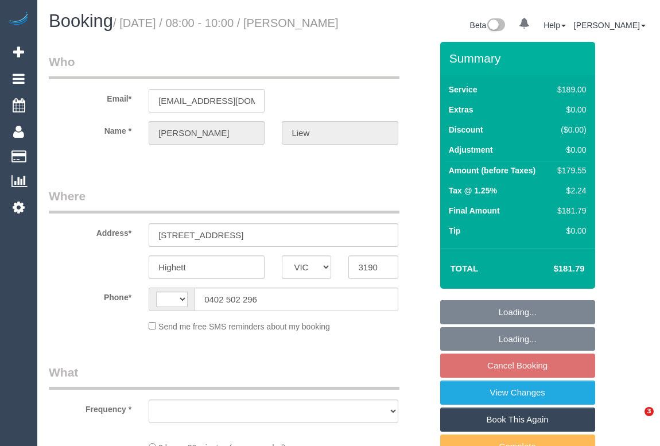
select select "VIC"
select select "string:AU"
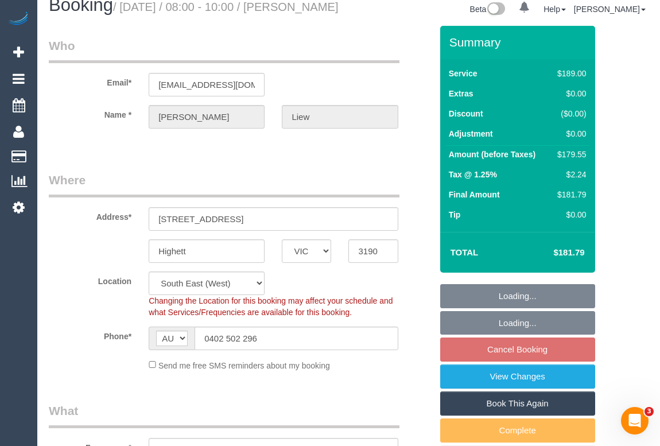
scroll to position [208, 0]
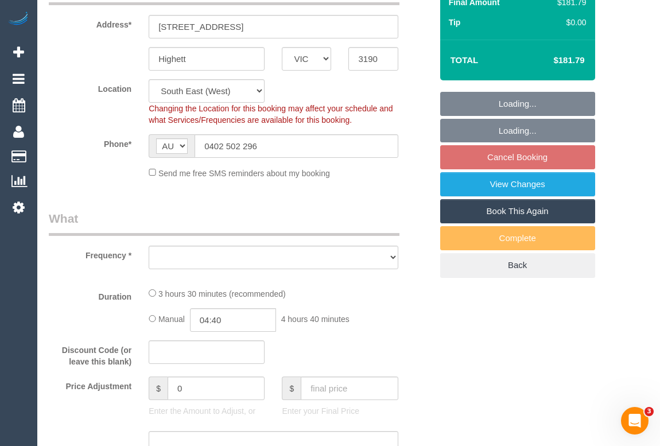
select select "object:620"
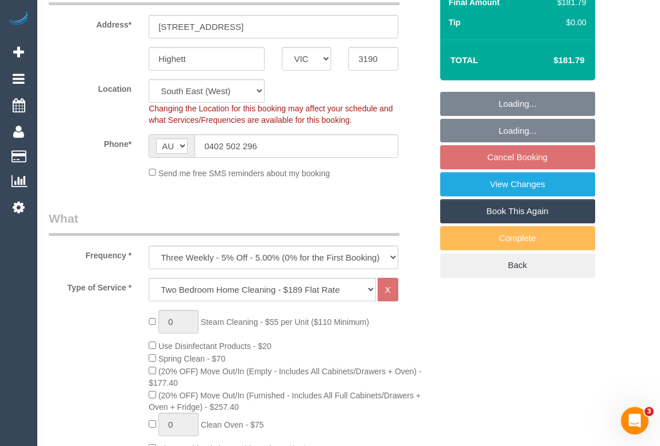
select select "string:stripe-pm_1S4Goq2GScqysDRVX372E5jE"
select select "number:29"
select select "number:14"
select select "number:19"
select select "number:22"
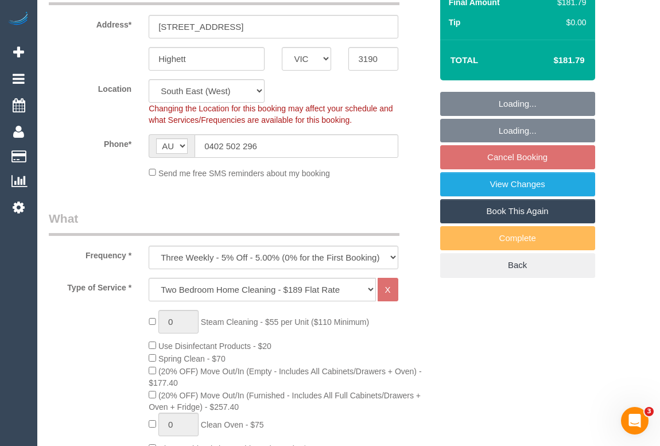
select select "number:34"
select select "number:26"
select select "object:1272"
select select "spot2"
drag, startPoint x: 392, startPoint y: 269, endPoint x: 374, endPoint y: 278, distance: 20.3
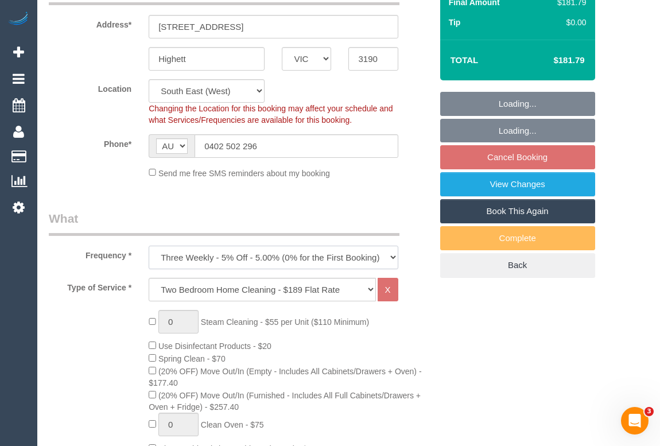
click at [392, 269] on select "One Time Cleaning Weekly - 10% Off - 10.00% (0% for the First Booking) Fortnigh…" at bounding box center [273, 258] width 249 height 24
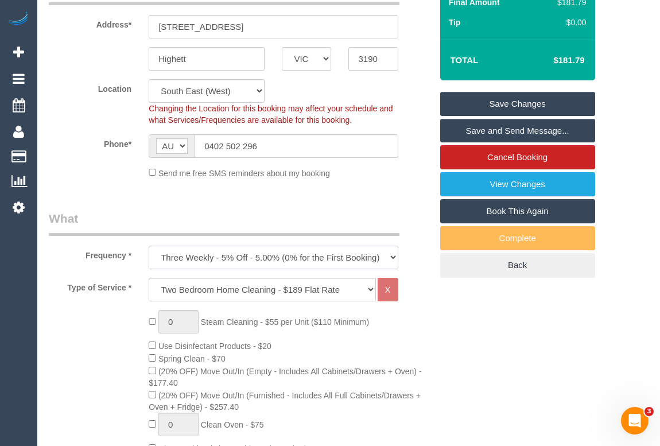
select select "object:1276"
click at [149, 259] on select "One Time Cleaning Weekly - 10% Off - 10.00% (0% for the First Booking) Fortnigh…" at bounding box center [273, 258] width 249 height 24
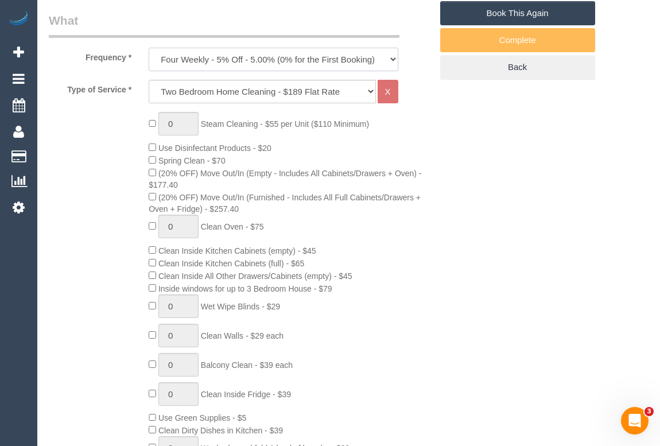
scroll to position [313, 0]
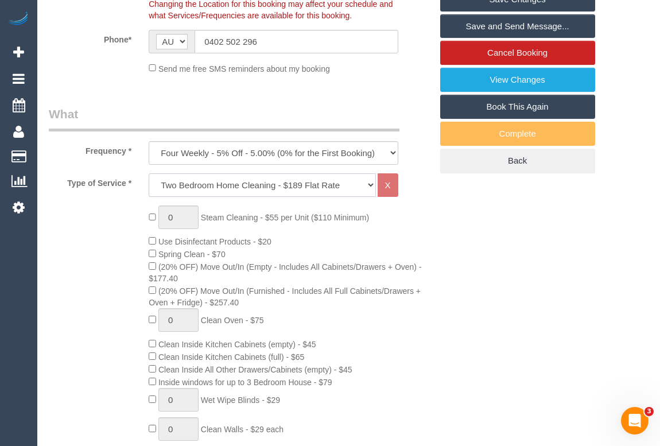
click at [370, 197] on select "Hourly Service - $70/h Hourly Service - $65/h Hourly Service - $60/h Hourly Ser…" at bounding box center [262, 185] width 227 height 24
select select "209"
click at [149, 186] on select "Hourly Service - $70/h Hourly Service - $65/h Hourly Service - $60/h Hourly Ser…" at bounding box center [262, 185] width 227 height 24
select select "1"
select select "120"
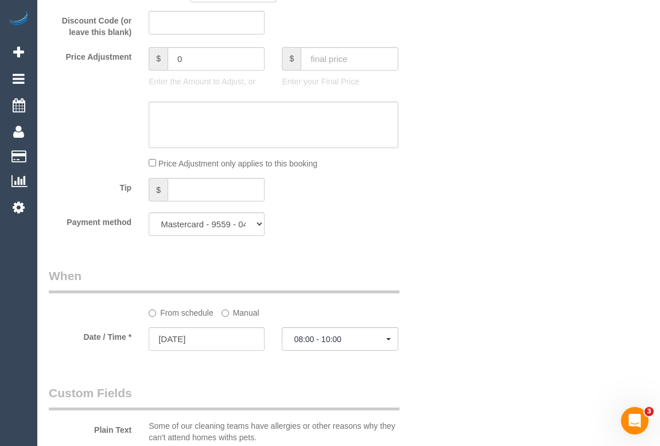
scroll to position [1043, 0]
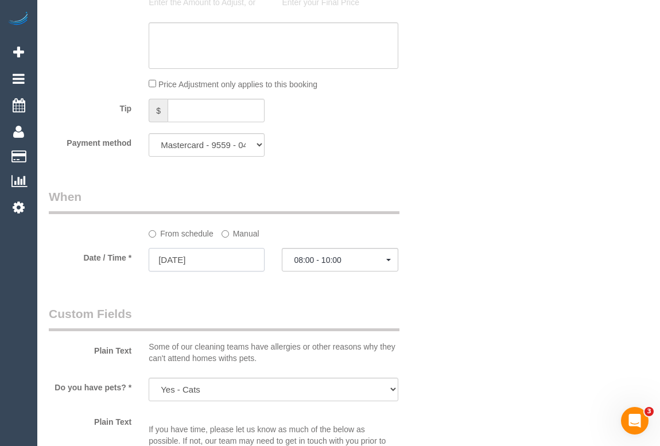
click at [189, 271] on input "04/10/2025" at bounding box center [207, 260] width 116 height 24
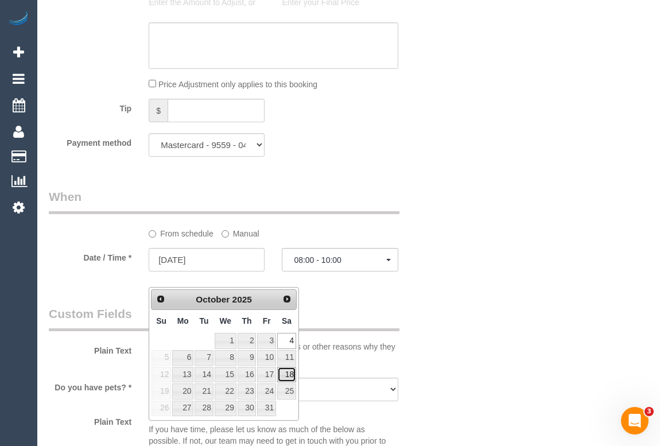
click at [291, 375] on link "18" at bounding box center [286, 374] width 19 height 15
type input "18/10/2025"
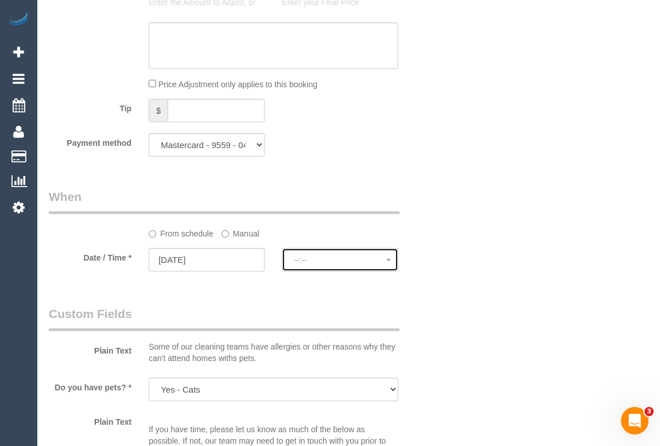
click at [321, 265] on span "--:--" at bounding box center [340, 259] width 92 height 9
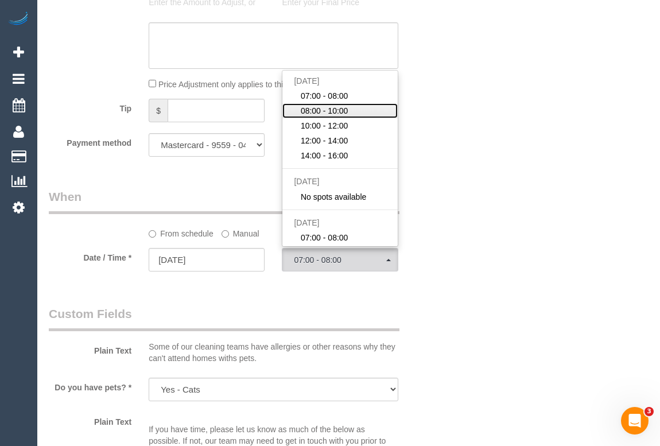
click at [333, 116] on span "08:00 - 10:00" at bounding box center [325, 110] width 48 height 11
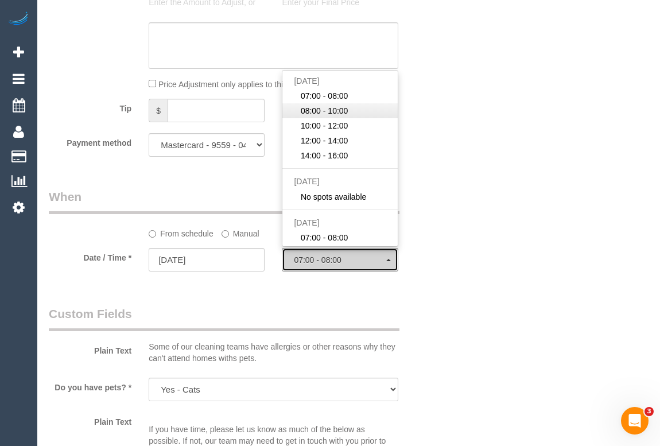
select select "spot23"
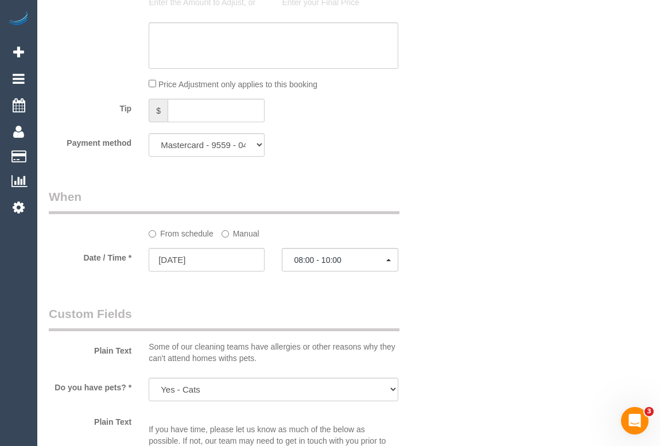
click at [449, 295] on div "Who Email* ashteyzx@gmail.com Name * Ashley Liew Where Address* 286 Highett rd,…" at bounding box center [349, 92] width 600 height 2187
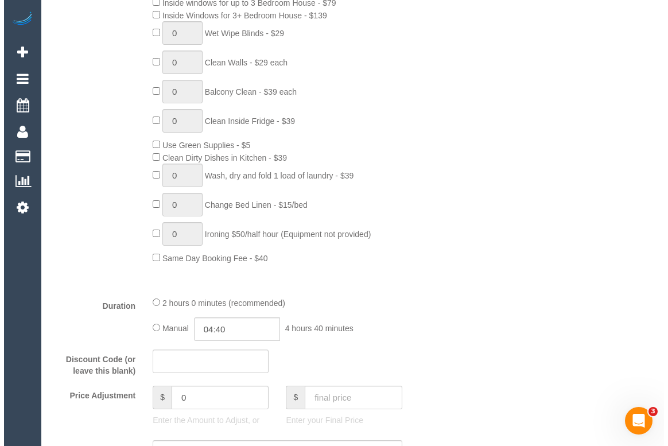
scroll to position [208, 0]
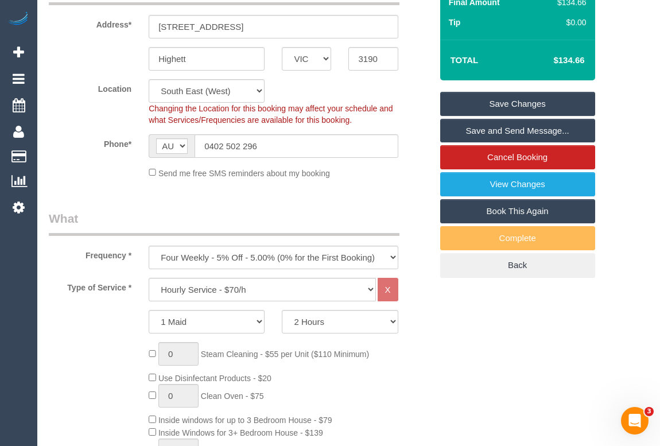
click at [511, 116] on link "Save Changes" at bounding box center [517, 104] width 155 height 24
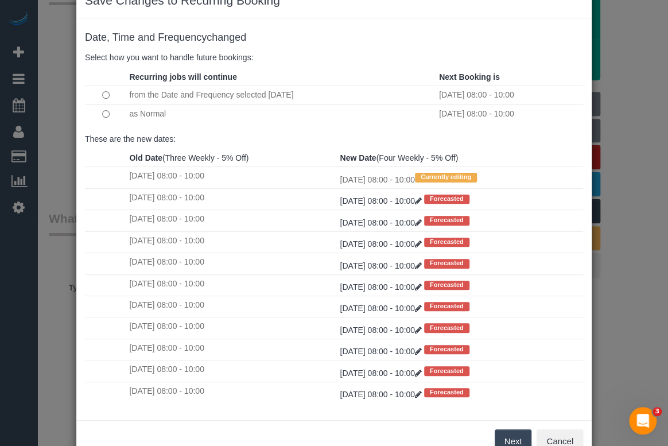
scroll to position [68, 0]
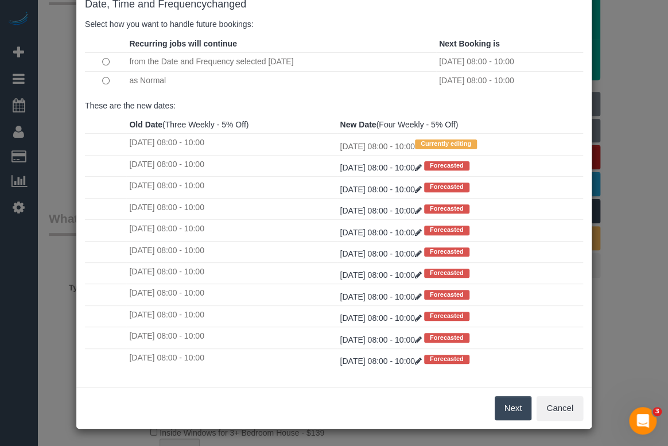
click at [514, 407] on button "Next" at bounding box center [513, 408] width 37 height 24
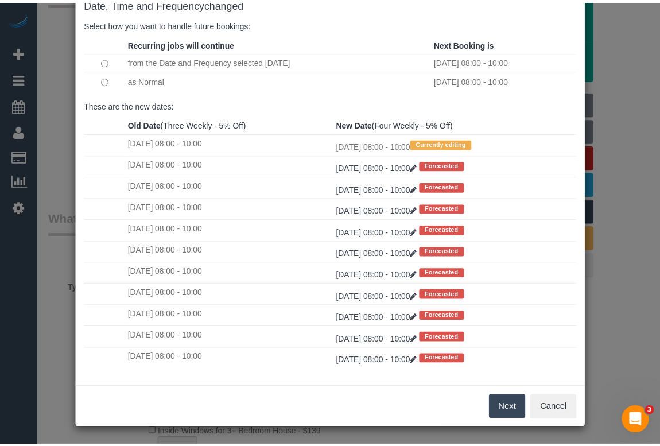
scroll to position [0, 0]
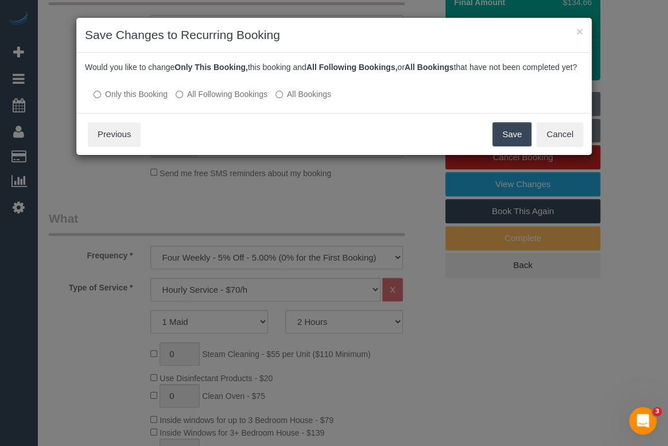
click at [511, 146] on button "Save" at bounding box center [511, 134] width 39 height 24
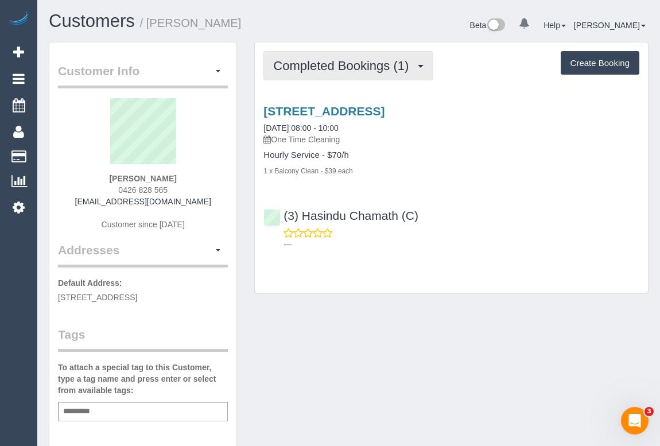
click at [361, 63] on span "Completed Bookings (1)" at bounding box center [343, 66] width 141 height 14
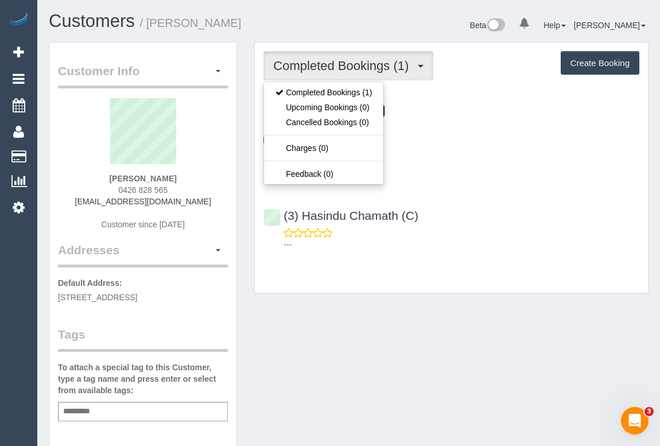
click at [384, 112] on link "[STREET_ADDRESS]" at bounding box center [323, 110] width 121 height 13
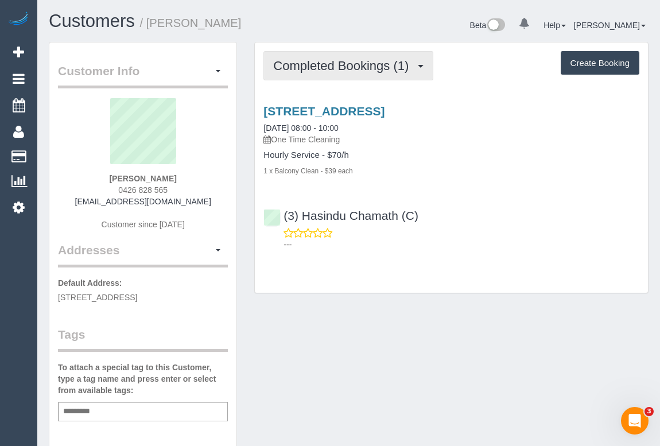
click at [318, 63] on span "Completed Bookings (1)" at bounding box center [343, 66] width 141 height 14
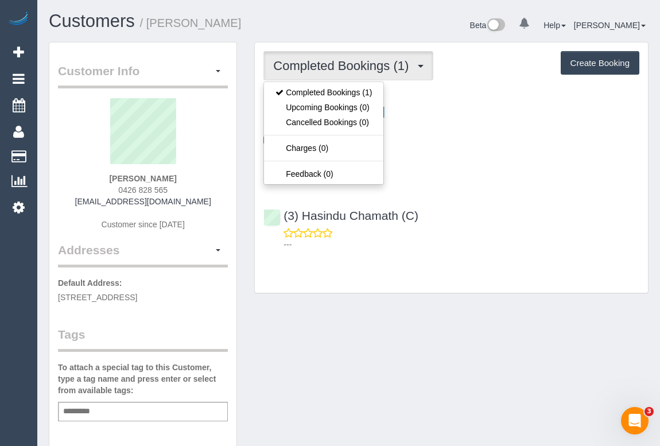
click at [479, 143] on p "One Time Cleaning" at bounding box center [451, 139] width 376 height 11
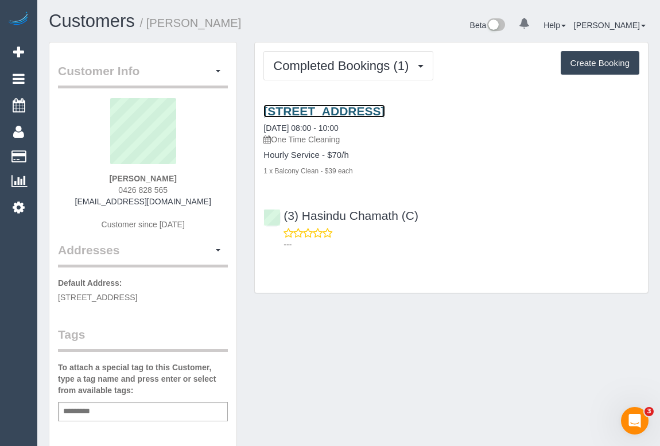
click at [350, 108] on link "[STREET_ADDRESS]" at bounding box center [323, 110] width 121 height 13
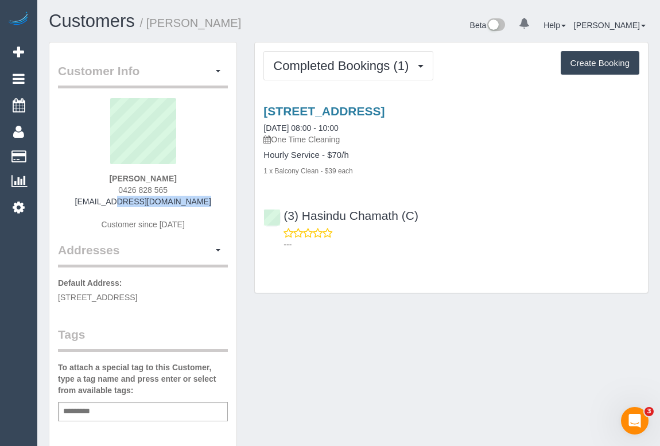
drag, startPoint x: 99, startPoint y: 200, endPoint x: 205, endPoint y: 200, distance: 106.1
click at [205, 200] on div "[PERSON_NAME] 0426 828 565 [EMAIL_ADDRESS][DOMAIN_NAME] Customer since [DATE]" at bounding box center [143, 169] width 170 height 143
copy link "[EMAIL_ADDRESS][DOMAIN_NAME]"
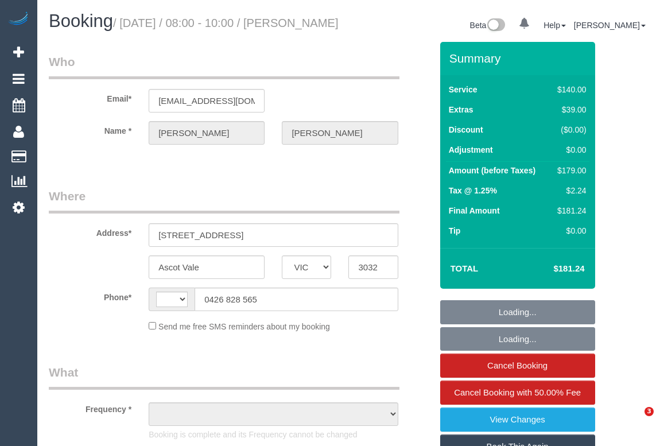
select select "VIC"
select select "string:stripe-pm_1S4yJR2GScqysDRVdNAW4hmG"
select select "number:28"
select select "number:14"
select select "number:19"
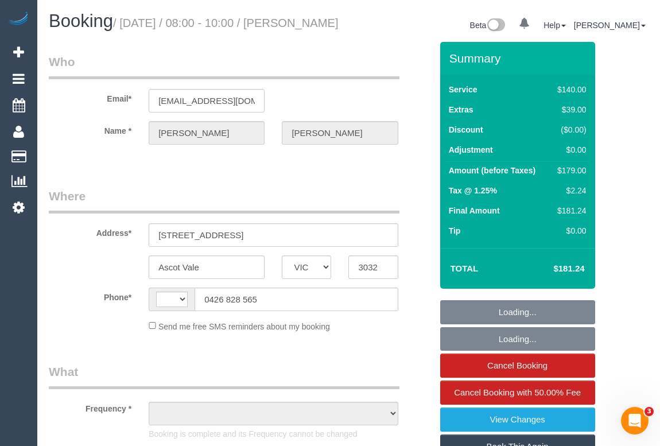
select select "number:24"
select select "number:12"
select select "string:AU"
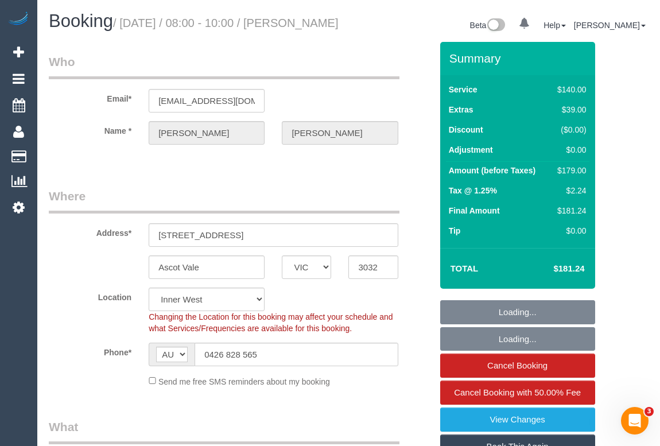
select select "object:1505"
select select "spot1"
select select "object:1519"
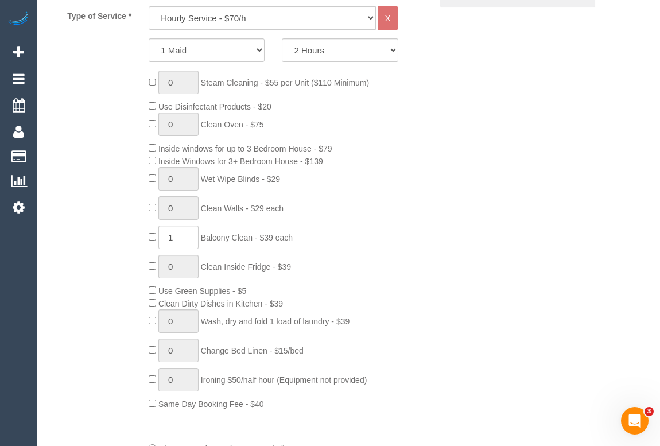
scroll to position [574, 0]
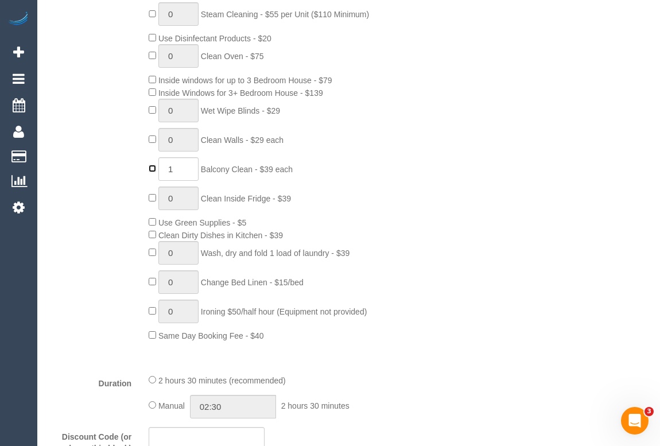
type input "0"
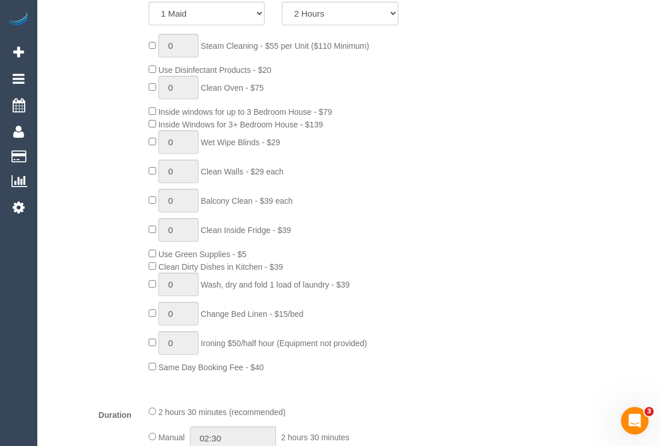
scroll to position [469, 0]
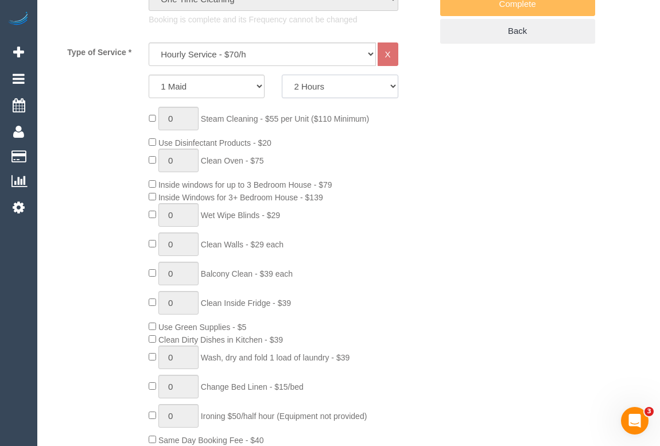
click at [388, 98] on select "2 Hours 2.5 Hours 3 Hours 3.5 Hours 4 Hours 4.5 Hours 5 Hours 5.5 Hours 6 Hours…" at bounding box center [340, 87] width 116 height 24
select select "spot6"
select select "150"
click at [282, 88] on select "2 Hours 2.5 Hours 3 Hours 3.5 Hours 4 Hours 4.5 Hours 5 Hours 5.5 Hours 6 Hours…" at bounding box center [340, 87] width 116 height 24
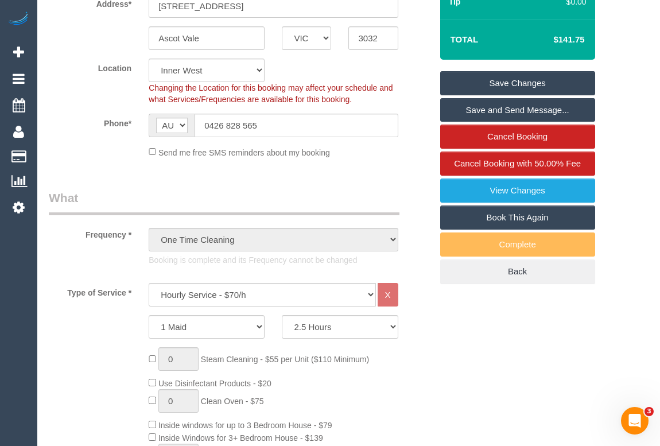
scroll to position [156, 0]
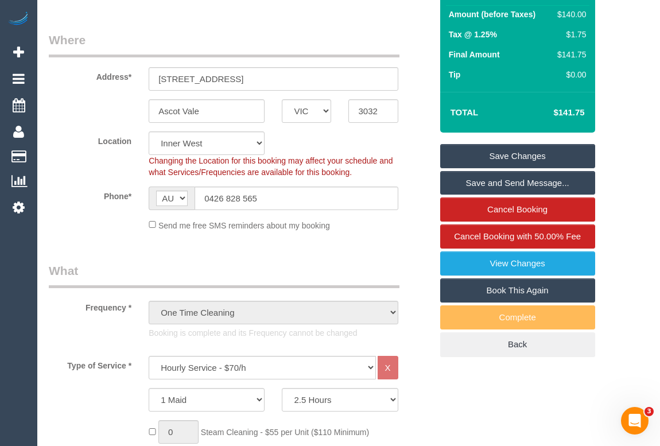
drag, startPoint x: 514, startPoint y: 161, endPoint x: 506, endPoint y: 170, distance: 12.3
click at [514, 161] on link "Save Changes" at bounding box center [517, 156] width 155 height 24
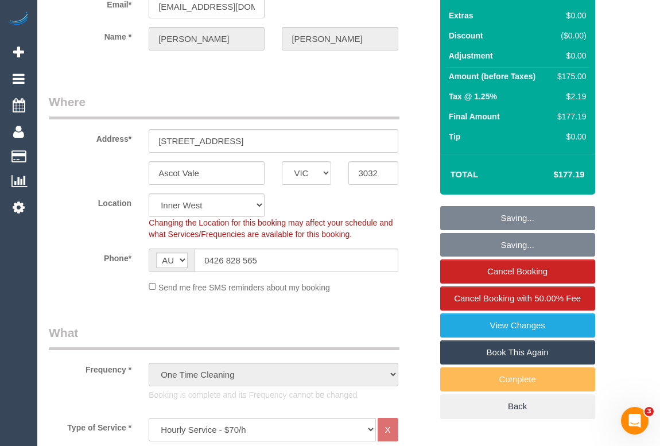
select select "spot11"
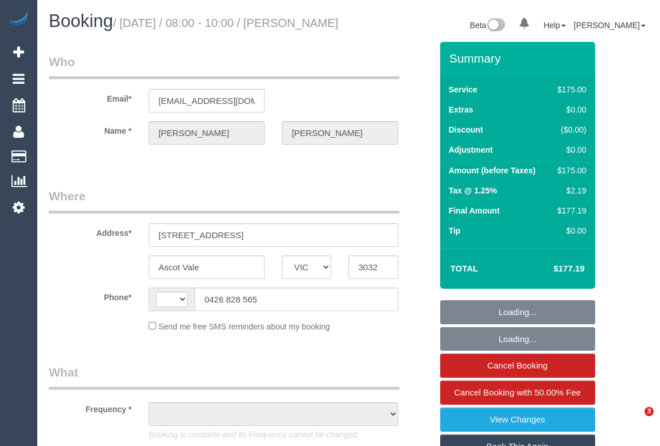
select select "VIC"
select select "string:AU"
select select "object:290"
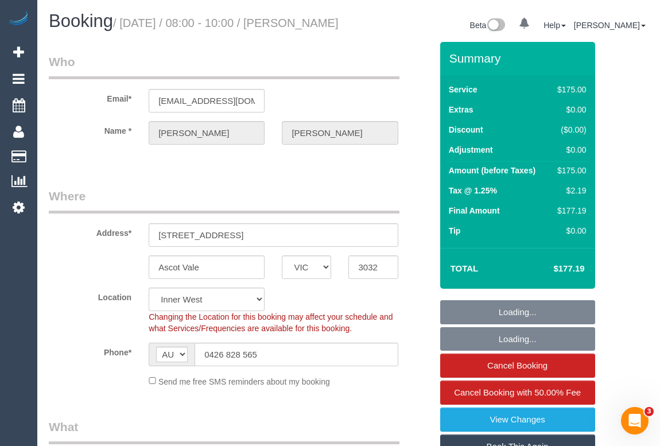
select select "string:stripe-pm_1S4yJR2GScqysDRVdNAW4hmG"
select select "spot1"
select select "number:28"
select select "number:14"
select select "number:19"
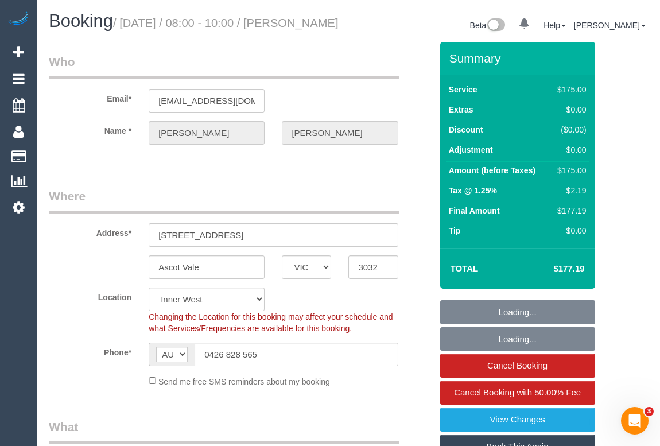
select select "number:24"
select select "number:12"
select select "150"
select select "object:1519"
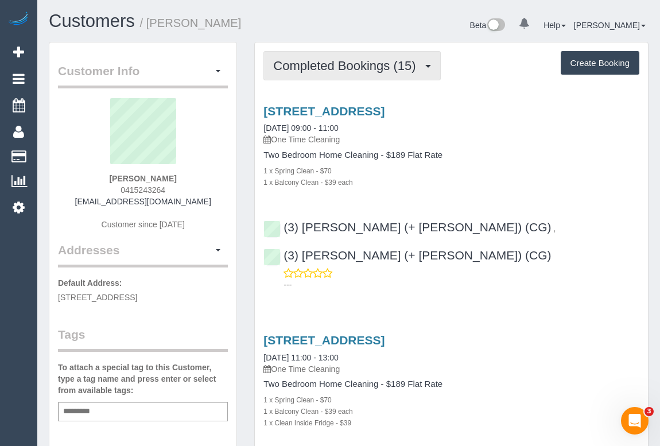
click at [326, 65] on span "Completed Bookings (15)" at bounding box center [347, 66] width 148 height 14
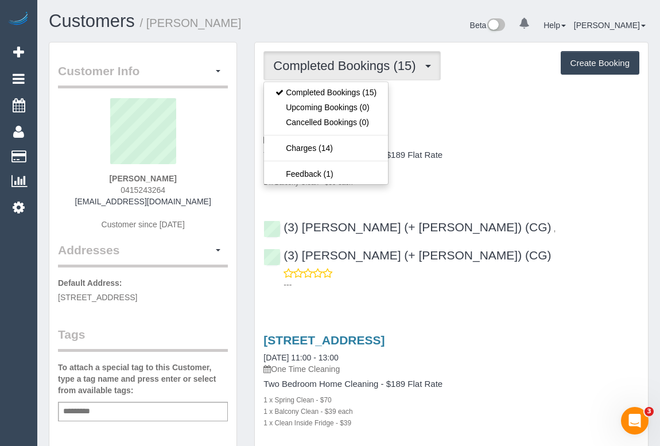
click at [479, 161] on div "Two Bedroom Home Cleaning - $189 Flat Rate 1 x Spring Clean - $70 1 x Balcony C…" at bounding box center [451, 168] width 376 height 37
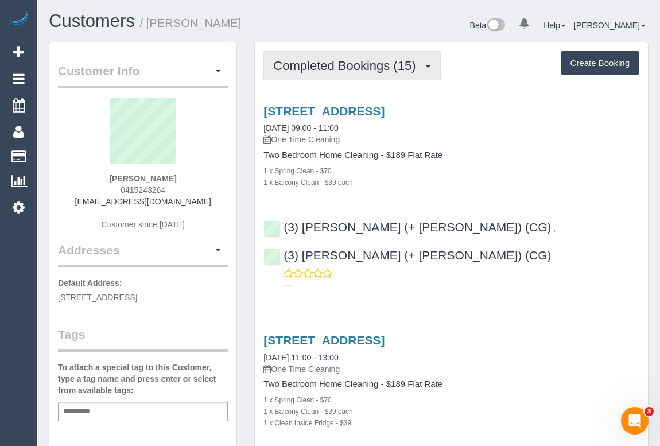
click at [353, 63] on span "Completed Bookings (15)" at bounding box center [347, 66] width 148 height 14
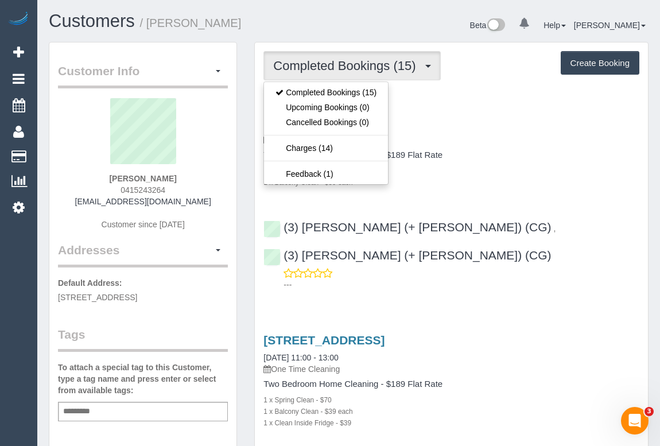
click at [527, 165] on div "1 x Spring Clean - $70" at bounding box center [451, 170] width 376 height 11
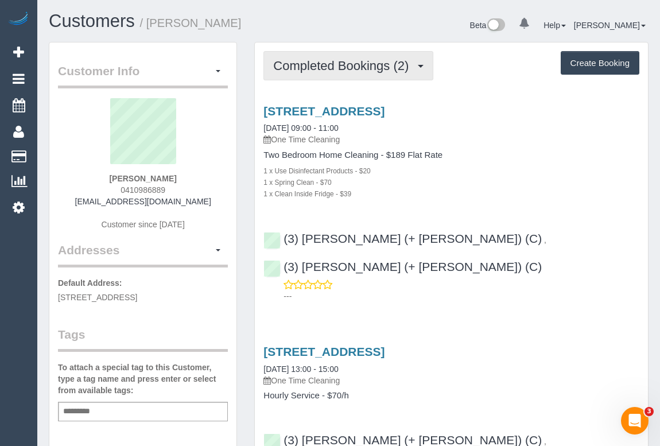
click at [341, 75] on button "Completed Bookings (2)" at bounding box center [348, 65] width 170 height 29
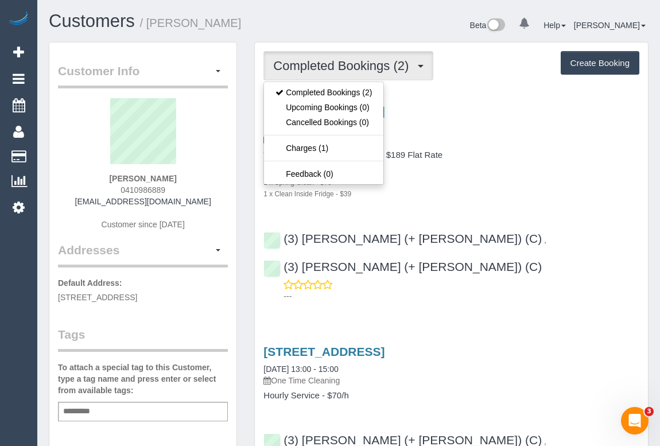
click at [511, 174] on div "1 x Use Disinfectant Products - $20" at bounding box center [451, 170] width 376 height 11
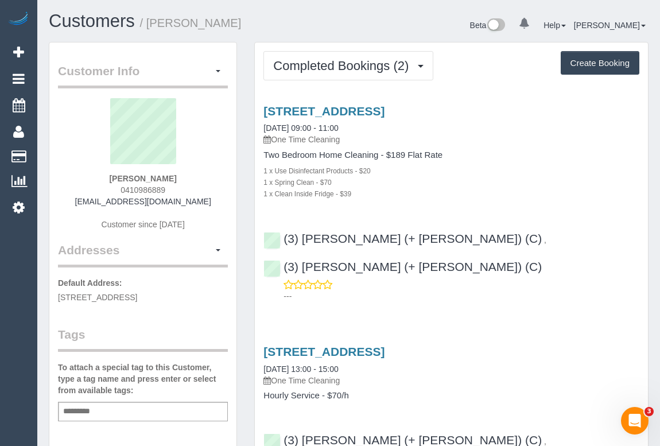
drag, startPoint x: 115, startPoint y: 187, endPoint x: 197, endPoint y: 188, distance: 82.1
click at [197, 188] on div "[PERSON_NAME] 0410986889 [EMAIL_ADDRESS][DOMAIN_NAME] Customer since [DATE]" at bounding box center [143, 169] width 170 height 143
copy span "0410986889"
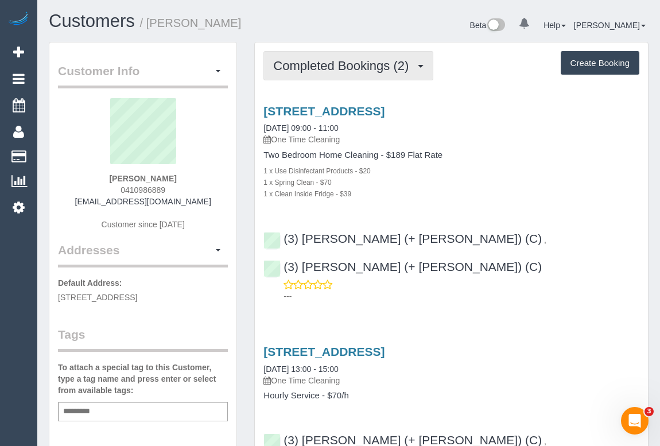
click at [322, 63] on span "Completed Bookings (2)" at bounding box center [343, 66] width 141 height 14
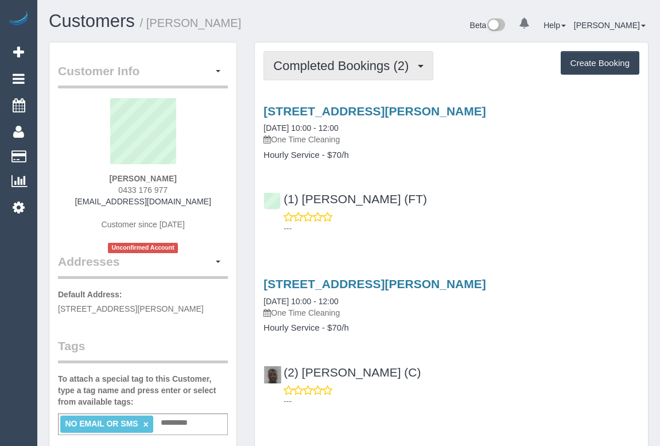
click at [370, 68] on span "Completed Bookings (2)" at bounding box center [343, 66] width 141 height 14
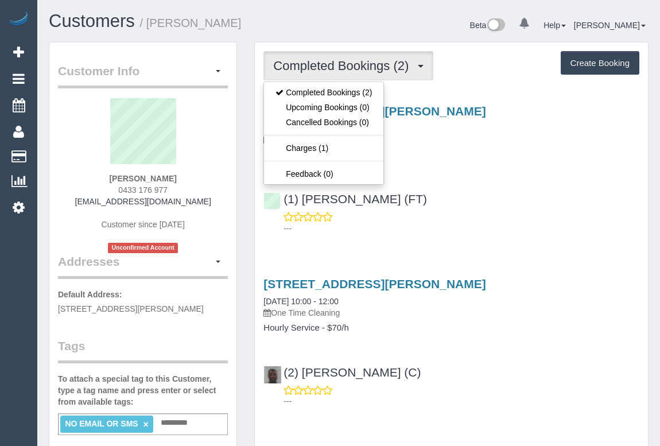
click at [540, 218] on div "---" at bounding box center [451, 222] width 376 height 23
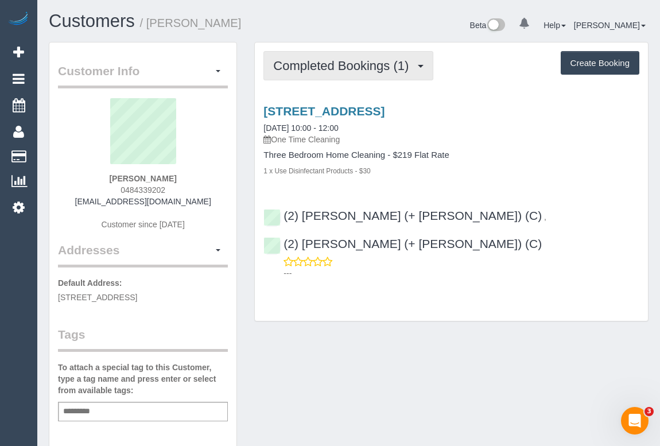
click at [334, 67] on span "Completed Bookings (1)" at bounding box center [343, 66] width 141 height 14
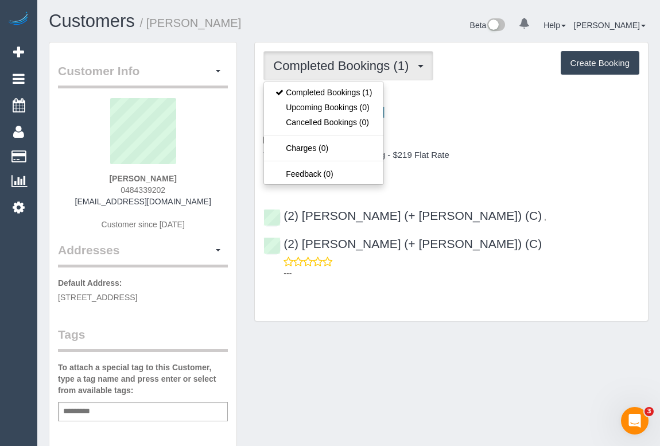
click at [531, 178] on div "[STREET_ADDRESS] [DATE] 10:00 - 12:00 One Time Cleaning Three Bedroom Home Clea…" at bounding box center [451, 189] width 393 height 189
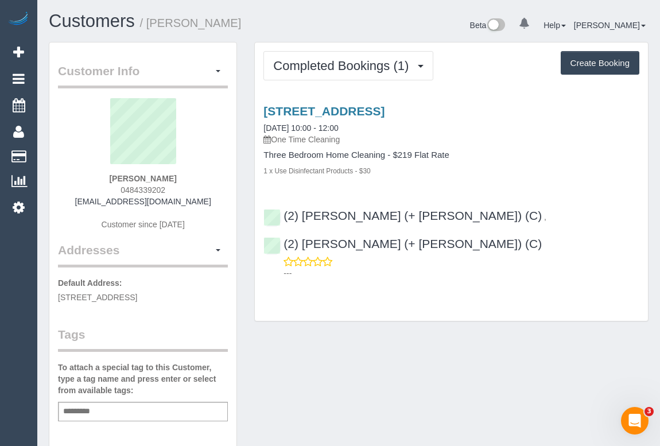
drag, startPoint x: 83, startPoint y: 199, endPoint x: 213, endPoint y: 199, distance: 129.7
click at [213, 199] on div "[PERSON_NAME] 0484339202 [EMAIL_ADDRESS][DOMAIN_NAME] Customer since [DATE]" at bounding box center [143, 169] width 170 height 143
copy link "[EMAIL_ADDRESS][DOMAIN_NAME]"
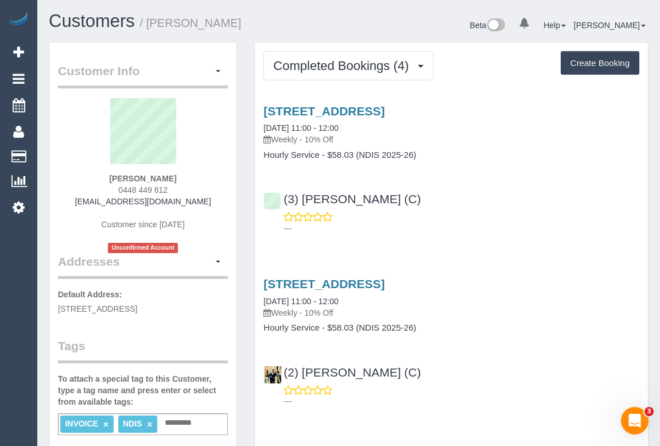
drag, startPoint x: 112, startPoint y: 188, endPoint x: 200, endPoint y: 188, distance: 87.8
click at [200, 188] on div "[PERSON_NAME] 0448 449 812 [EMAIL_ADDRESS][DOMAIN_NAME] Customer since [DATE] U…" at bounding box center [143, 175] width 170 height 155
copy span "0448 449 812"
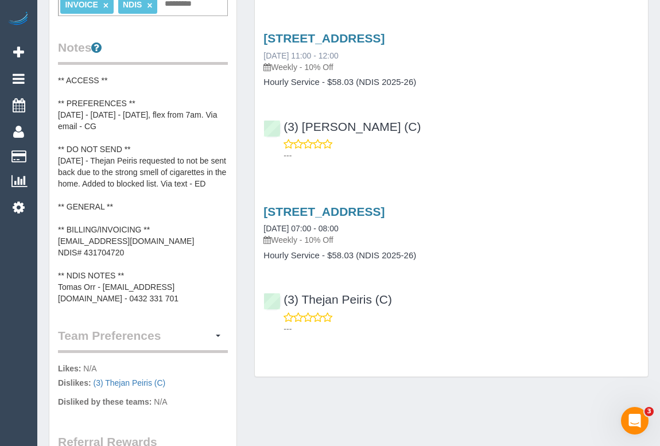
scroll to position [574, 0]
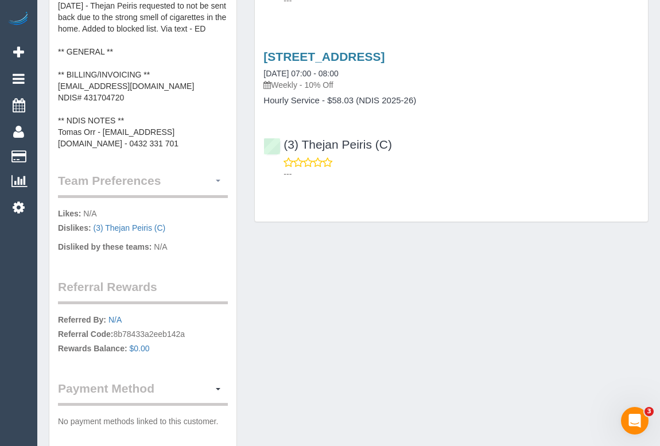
click at [218, 176] on button "button" at bounding box center [218, 181] width 20 height 18
click at [218, 180] on span "button" at bounding box center [218, 181] width 5 height 2
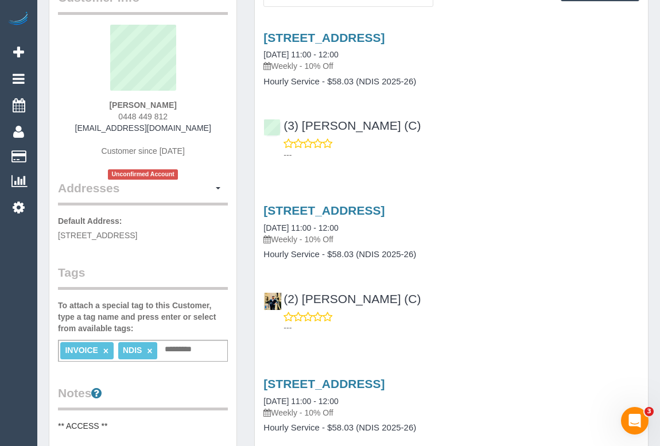
scroll to position [0, 0]
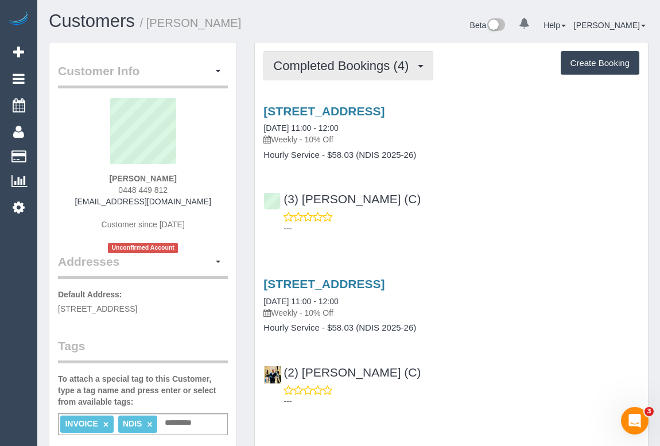
click at [378, 66] on span "Completed Bookings (4)" at bounding box center [343, 66] width 141 height 14
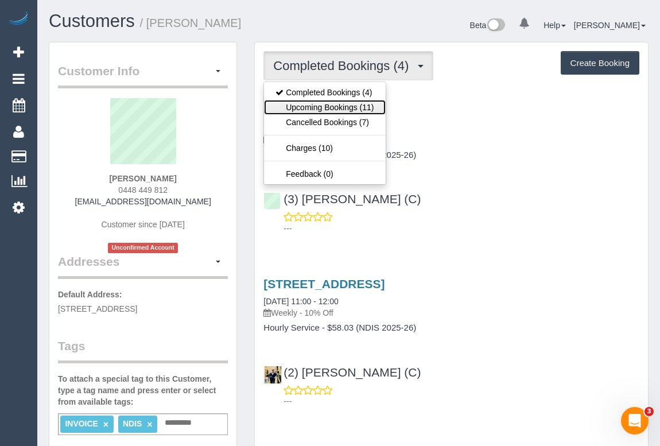
click at [322, 105] on link "Upcoming Bookings (11)" at bounding box center [324, 107] width 121 height 15
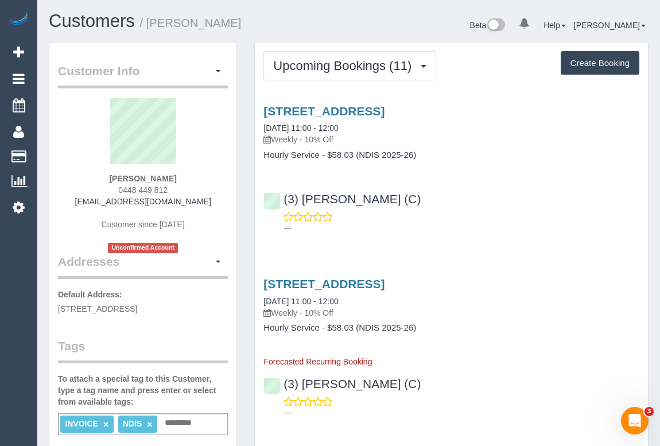
click at [482, 195] on div "(3) [PERSON_NAME] (C) ---" at bounding box center [451, 208] width 393 height 52
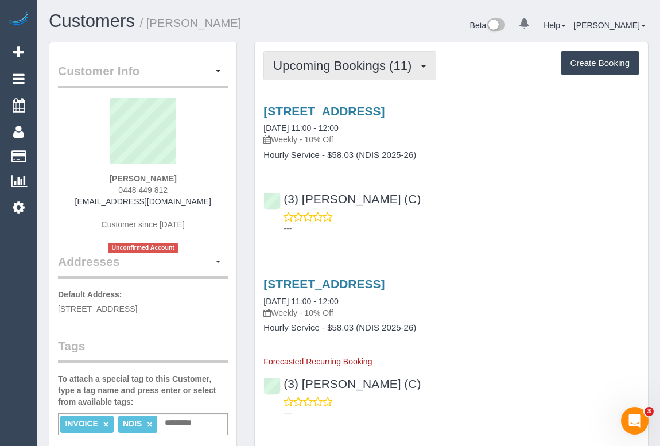
click at [367, 60] on span "Upcoming Bookings (11)" at bounding box center [345, 66] width 144 height 14
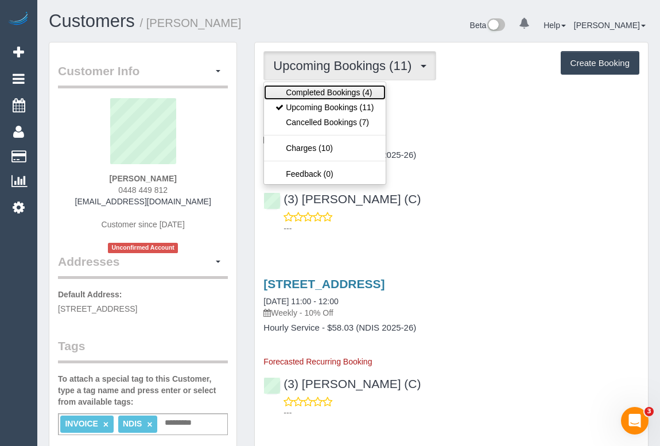
click at [344, 88] on link "Completed Bookings (4)" at bounding box center [324, 92] width 121 height 15
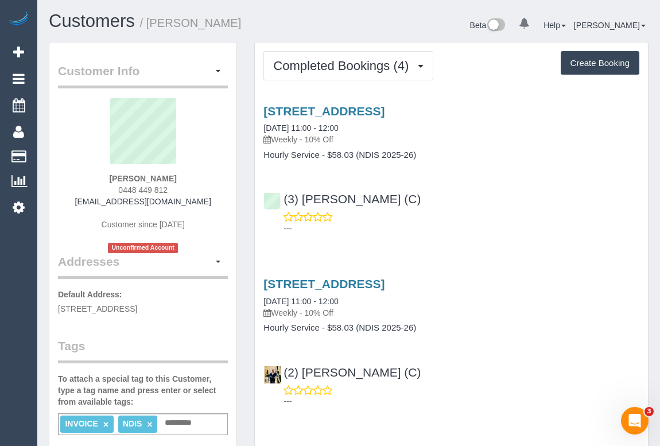
click at [486, 181] on div "[STREET_ADDRESS] [DATE] 11:00 - 12:00 Weekly - 10% Off Hourly Service - $58.03 …" at bounding box center [451, 167] width 393 height 145
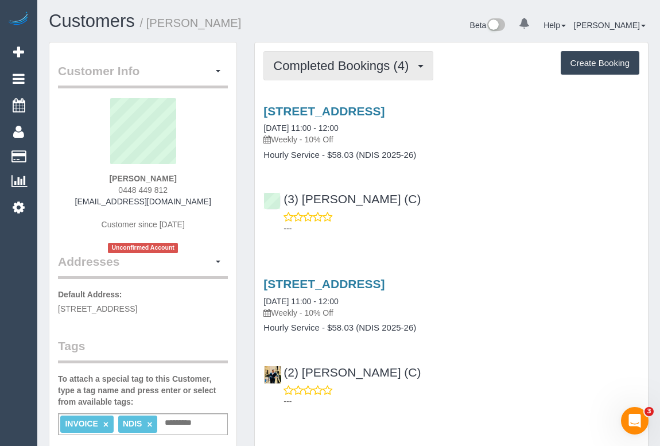
click at [355, 74] on button "Completed Bookings (4)" at bounding box center [348, 65] width 170 height 29
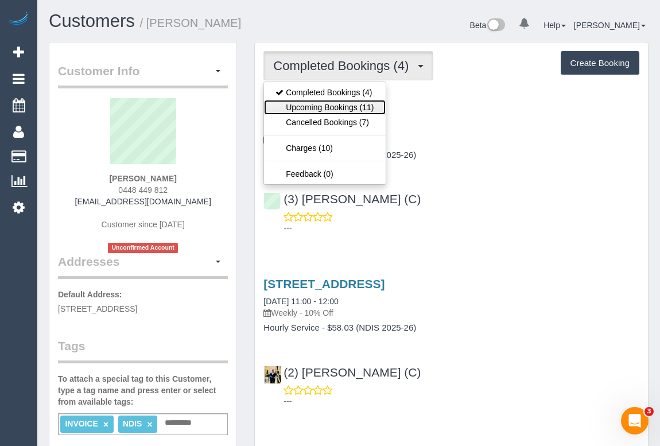
click at [337, 107] on link "Upcoming Bookings (11)" at bounding box center [324, 107] width 121 height 15
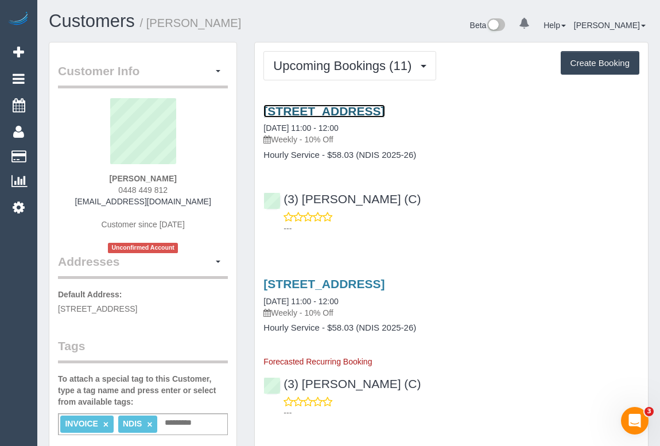
click at [367, 108] on link "[STREET_ADDRESS]" at bounding box center [323, 110] width 121 height 13
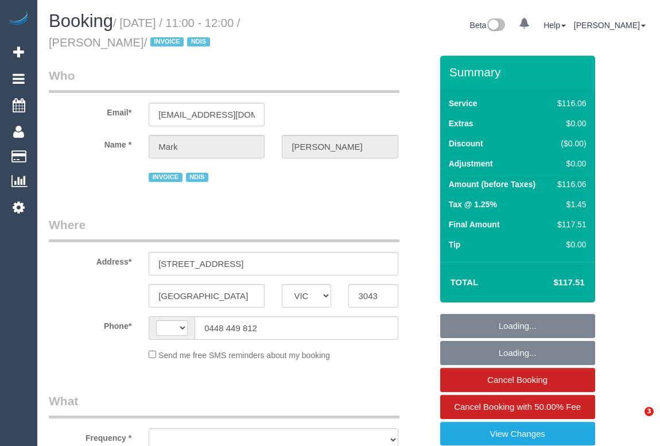
select select "VIC"
select select "string:AU"
select select "object:675"
select select "number:27"
select select "number:14"
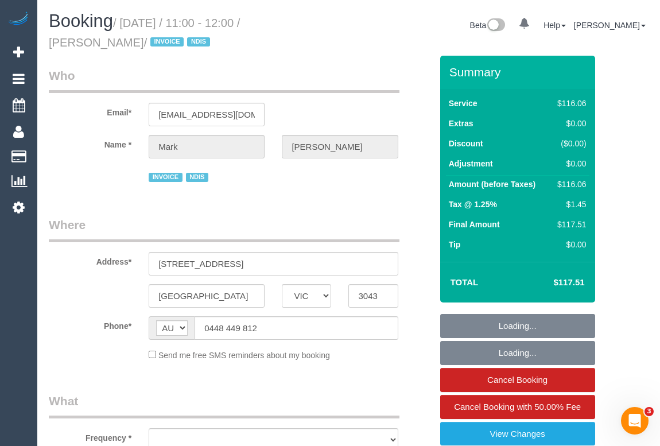
select select "number:19"
select select "number:36"
select select "number:34"
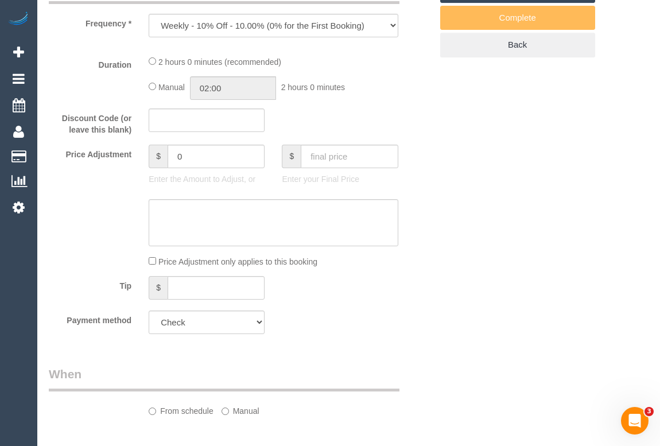
select select "object:1283"
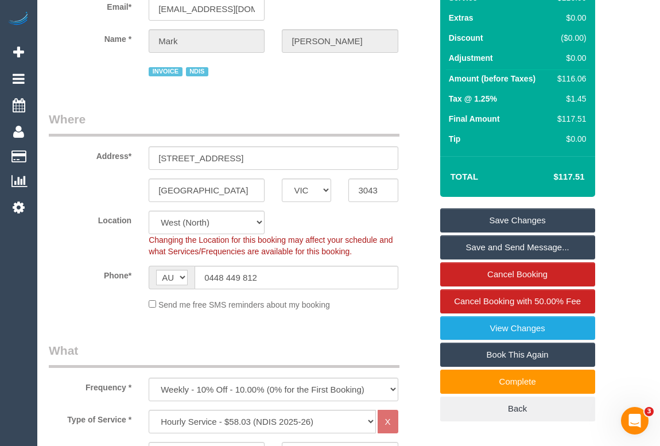
scroll to position [3, 0]
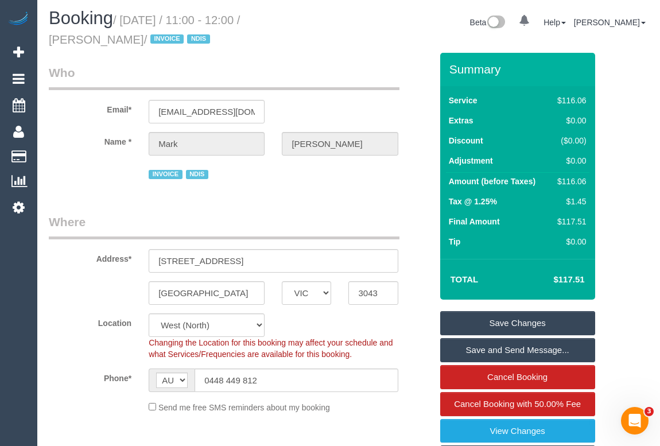
click at [404, 213] on div "Address* [STREET_ADDRESS]" at bounding box center [240, 242] width 400 height 59
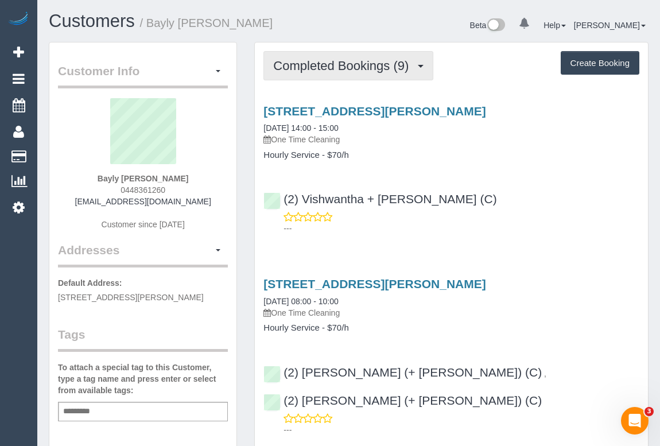
click at [324, 68] on span "Completed Bookings (9)" at bounding box center [343, 66] width 141 height 14
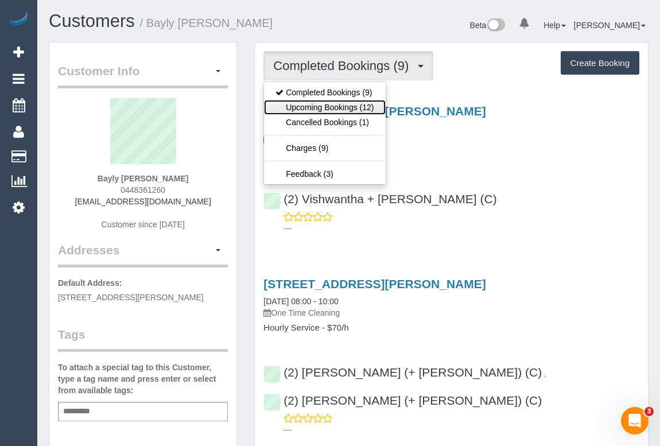
click at [325, 106] on link "Upcoming Bookings (12)" at bounding box center [324, 107] width 121 height 15
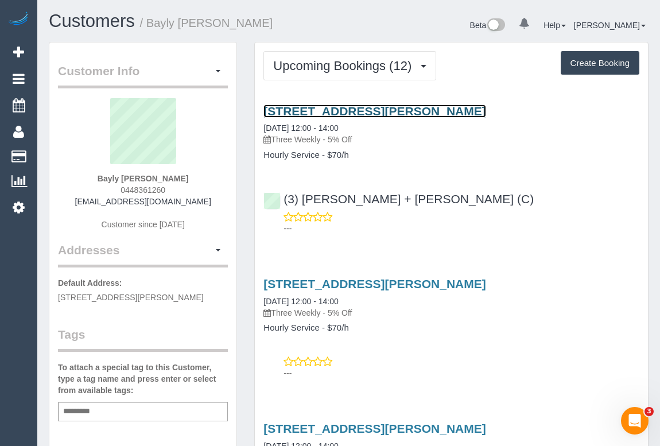
click at [368, 105] on link "[STREET_ADDRESS][PERSON_NAME]" at bounding box center [374, 110] width 222 height 13
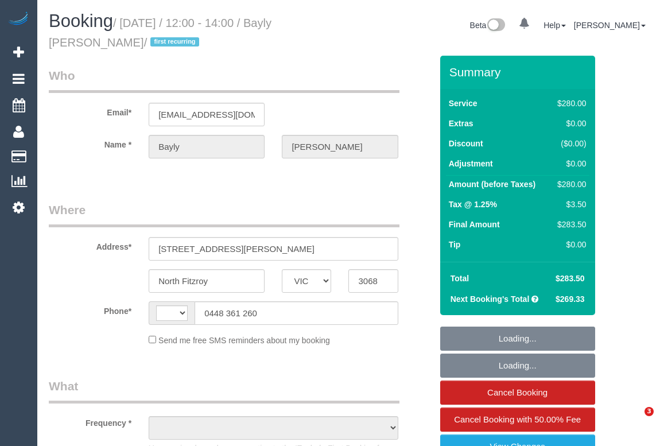
select select "VIC"
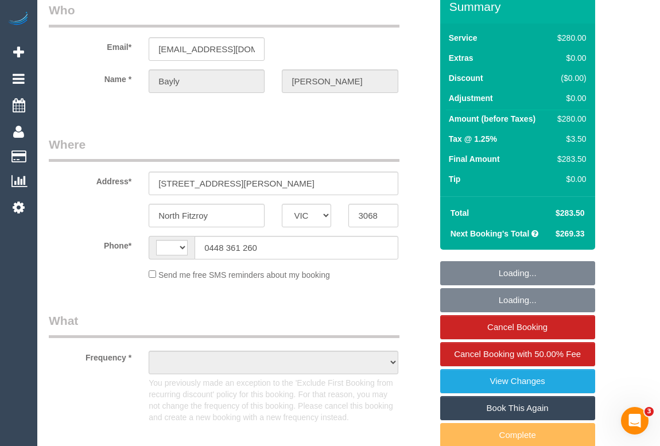
select select "string:AU"
select select "string:stripe-pm_1S3RNA2GScqysDRV9mB4ExBC"
select select "2"
select select "number:29"
select select "number:14"
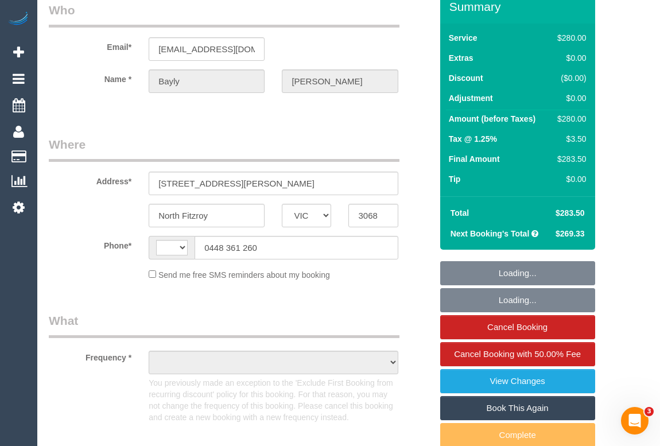
select select "number:19"
select select "number:22"
select select "number:34"
select select "number:12"
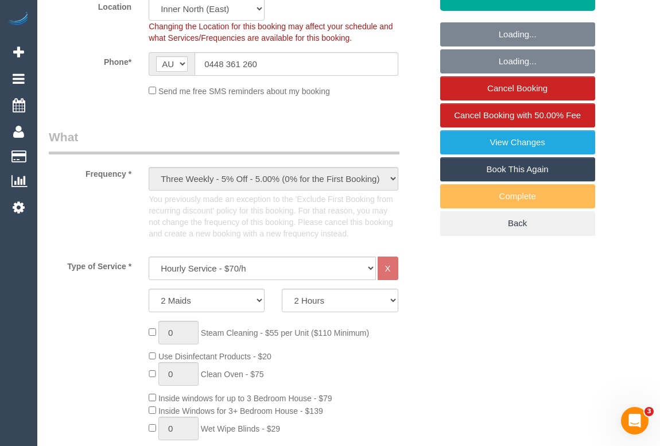
scroll to position [417, 0]
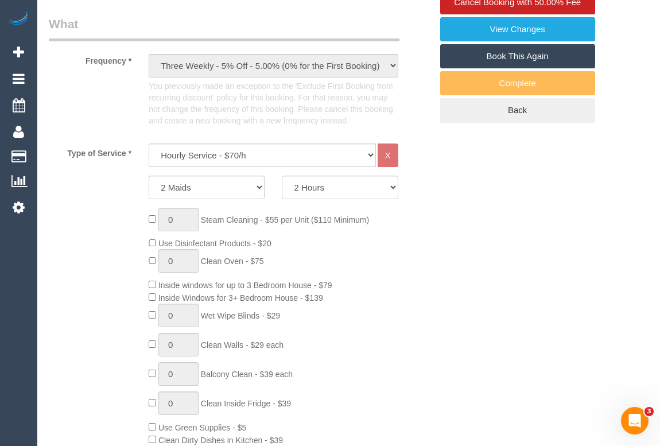
select select "object:1691"
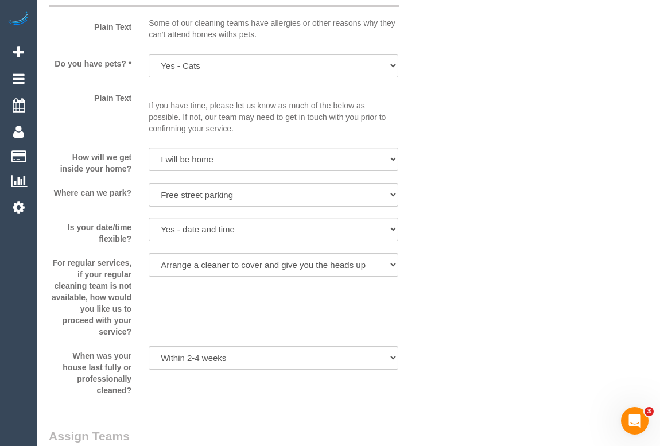
scroll to position [1617, 0]
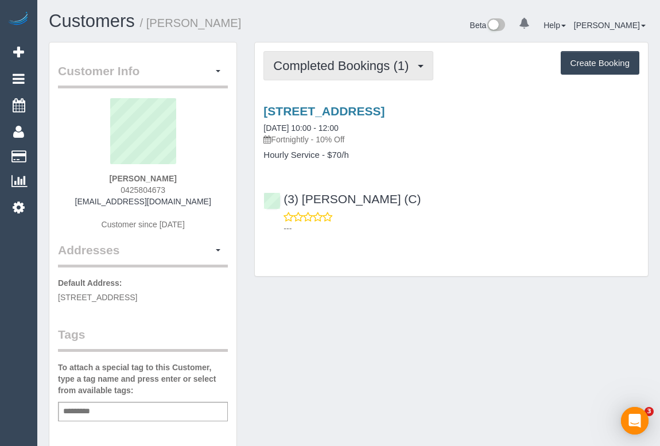
click at [360, 67] on span "Completed Bookings (1)" at bounding box center [343, 66] width 141 height 14
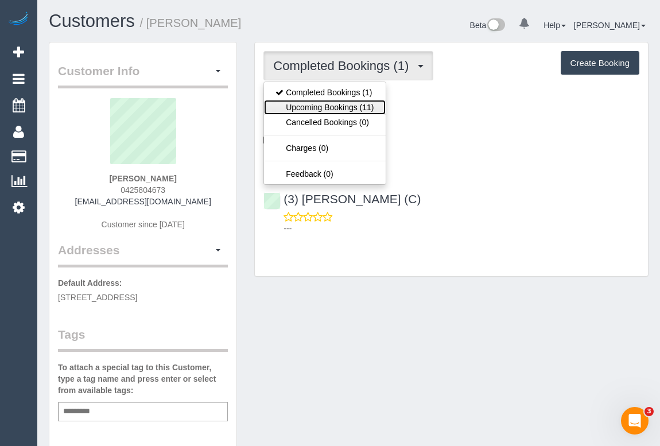
click at [349, 108] on link "Upcoming Bookings (11)" at bounding box center [324, 107] width 121 height 15
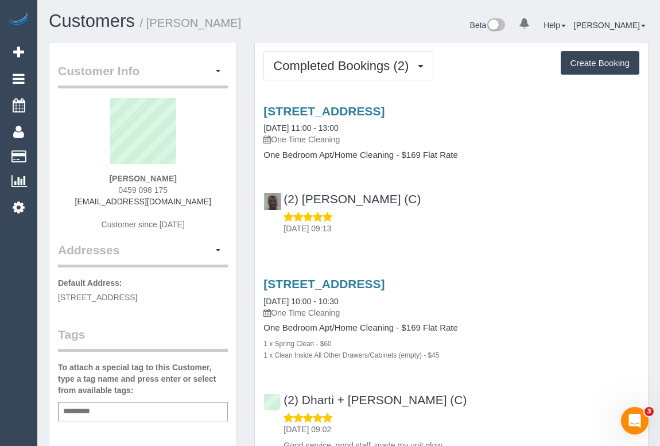
drag, startPoint x: 109, startPoint y: 189, endPoint x: 196, endPoint y: 190, distance: 86.6
click at [196, 190] on div "Leqian Xu 0459 098 175 gxx20171123@gmail.com Customer since 2025" at bounding box center [143, 169] width 170 height 143
copy span "0459 098 175"
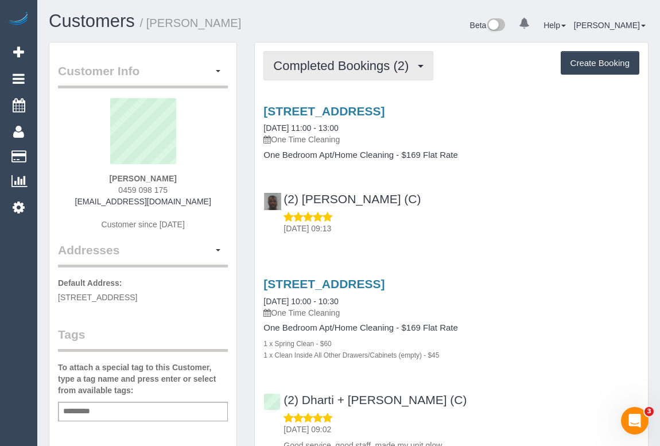
click at [339, 71] on span "Completed Bookings (2)" at bounding box center [343, 66] width 141 height 14
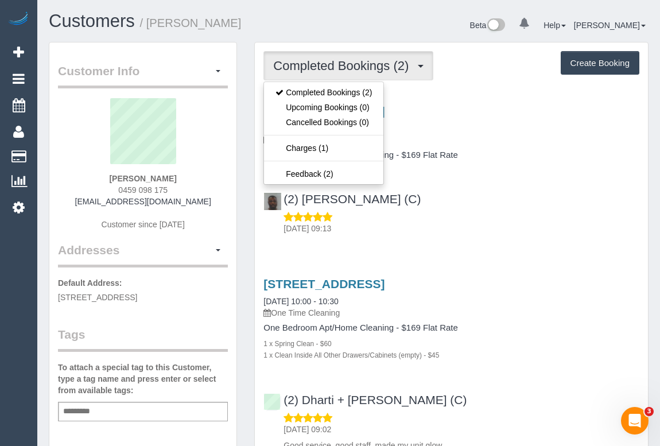
click at [489, 257] on div "Service Feedback 10-14 Hope Street, 507, Brunswick, VIC 3056 13/09/2025 11:00 -…" at bounding box center [451, 275] width 376 height 361
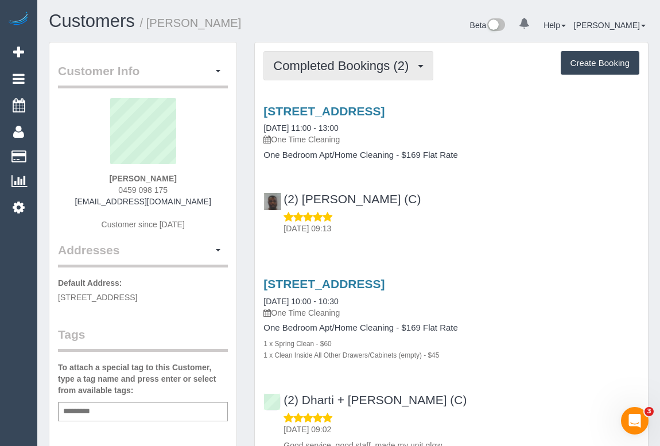
click at [345, 64] on span "Completed Bookings (2)" at bounding box center [343, 66] width 141 height 14
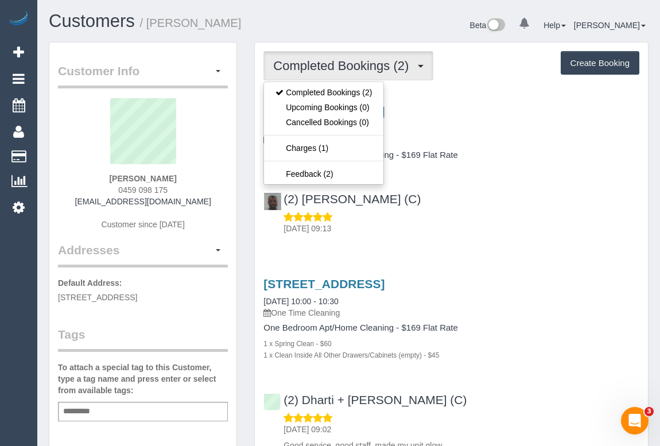
click at [523, 204] on div "(2) Hope Gorejena (C) 14/09/2025 09:13" at bounding box center [451, 208] width 393 height 52
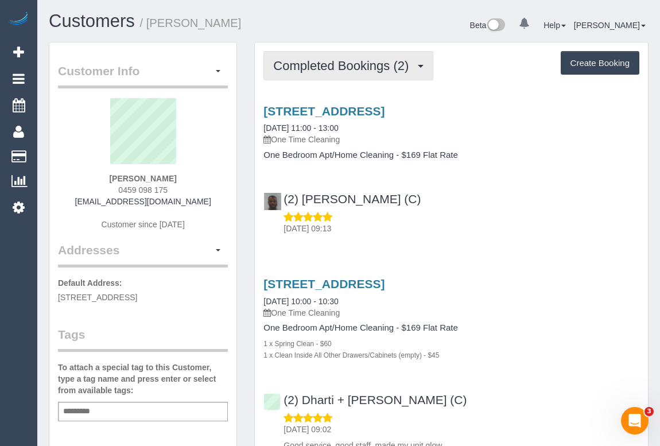
click at [332, 68] on span "Completed Bookings (2)" at bounding box center [343, 66] width 141 height 14
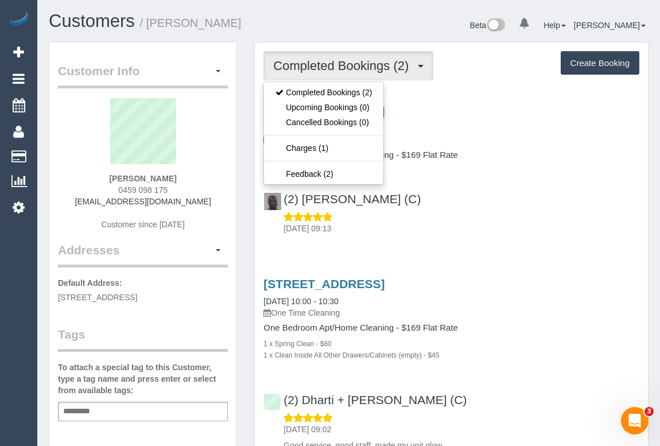
click at [478, 203] on div "(2) Hope Gorejena (C) 14/09/2025 09:13" at bounding box center [451, 208] width 393 height 52
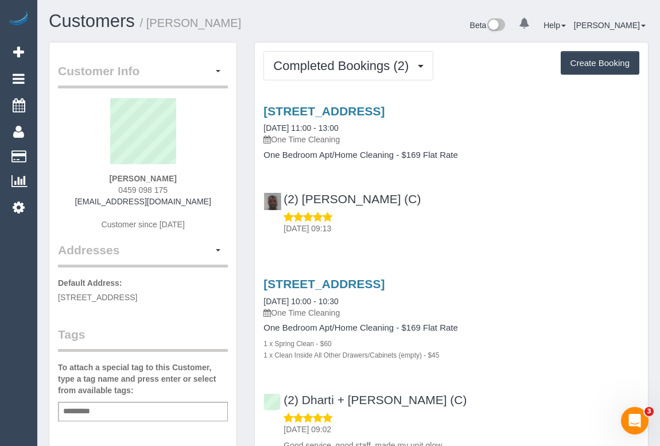
click at [475, 193] on div "(2) Hope Gorejena (C) 14/09/2025 09:13" at bounding box center [451, 208] width 393 height 52
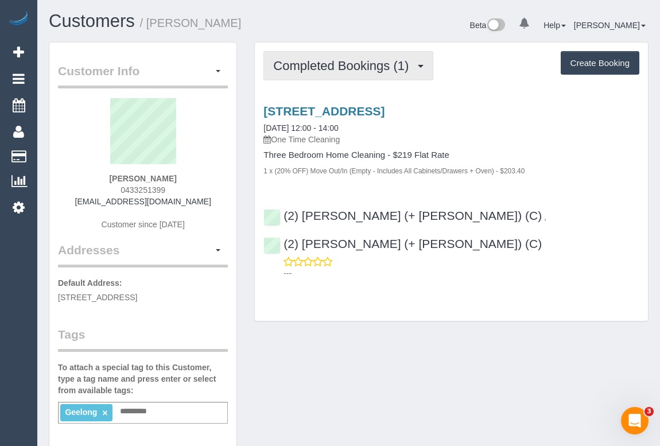
click at [340, 74] on button "Completed Bookings (1)" at bounding box center [348, 65] width 170 height 29
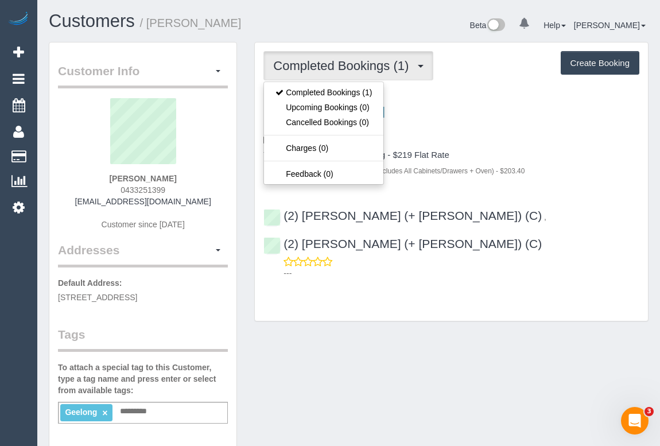
click at [556, 143] on p "One Time Cleaning" at bounding box center [451, 139] width 376 height 11
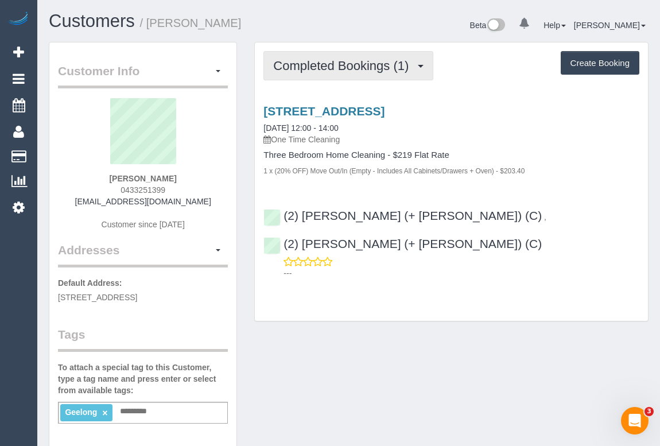
click at [306, 63] on span "Completed Bookings (1)" at bounding box center [343, 66] width 141 height 14
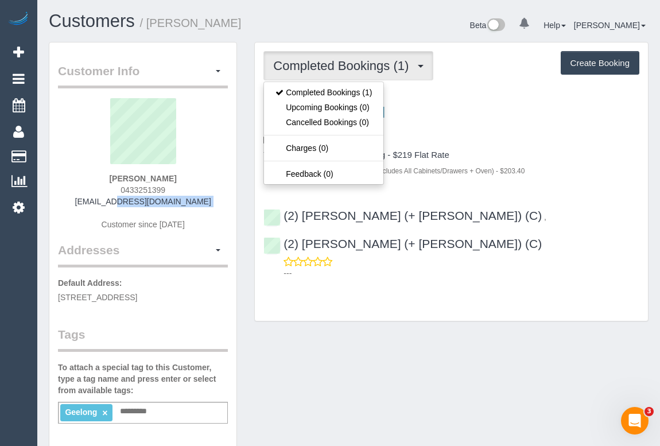
drag, startPoint x: 94, startPoint y: 201, endPoint x: 223, endPoint y: 207, distance: 129.8
click at [223, 207] on div "[PERSON_NAME] 0433251399 [EMAIL_ADDRESS][DOMAIN_NAME] Customer since [DATE]" at bounding box center [143, 169] width 170 height 143
copy div "[EMAIL_ADDRESS][DOMAIN_NAME]"
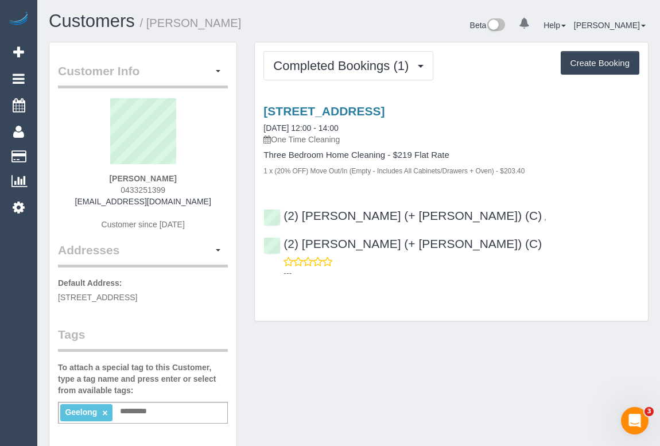
click at [462, 417] on div "Customer Info Edit Contact Info Send Message Email Preferences Special Sales Ta…" at bounding box center [348, 427] width 617 height 771
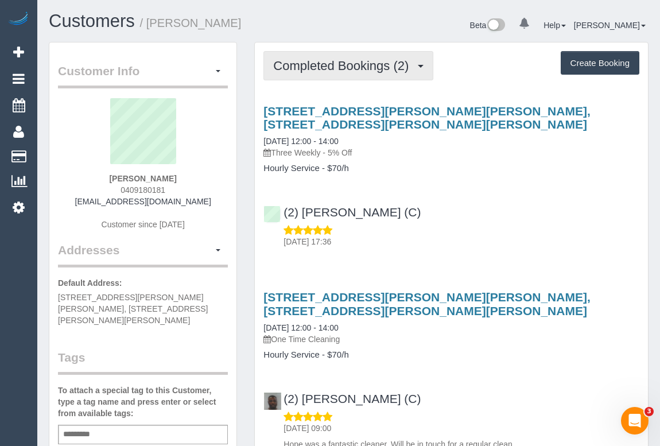
click at [370, 66] on span "Completed Bookings (2)" at bounding box center [343, 66] width 141 height 14
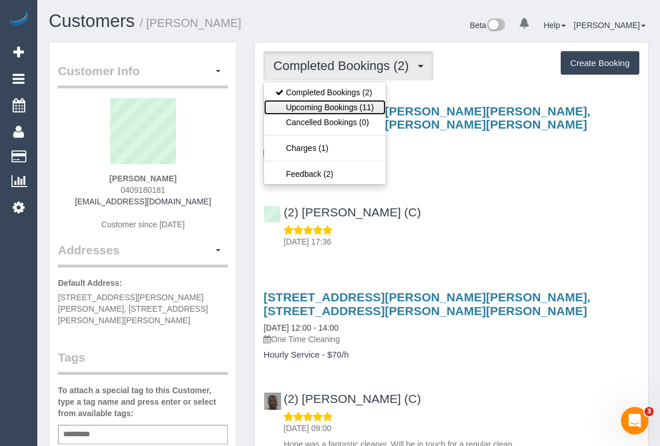
click at [340, 103] on link "Upcoming Bookings (11)" at bounding box center [324, 107] width 121 height 15
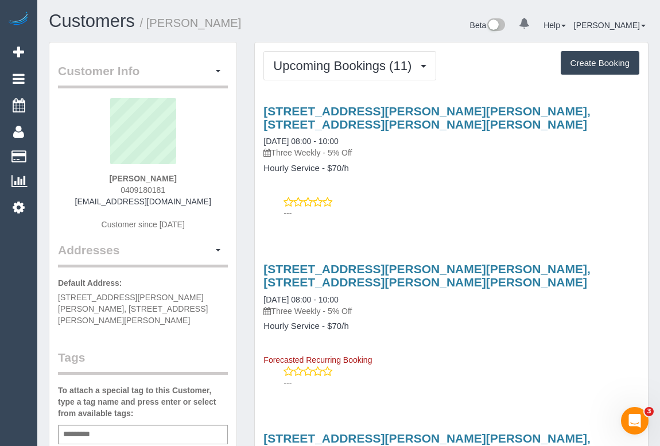
click at [435, 212] on p "---" at bounding box center [461, 212] width 356 height 11
drag, startPoint x: 116, startPoint y: 189, endPoint x: 204, endPoint y: 191, distance: 87.8
click at [204, 191] on div "[PERSON_NAME] 0409180181 [EMAIL_ADDRESS][DOMAIN_NAME] Customer since [DATE]" at bounding box center [143, 169] width 170 height 143
copy span "0409180181"
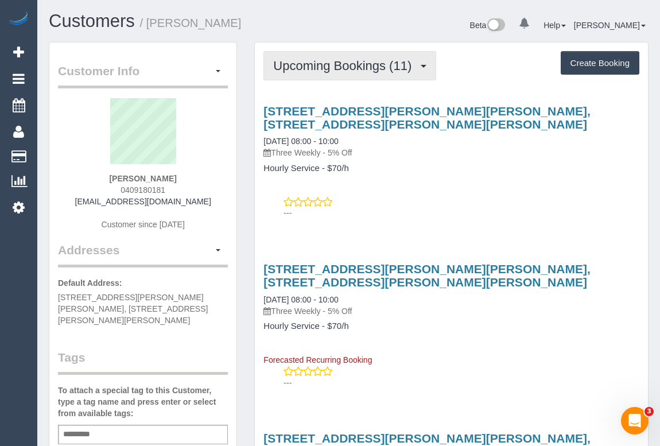
click at [352, 56] on button "Upcoming Bookings (11)" at bounding box center [349, 65] width 173 height 29
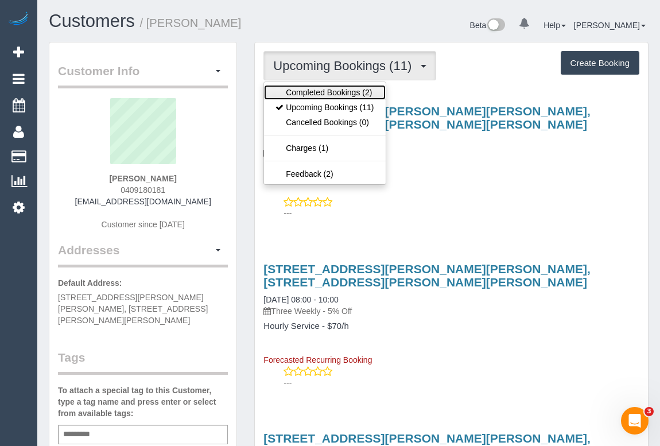
click at [339, 92] on link "Completed Bookings (2)" at bounding box center [324, 92] width 121 height 15
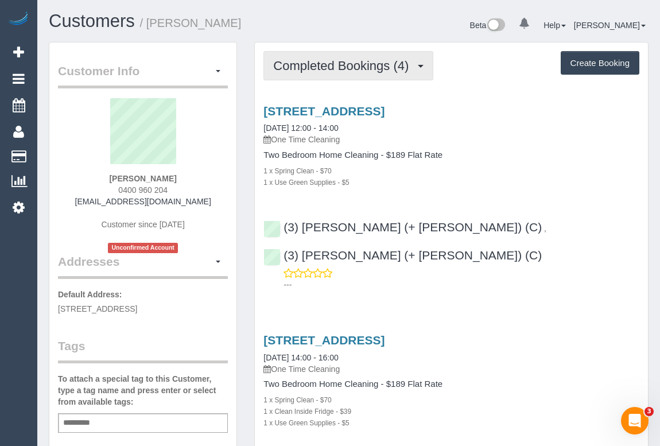
click at [370, 68] on span "Completed Bookings (4)" at bounding box center [343, 66] width 141 height 14
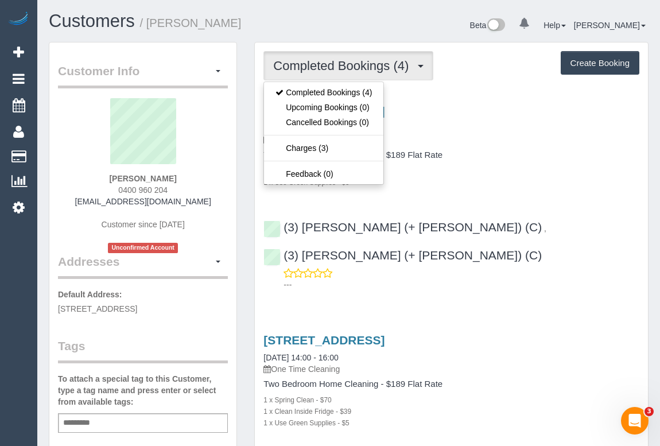
click at [514, 153] on h4 "Two Bedroom Home Cleaning - $189 Flat Rate" at bounding box center [451, 155] width 376 height 10
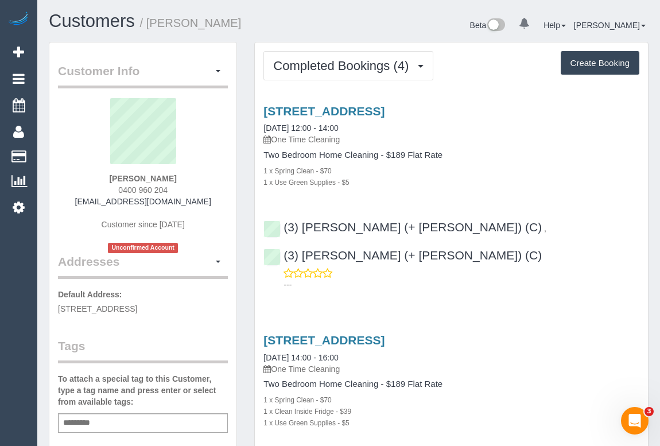
drag, startPoint x: 109, startPoint y: 186, endPoint x: 173, endPoint y: 189, distance: 64.4
click at [173, 189] on div "[PERSON_NAME] 0400 960 204 [EMAIL_ADDRESS][DOMAIN_NAME] Customer since [DATE] U…" at bounding box center [143, 175] width 170 height 155
copy span "0400 960 204"
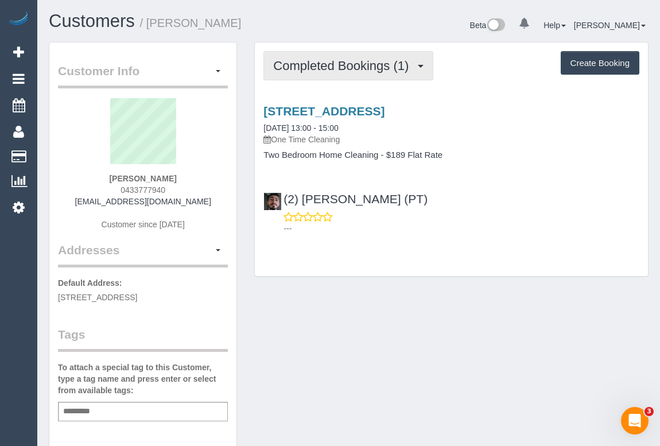
drag, startPoint x: 361, startPoint y: 68, endPoint x: 363, endPoint y: 74, distance: 5.9
click at [361, 68] on span "Completed Bookings (1)" at bounding box center [343, 66] width 141 height 14
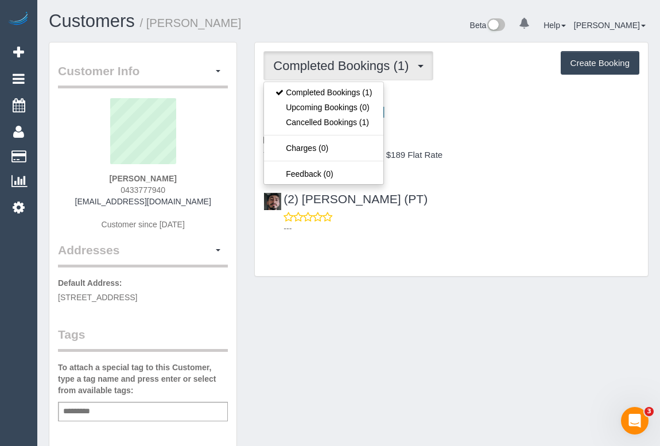
click at [451, 290] on div "Customer Info Edit Contact Info Send Message Email Preferences Special Sales Ta…" at bounding box center [348, 432] width 617 height 780
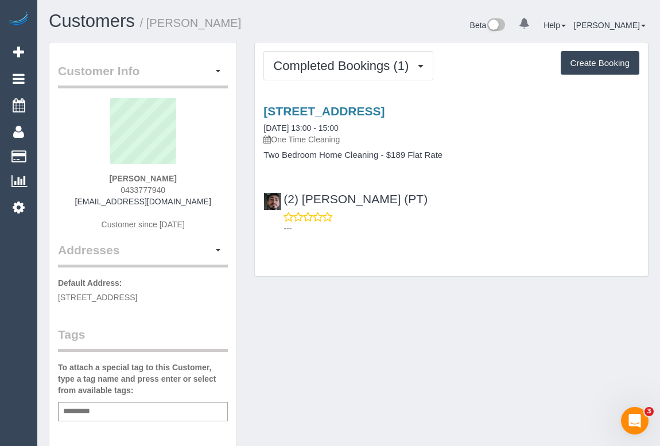
drag, startPoint x: 109, startPoint y: 187, endPoint x: 180, endPoint y: 190, distance: 70.6
click at [180, 190] on div "[PERSON_NAME] 0433777940 [EMAIL_ADDRESS][DOMAIN_NAME] Customer since [DATE]" at bounding box center [143, 169] width 170 height 143
copy span "0433777940"
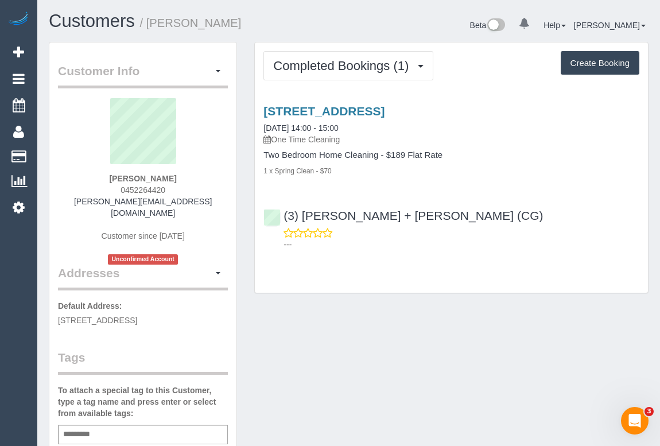
click at [527, 231] on div "---" at bounding box center [451, 238] width 376 height 23
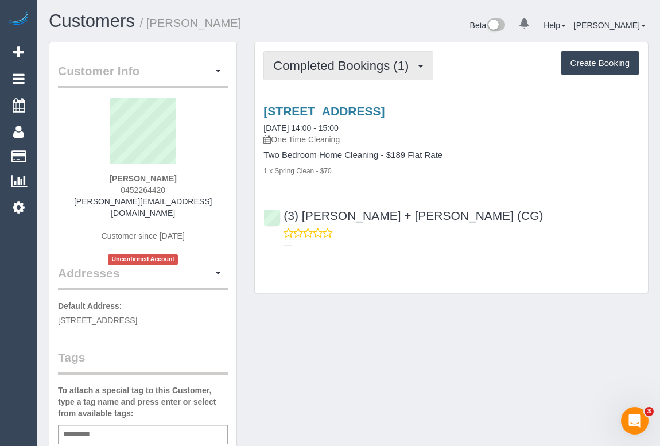
click at [362, 64] on span "Completed Bookings (1)" at bounding box center [343, 66] width 141 height 14
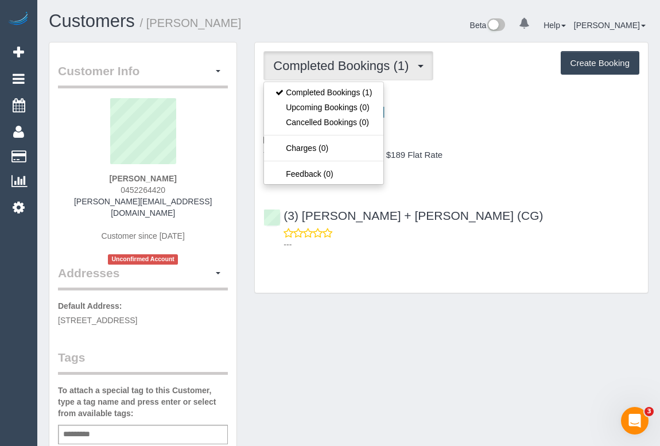
click at [419, 306] on div "Customer Info Edit Contact Info Send Message Email Preferences Special Sales Ta…" at bounding box center [348, 438] width 617 height 792
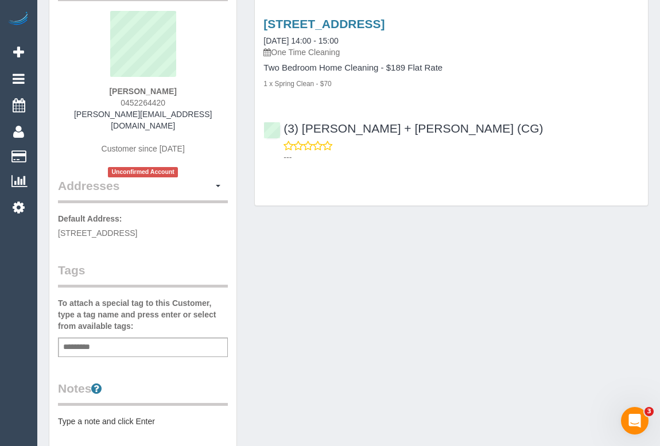
scroll to position [156, 0]
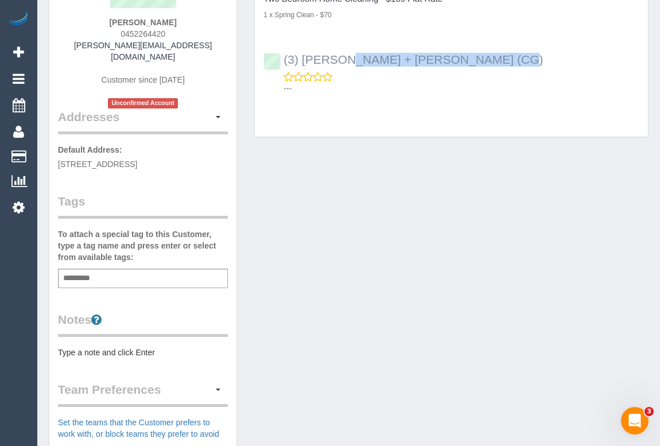
click at [281, 60] on div "(3) [PERSON_NAME] + [PERSON_NAME] (CG)" at bounding box center [405, 60] width 285 height 14
copy link "(3) [PERSON_NAME] + [PERSON_NAME] (CG)"
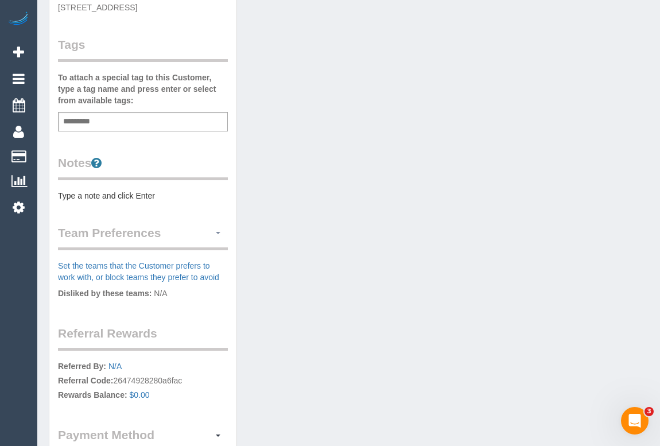
click at [217, 224] on button "button" at bounding box center [218, 233] width 20 height 18
click at [176, 248] on ul "Manage Preferences" at bounding box center [178, 254] width 99 height 22
click at [218, 224] on button "button" at bounding box center [218, 233] width 20 height 18
click at [174, 247] on link "Manage Preferences" at bounding box center [179, 254] width 98 height 15
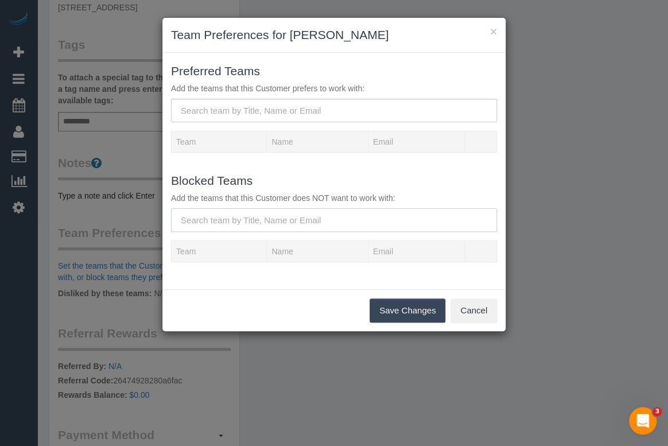
click at [239, 220] on input "text" at bounding box center [334, 220] width 326 height 24
paste input "(3) [PERSON_NAME] + [PERSON_NAME] (CG)"
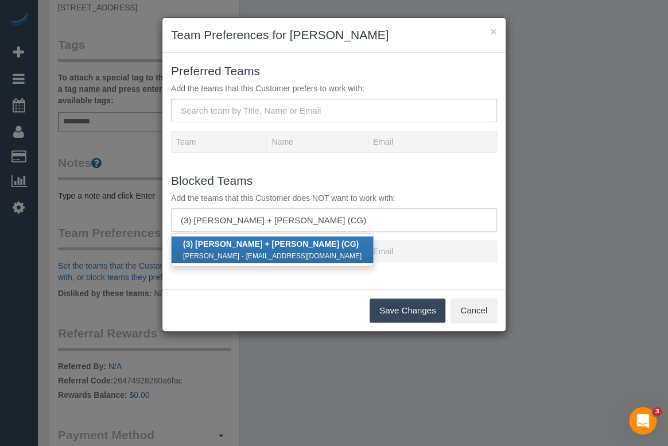
type input "(3) [PERSON_NAME] + [PERSON_NAME] (CG)"
click at [269, 246] on strong "(3) [PERSON_NAME] + [PERSON_NAME] (CG)" at bounding box center [271, 243] width 176 height 9
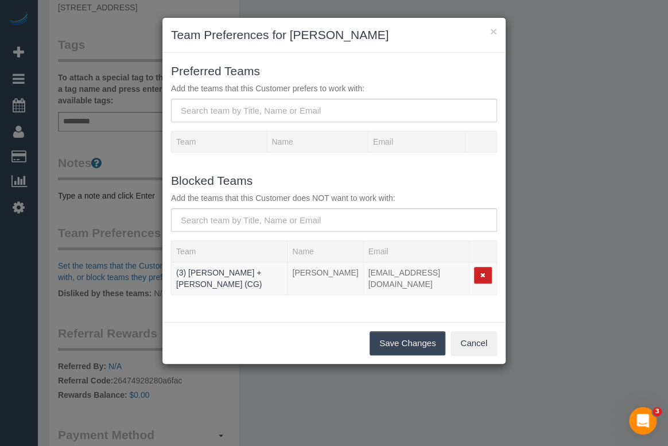
click at [390, 333] on button "Save Changes" at bounding box center [408, 343] width 76 height 24
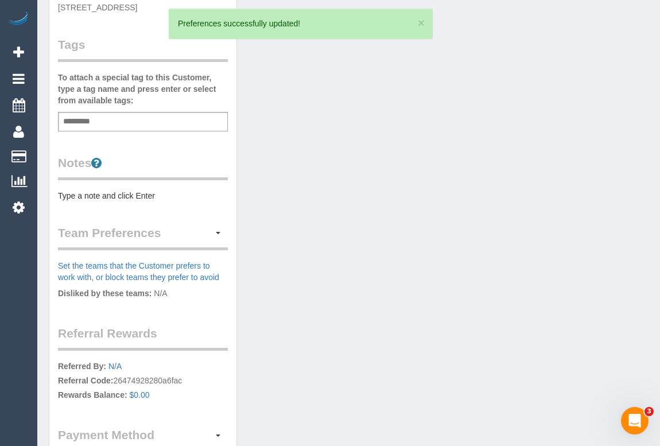
click at [535, 286] on div "× Team Preferences for [PERSON_NAME] Preferred Teams Add the teams that this Cu…" at bounding box center [330, 223] width 660 height 446
click at [398, 297] on div "Customer Info Edit Contact Info Send Message Email Preferences Special Sales Ta…" at bounding box center [348, 125] width 617 height 792
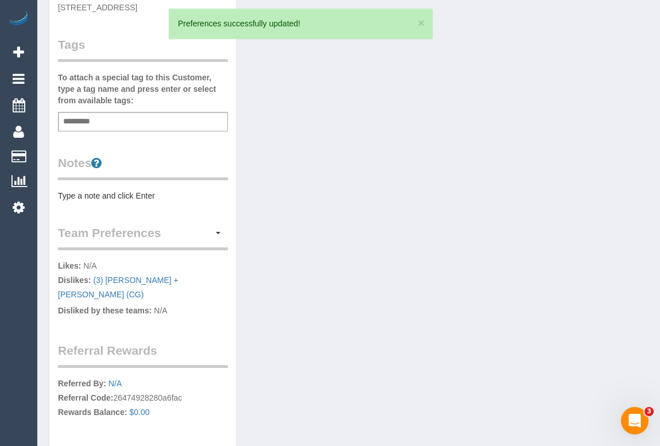
drag, startPoint x: 469, startPoint y: 278, endPoint x: 468, endPoint y: 287, distance: 9.9
click at [469, 278] on div "Customer Info Edit Contact Info Send Message Email Preferences Special Sales Ta…" at bounding box center [348, 133] width 617 height 809
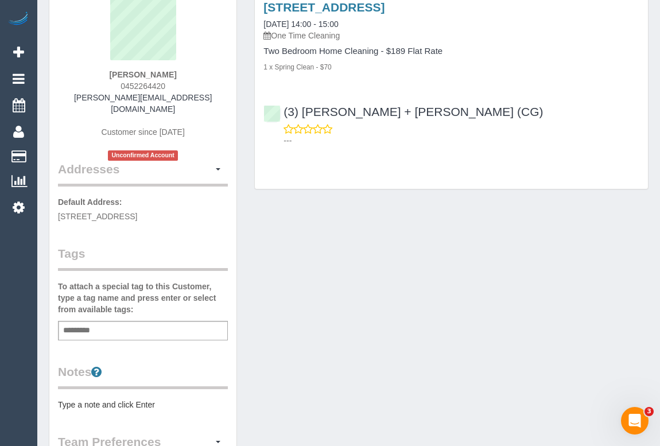
scroll to position [0, 0]
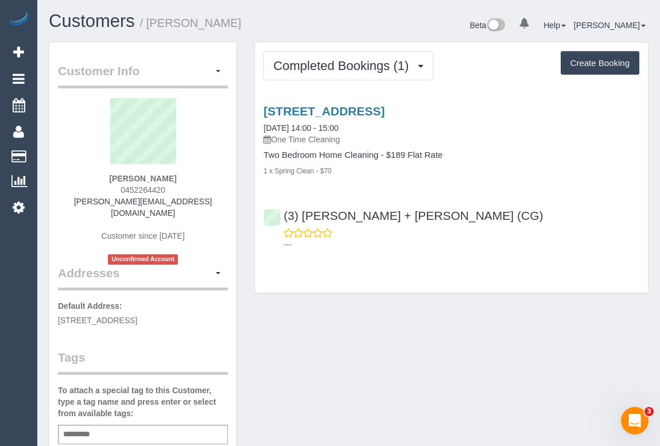
click at [472, 347] on div "Customer Info Edit Contact Info Send Message Email Preferences Special Sales Ta…" at bounding box center [348, 446] width 617 height 809
drag, startPoint x: 420, startPoint y: 339, endPoint x: 447, endPoint y: 352, distance: 30.0
click at [420, 339] on div "Customer Info Edit Contact Info Send Message Email Preferences Special Sales Ta…" at bounding box center [348, 446] width 617 height 809
click at [119, 425] on div "Add a tag" at bounding box center [143, 435] width 170 height 20
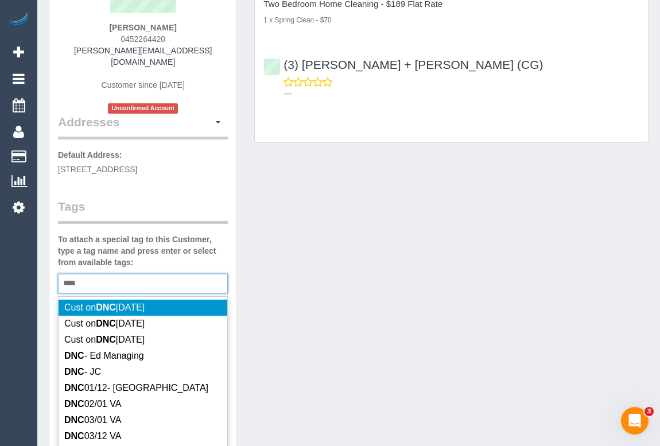
scroll to position [156, 0]
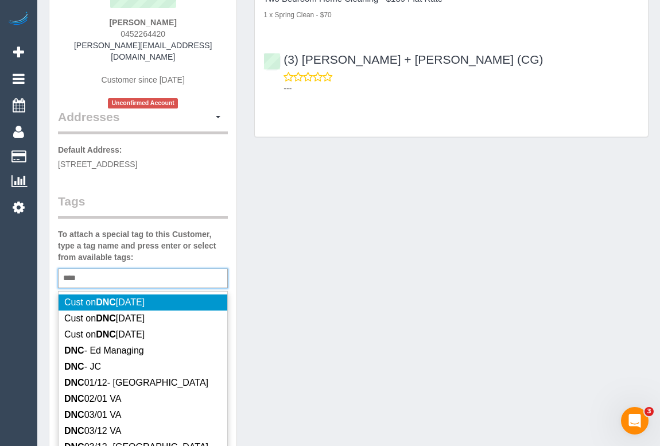
click at [142, 273] on div "*** DNC" at bounding box center [143, 279] width 170 height 20
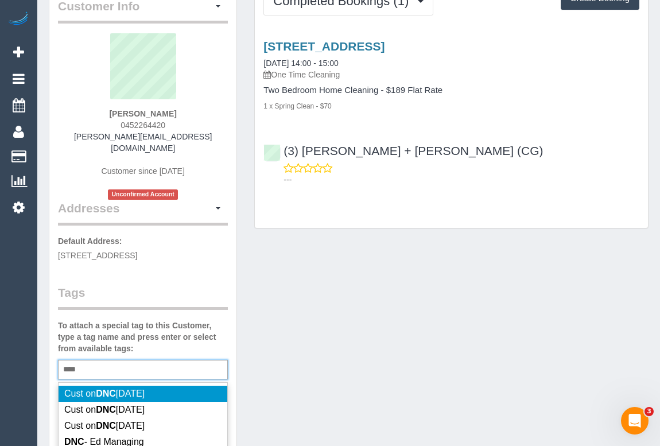
scroll to position [52, 0]
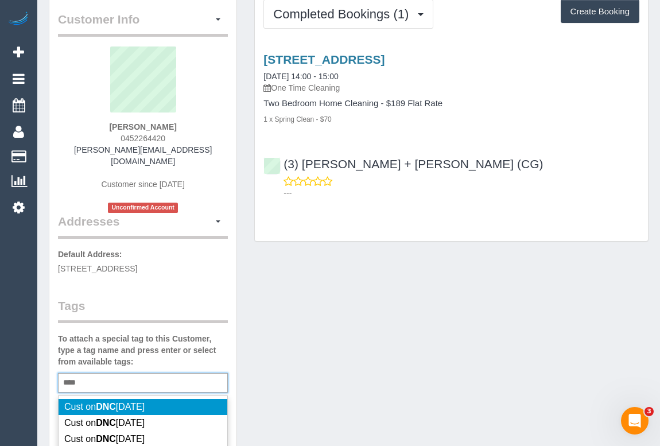
click at [122, 373] on div "*** DNC" at bounding box center [143, 383] width 170 height 20
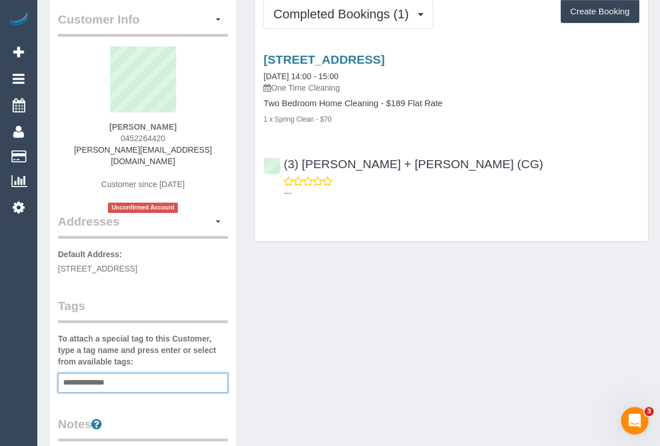
type input "**********"
click at [357, 357] on div "Customer Info Edit Contact Info Send Message Email Preferences Special Sales Ta…" at bounding box center [348, 395] width 617 height 811
click at [370, 361] on div "Customer Info Edit Contact Info Send Message Email Preferences Special Sales Ta…" at bounding box center [348, 395] width 617 height 811
click at [369, 360] on div "Customer Info Edit Contact Info Send Message Email Preferences Special Sales Ta…" at bounding box center [348, 395] width 617 height 811
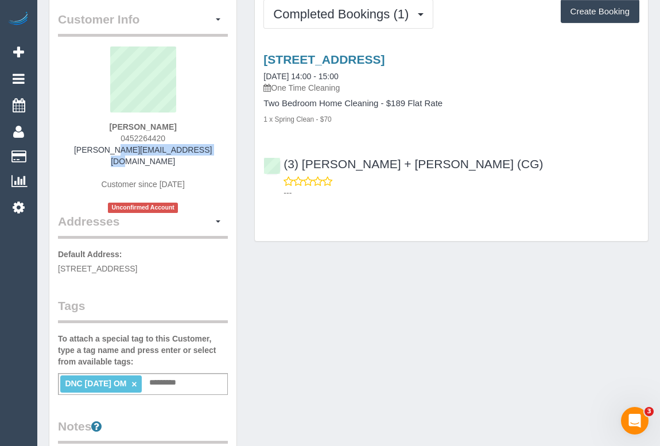
drag, startPoint x: 82, startPoint y: 149, endPoint x: 218, endPoint y: 149, distance: 136.0
click at [218, 149] on div "[PERSON_NAME] 0452264420 [PERSON_NAME][EMAIL_ADDRESS][DOMAIN_NAME] Customer sin…" at bounding box center [143, 129] width 170 height 166
copy link "[PERSON_NAME][EMAIL_ADDRESS][DOMAIN_NAME]"
drag, startPoint x: 113, startPoint y: 120, endPoint x: 201, endPoint y: 122, distance: 87.8
click at [201, 122] on div "[PERSON_NAME] 0452264420 [PERSON_NAME][EMAIL_ADDRESS][DOMAIN_NAME] Customer sin…" at bounding box center [143, 129] width 170 height 166
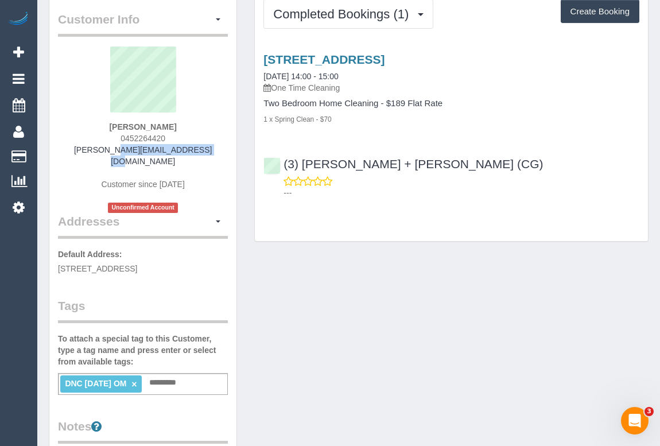
copy strong "[PERSON_NAME]"
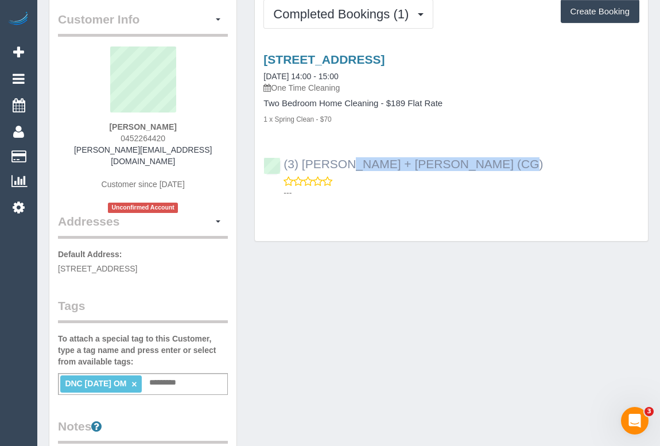
click at [278, 161] on div "(3) [PERSON_NAME] + [PERSON_NAME] (CG) ---" at bounding box center [451, 173] width 393 height 52
copy link "(3) [PERSON_NAME] + [PERSON_NAME] (CG)"
click at [420, 341] on div "Customer Info Edit Contact Info Send Message Email Preferences Special Sales Ta…" at bounding box center [348, 395] width 617 height 811
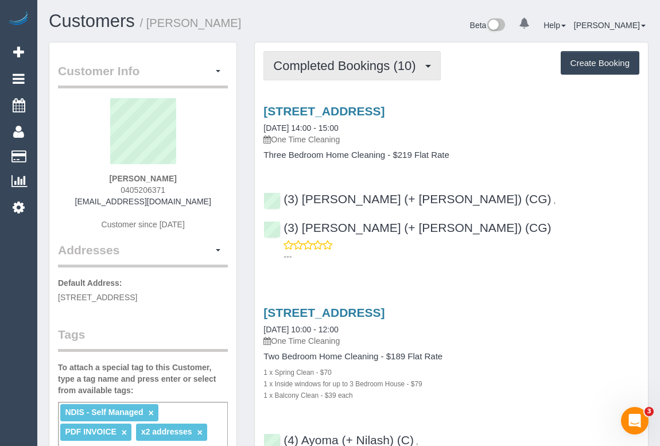
click at [360, 66] on span "Completed Bookings (10)" at bounding box center [347, 66] width 148 height 14
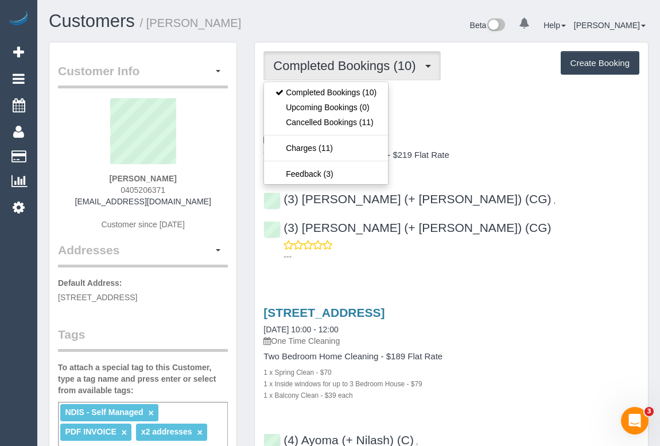
click at [514, 154] on h4 "Three Bedroom Home Cleaning - $219 Flat Rate" at bounding box center [451, 155] width 376 height 10
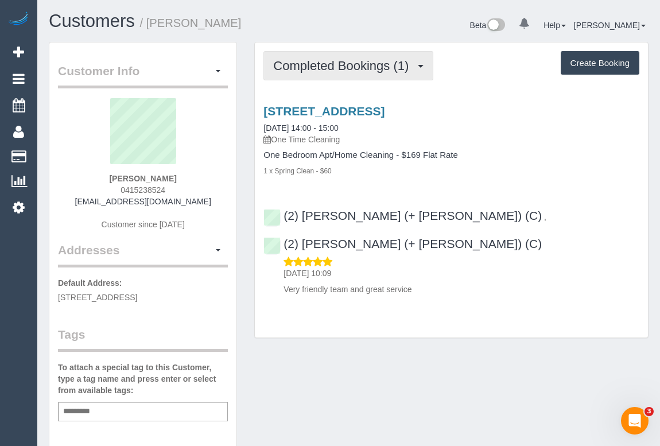
click at [337, 71] on button "Completed Bookings (1)" at bounding box center [348, 65] width 170 height 29
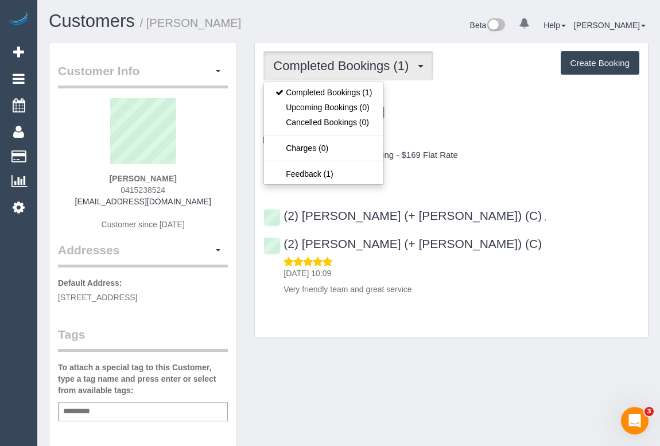
click at [357, 62] on span "Completed Bookings (1)" at bounding box center [343, 66] width 141 height 14
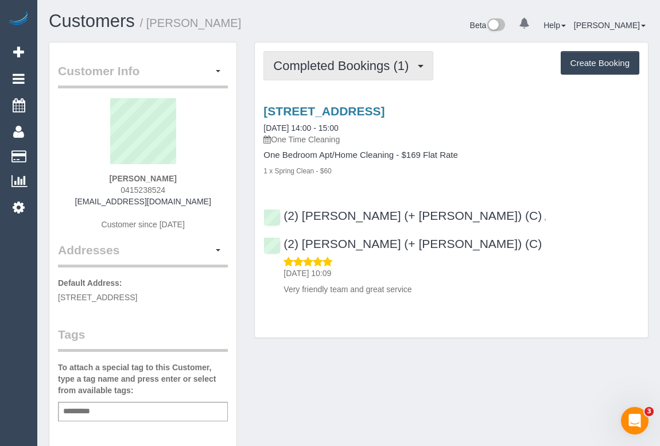
click at [356, 71] on span "Completed Bookings (1)" at bounding box center [343, 66] width 141 height 14
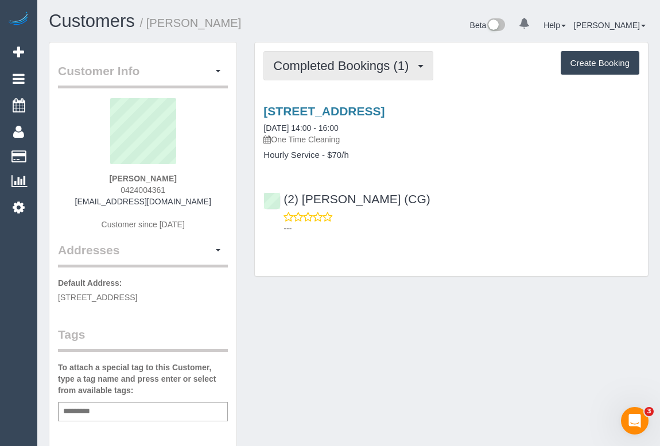
click at [293, 54] on button "Completed Bookings (1)" at bounding box center [348, 65] width 170 height 29
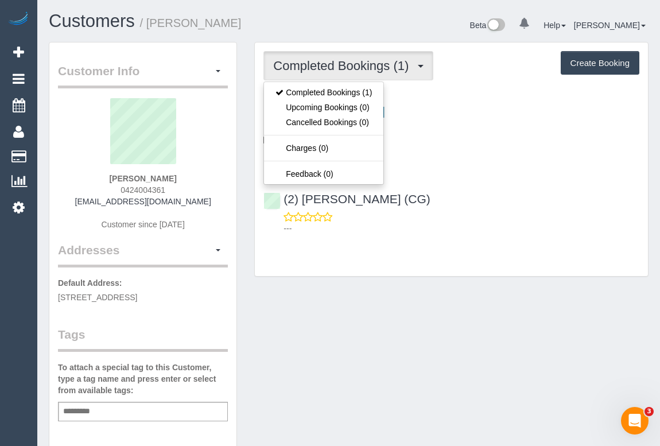
click at [429, 307] on div "Customer Info Edit Contact Info Send Message Email Preferences Special Sales Ta…" at bounding box center [348, 426] width 617 height 769
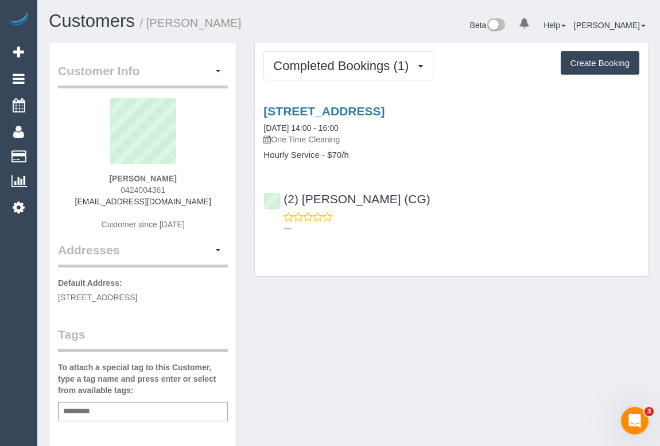
drag, startPoint x: 112, startPoint y: 188, endPoint x: 201, endPoint y: 187, distance: 88.4
click at [201, 187] on div "[PERSON_NAME] 0424004361 [EMAIL_ADDRESS][DOMAIN_NAME] Customer since [DATE]" at bounding box center [143, 169] width 170 height 143
copy span "0424004361"
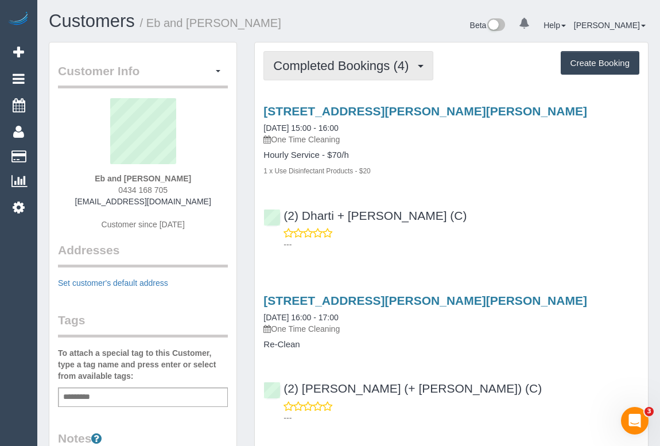
click at [340, 68] on span "Completed Bookings (4)" at bounding box center [343, 66] width 141 height 14
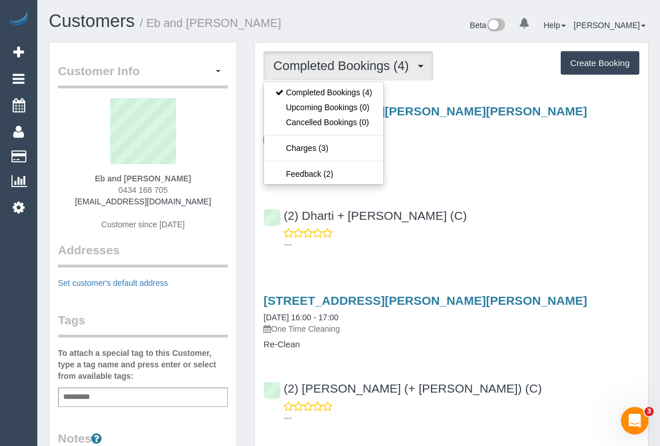
click at [488, 208] on div "(2) Dharti + Kishan (C) ---" at bounding box center [451, 225] width 393 height 52
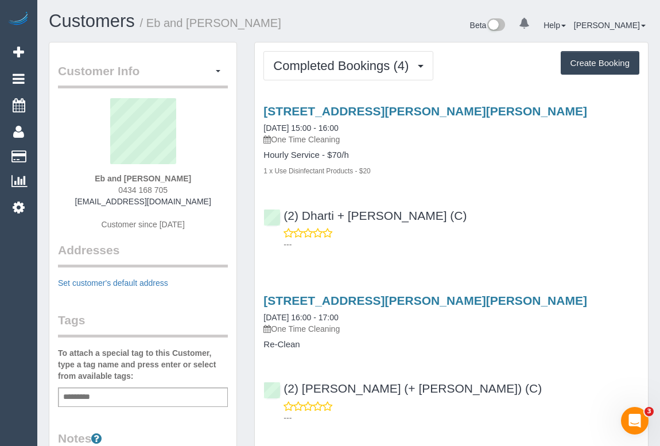
drag, startPoint x: 115, startPoint y: 186, endPoint x: 178, endPoint y: 186, distance: 63.1
click at [178, 186] on div "Eb and Joe 0434 168 705 ebonycarmelkemeridis@gmail.com Customer since 2022" at bounding box center [143, 169] width 170 height 143
copy span "0434 168 705"
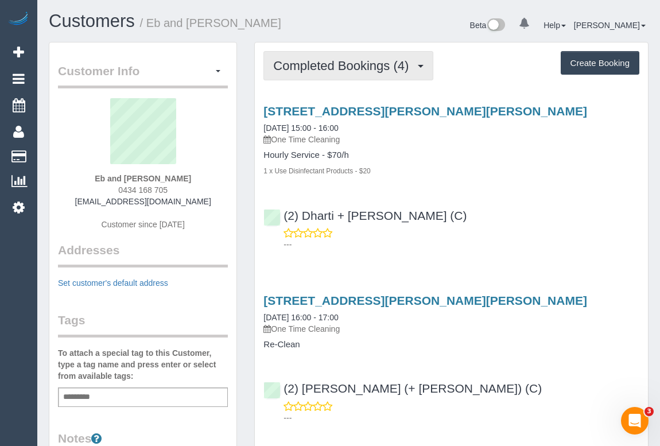
click at [372, 67] on span "Completed Bookings (4)" at bounding box center [343, 66] width 141 height 14
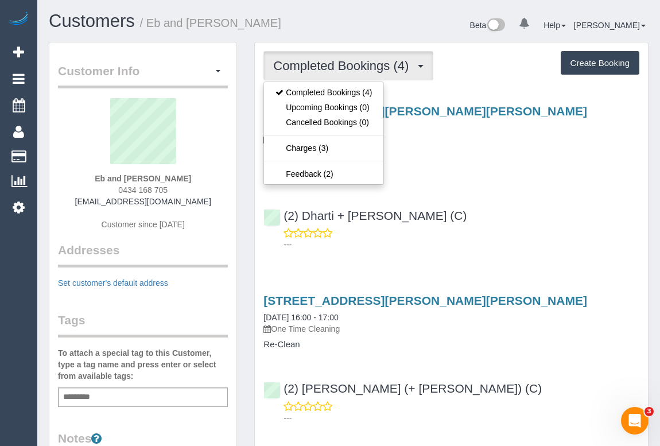
click at [448, 151] on h4 "Hourly Service - $70/h" at bounding box center [451, 155] width 376 height 10
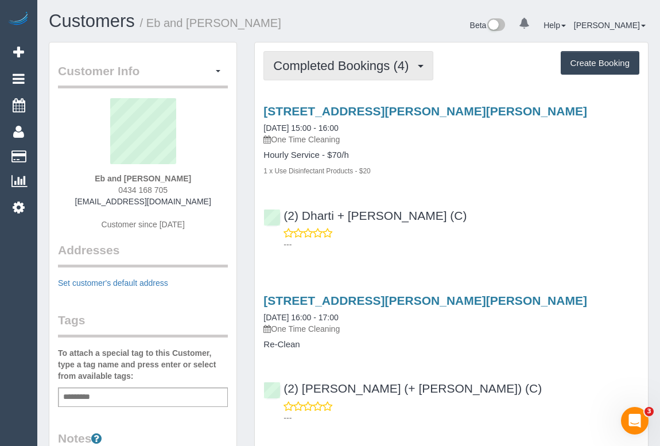
click at [350, 61] on span "Completed Bookings (4)" at bounding box center [343, 66] width 141 height 14
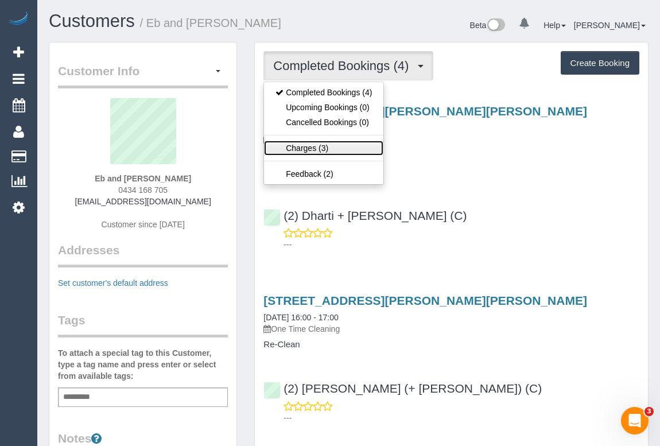
click at [305, 145] on link "Charges (3)" at bounding box center [323, 148] width 119 height 15
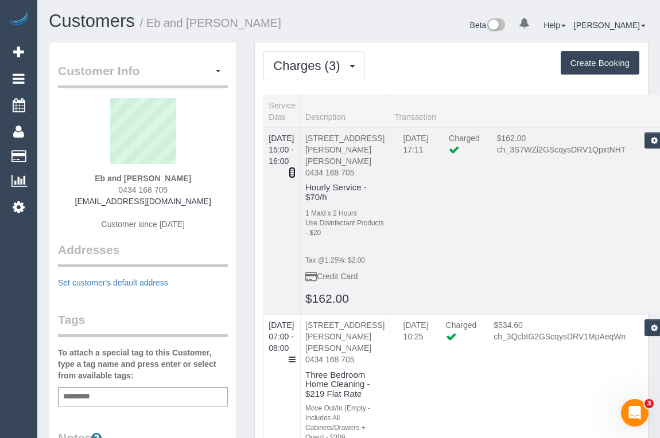
click at [295, 169] on icon at bounding box center [292, 173] width 7 height 8
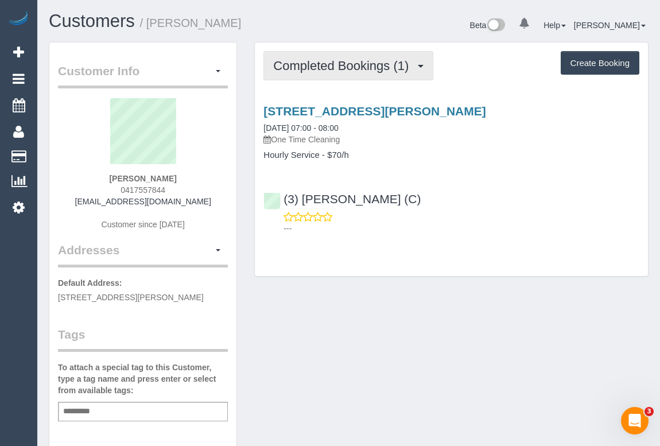
click at [363, 73] on button "Completed Bookings (1)" at bounding box center [348, 65] width 170 height 29
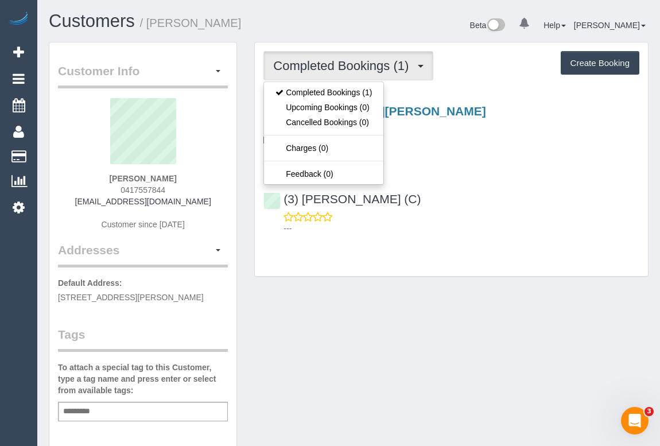
click at [493, 297] on div "Customer Info Edit Contact Info Send Message Email Preferences Special Sales Ta…" at bounding box center [348, 426] width 617 height 769
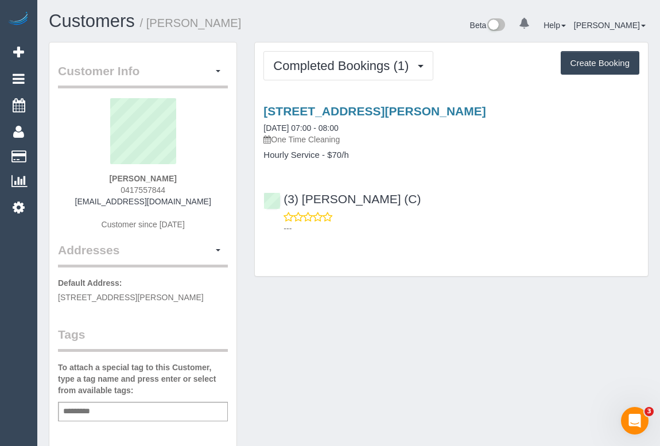
click at [493, 297] on div "Customer Info Edit Contact Info Send Message Email Preferences Special Sales Ta…" at bounding box center [348, 426] width 617 height 769
click at [497, 365] on div "Customer Info Edit Contact Info Send Message Email Preferences Special Sales Ta…" at bounding box center [348, 426] width 617 height 769
click at [287, 302] on div "Customer Info Edit Contact Info Send Message Email Preferences Special Sales Ta…" at bounding box center [348, 426] width 617 height 769
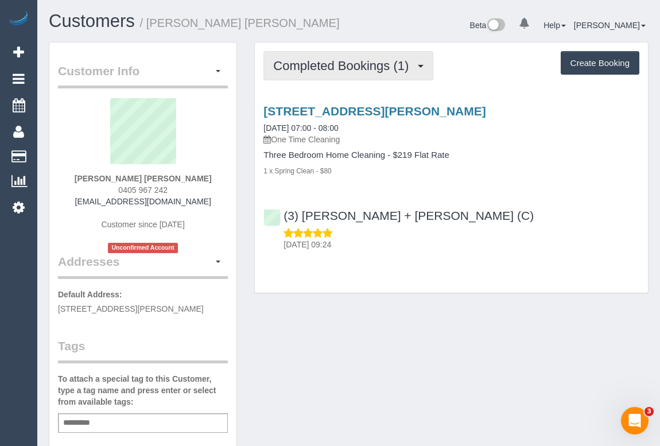
click at [333, 67] on span "Completed Bookings (1)" at bounding box center [343, 66] width 141 height 14
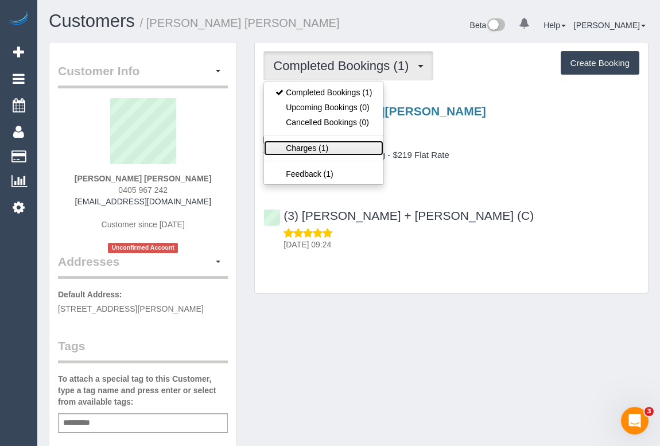
click at [301, 146] on link "Charges (1)" at bounding box center [323, 148] width 119 height 15
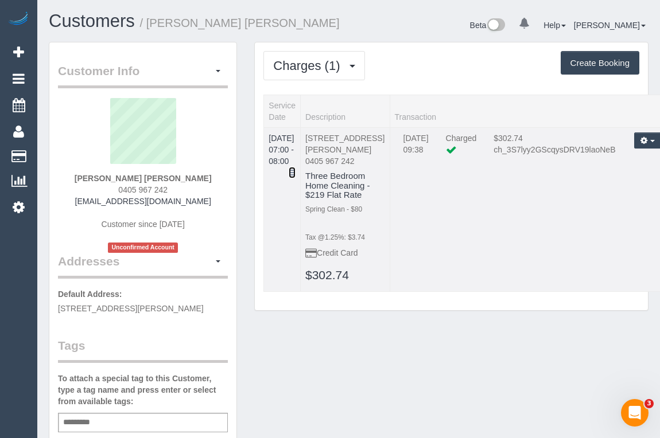
click at [295, 169] on icon at bounding box center [292, 173] width 7 height 8
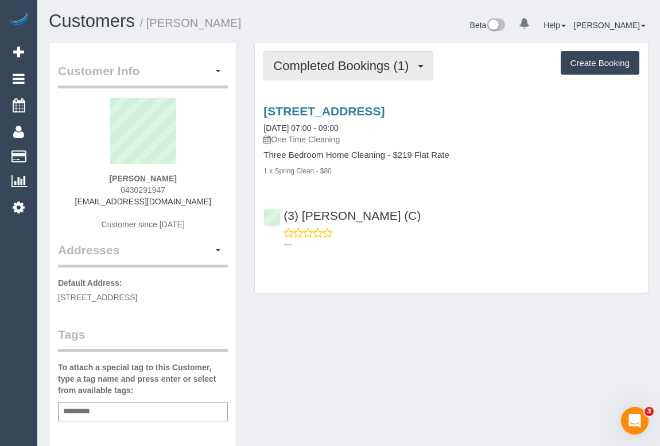
click at [313, 68] on span "Completed Bookings (1)" at bounding box center [343, 66] width 141 height 14
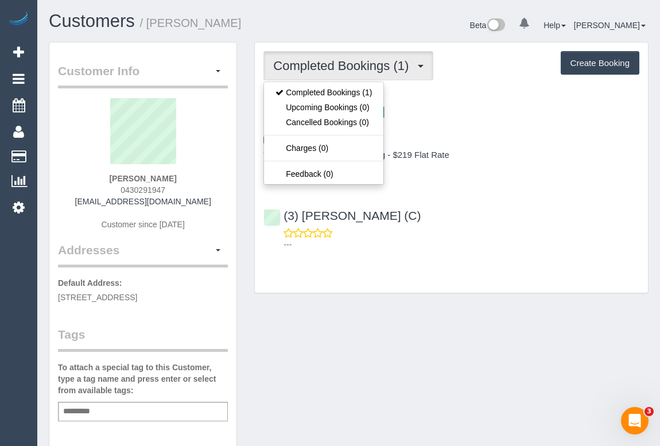
click at [409, 342] on div "Customer Info Edit Contact Info Send Message Email Preferences Special Sales Ta…" at bounding box center [348, 426] width 617 height 769
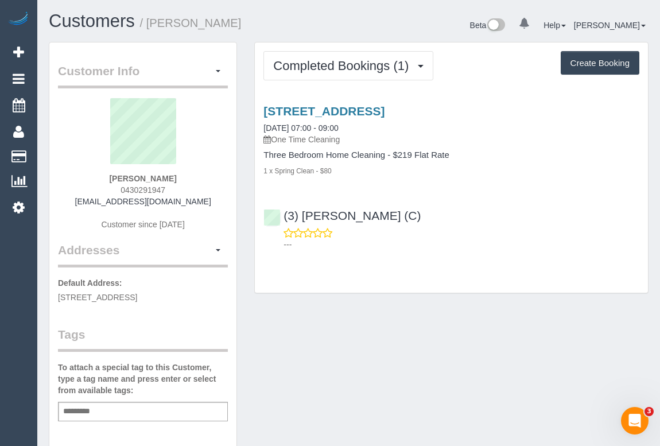
drag, startPoint x: 114, startPoint y: 189, endPoint x: 214, endPoint y: 194, distance: 100.5
click at [214, 194] on div "Kate McKenna 0430291947 kcmckenna123@gmail.com Customer since 2025" at bounding box center [143, 169] width 170 height 143
copy span "0430291947"
drag, startPoint x: 106, startPoint y: 206, endPoint x: 205, endPoint y: 209, distance: 99.3
click at [205, 209] on div "Kate McKenna 0430291947 kcmckenna123@gmail.com Customer since 2025" at bounding box center [143, 169] width 170 height 143
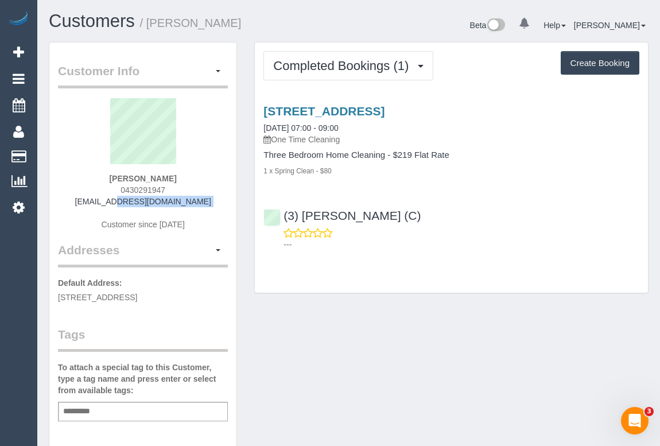
copy div "kcmckenna123@gmail.com"
click at [495, 325] on div "Customer Info Edit Contact Info Send Message Email Preferences Special Sales Ta…" at bounding box center [348, 426] width 617 height 769
click at [325, 356] on div "Customer Info Edit Contact Info Send Message Email Preferences Special Sales Ta…" at bounding box center [348, 426] width 617 height 769
click at [120, 411] on div "Add a tag" at bounding box center [143, 412] width 170 height 20
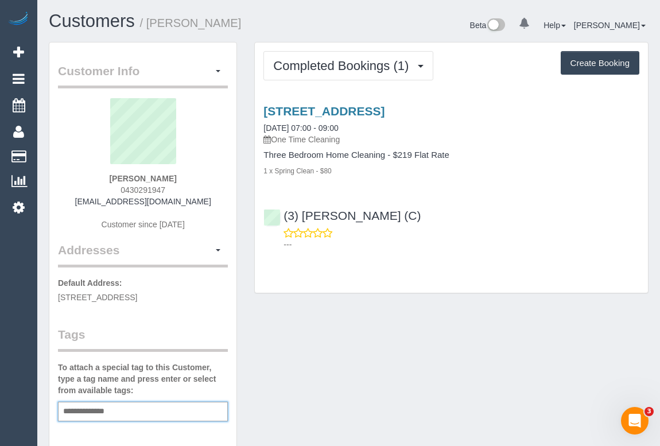
type input "**********"
click at [337, 375] on div "Customer Info Edit Contact Info Send Message Email Preferences Special Sales Ta…" at bounding box center [348, 427] width 617 height 771
drag, startPoint x: 88, startPoint y: 200, endPoint x: 195, endPoint y: 201, distance: 106.7
click at [195, 201] on div "Kate McKenna 0430291947 kcmckenna123@gmail.com Customer since 2025" at bounding box center [143, 169] width 170 height 143
copy link "kcmckenna123@gmail.com"
